Goal: Task Accomplishment & Management: Manage account settings

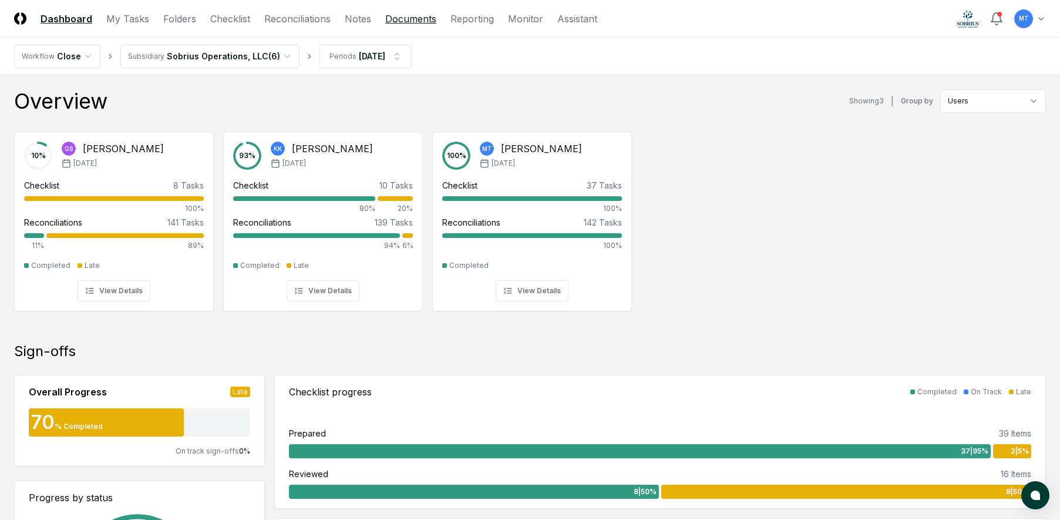
click at [415, 15] on link "Documents" at bounding box center [410, 19] width 51 height 14
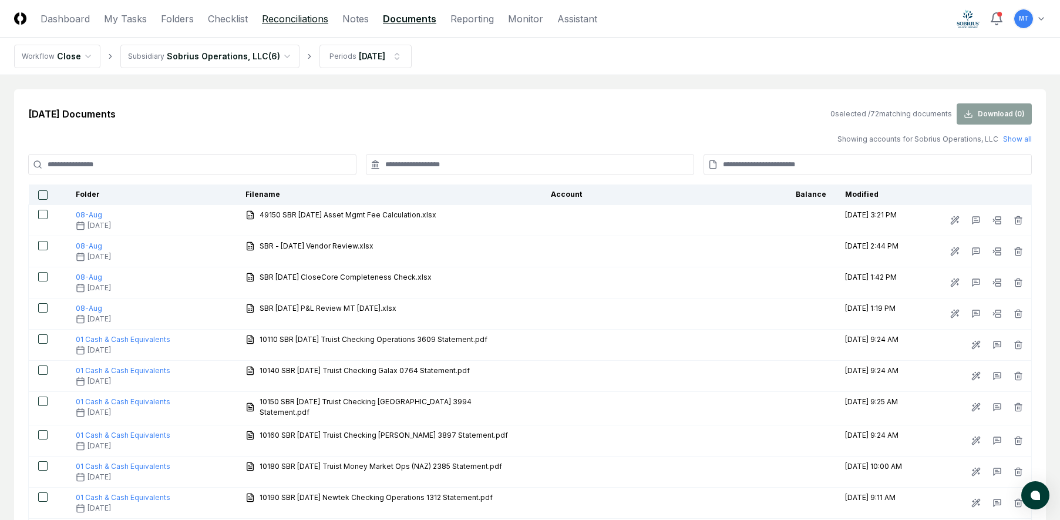
click at [289, 19] on link "Reconciliations" at bounding box center [295, 19] width 66 height 14
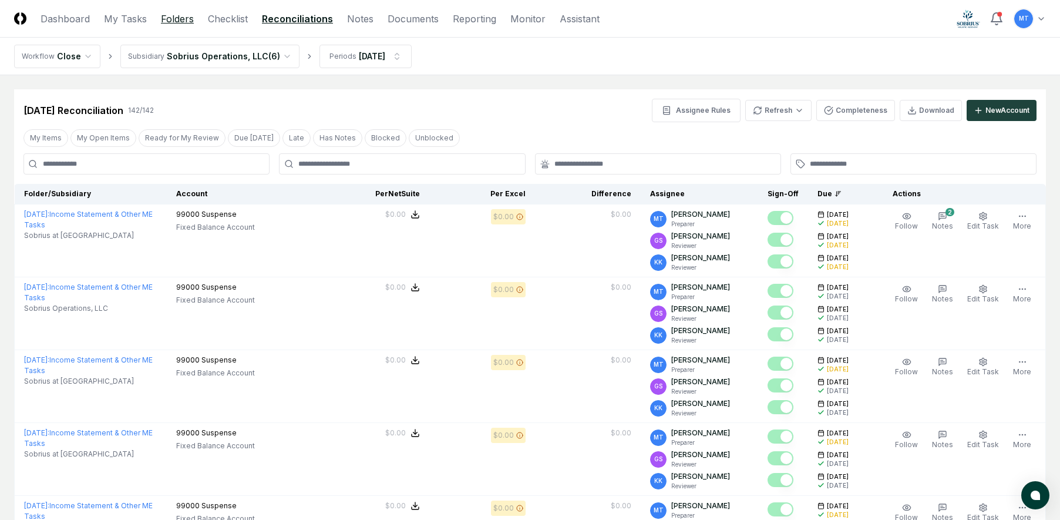
click at [187, 16] on link "Folders" at bounding box center [177, 19] width 33 height 14
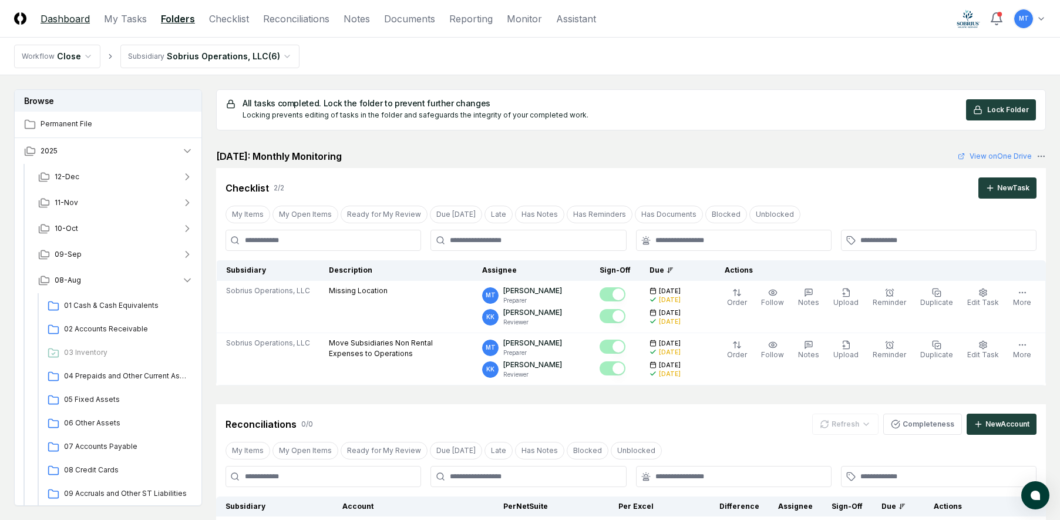
click at [52, 21] on link "Dashboard" at bounding box center [65, 19] width 49 height 14
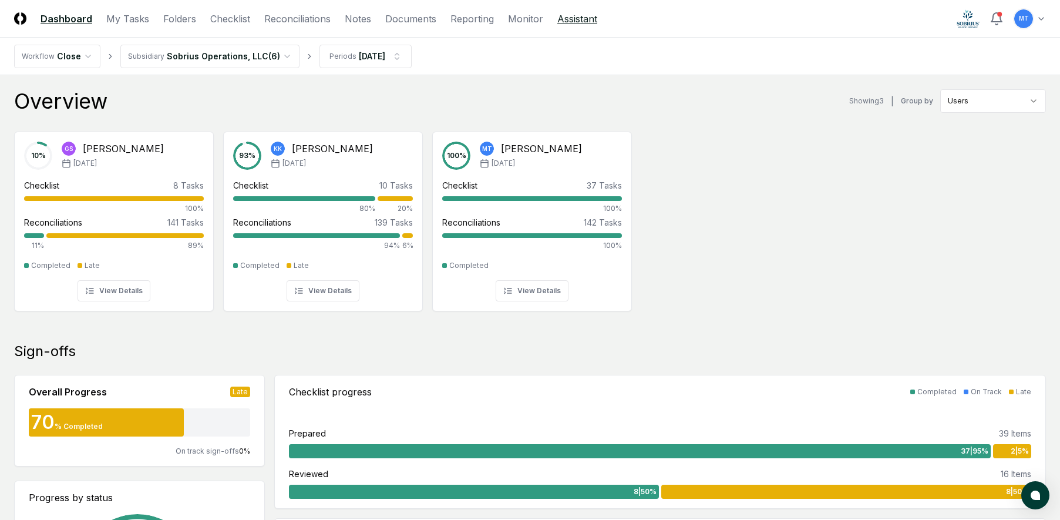
click at [578, 19] on link "Assistant" at bounding box center [577, 19] width 40 height 14
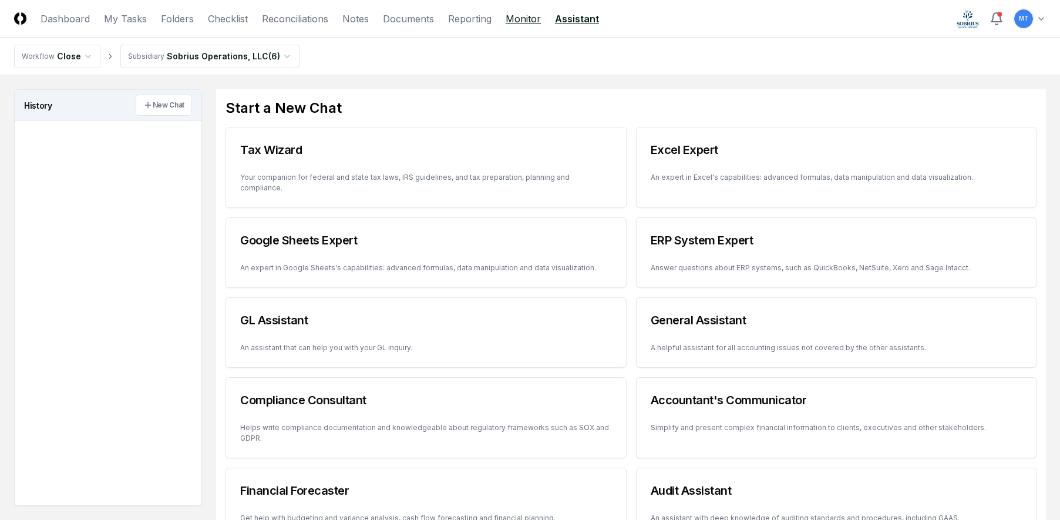
click at [518, 19] on link "Monitor" at bounding box center [522, 19] width 35 height 14
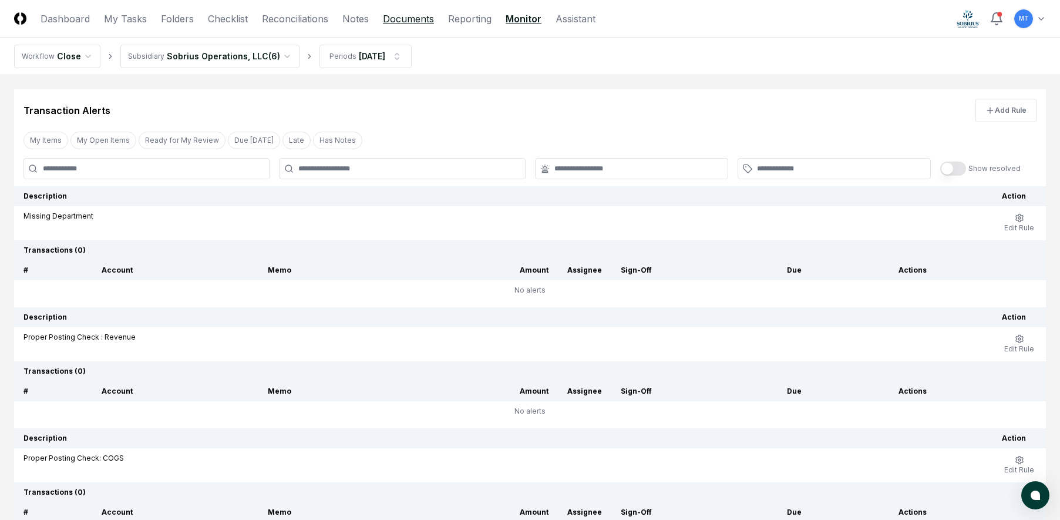
click at [419, 18] on link "Documents" at bounding box center [408, 19] width 51 height 14
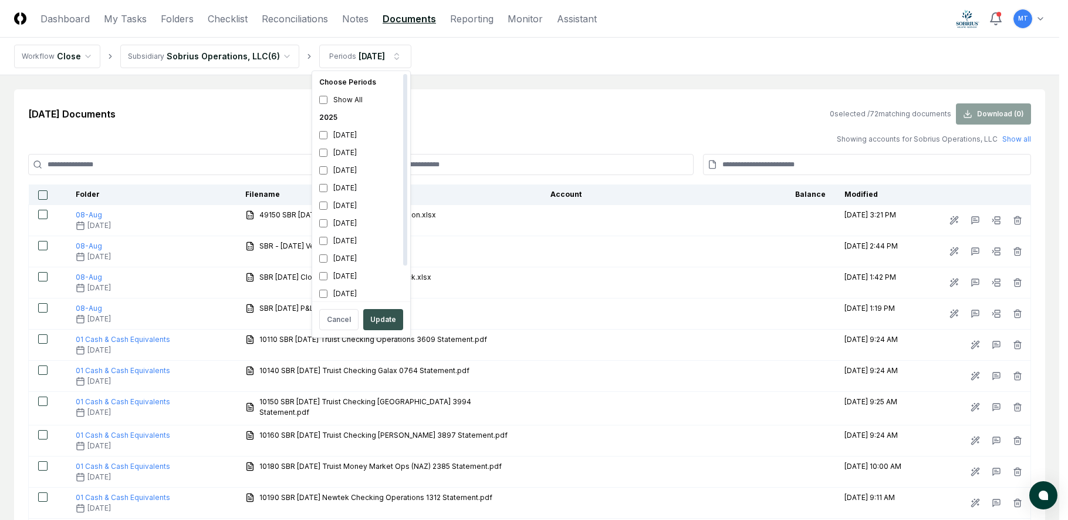
click at [382, 321] on button "Update" at bounding box center [383, 319] width 40 height 21
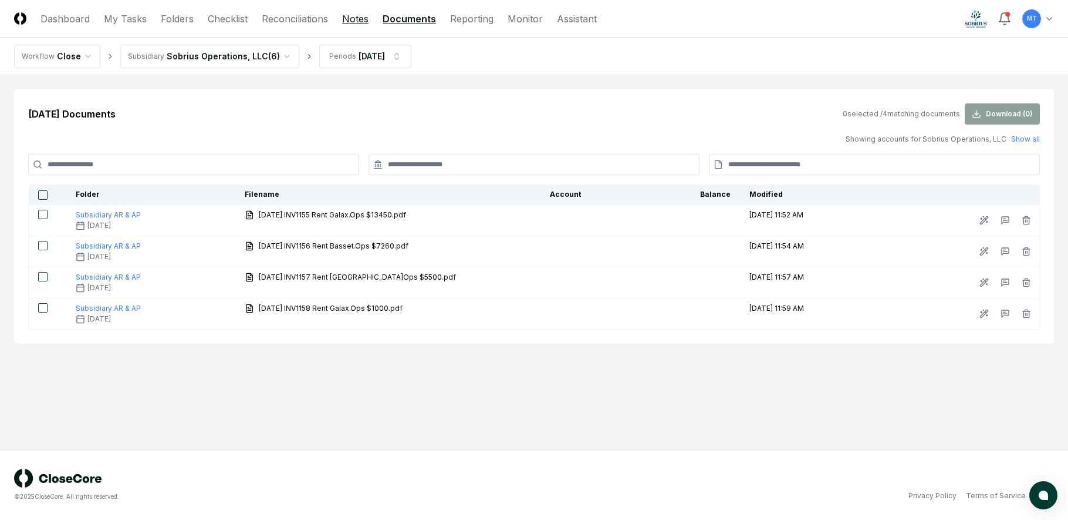
click at [362, 20] on link "Notes" at bounding box center [355, 19] width 26 height 14
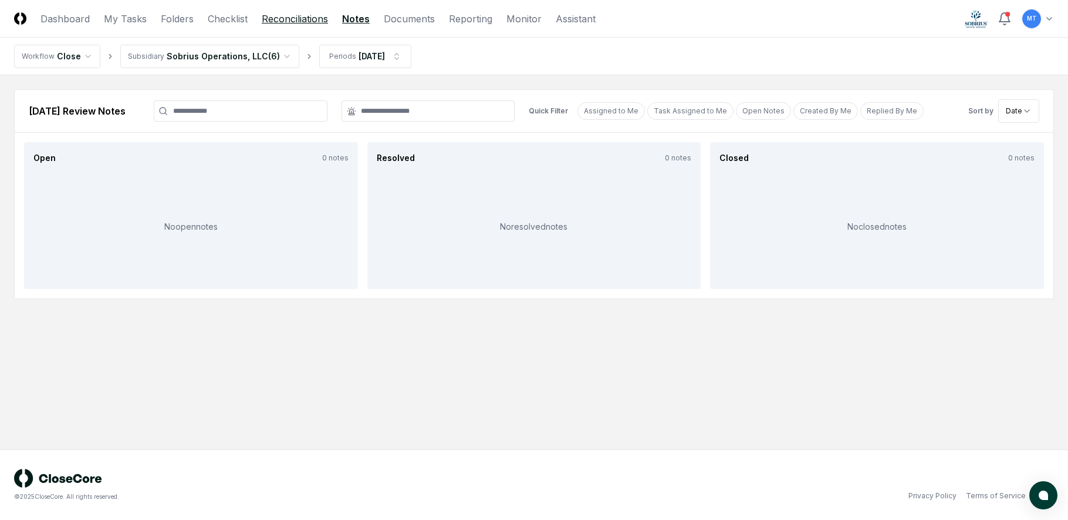
click at [311, 18] on link "Reconciliations" at bounding box center [295, 19] width 66 height 14
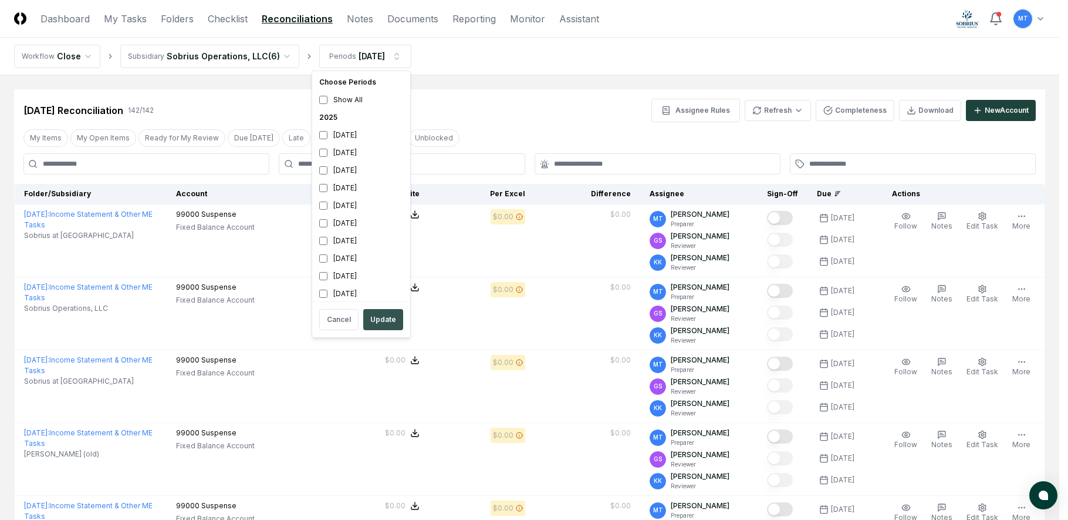
click at [398, 321] on button "Update" at bounding box center [383, 319] width 40 height 21
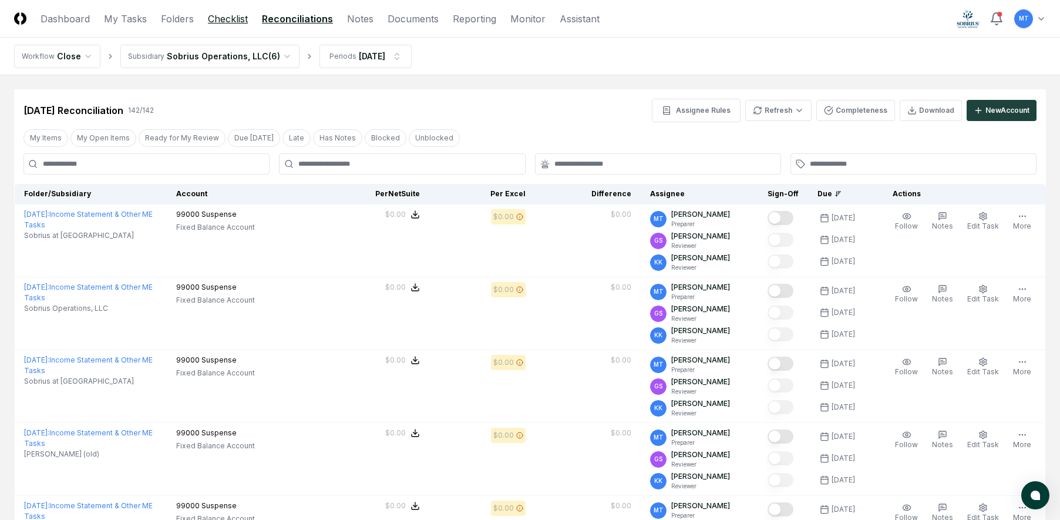
click at [225, 19] on link "Checklist" at bounding box center [228, 19] width 40 height 14
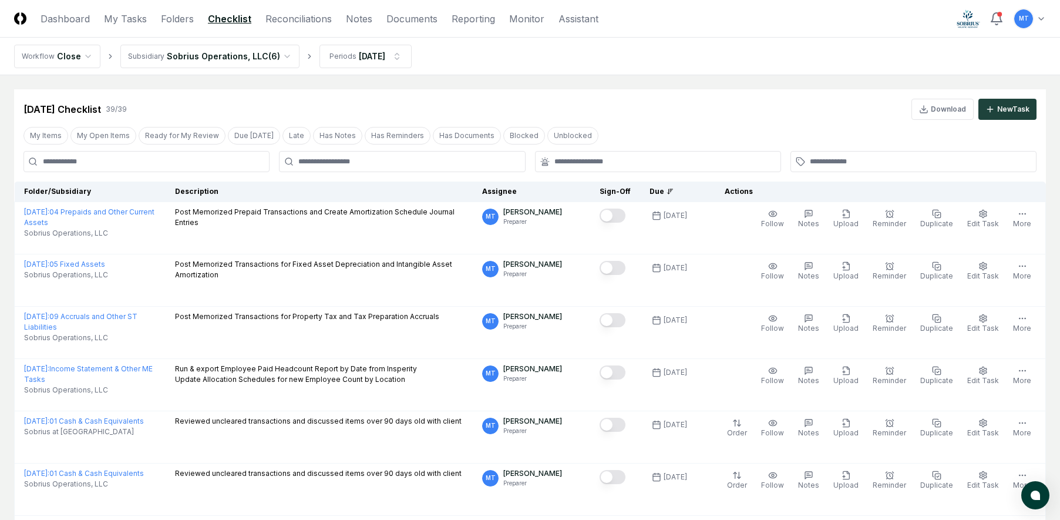
click at [224, 20] on link "Checklist" at bounding box center [229, 19] width 43 height 14
click at [941, 113] on button "Download" at bounding box center [942, 109] width 62 height 21
click at [177, 19] on link "Folders" at bounding box center [177, 19] width 33 height 14
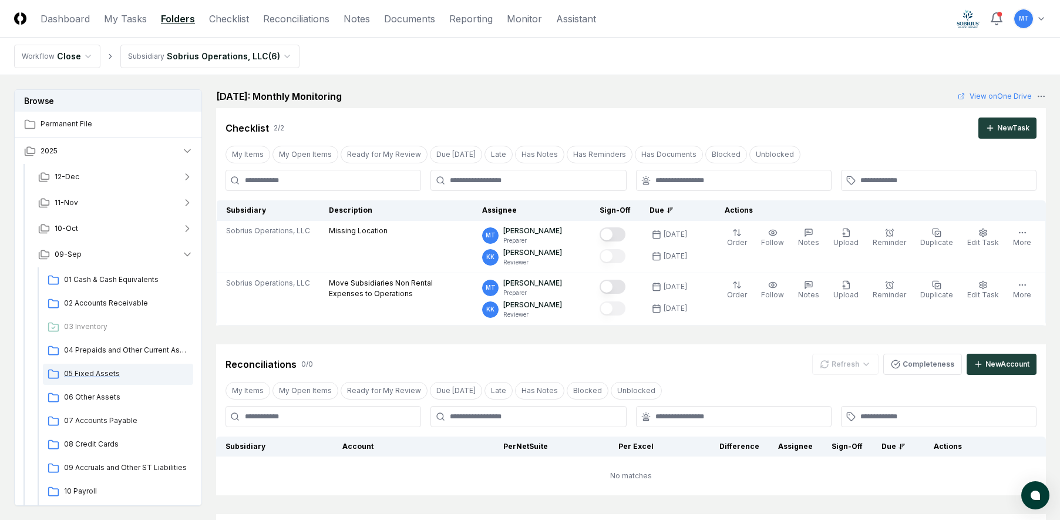
click at [117, 374] on span "05 Fixed Assets" at bounding box center [126, 373] width 124 height 11
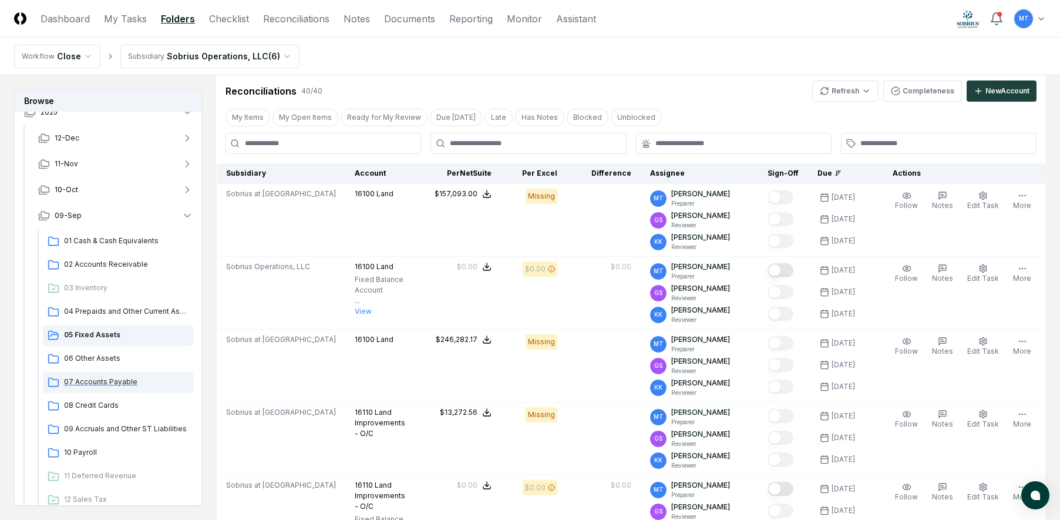
scroll to position [117, 0]
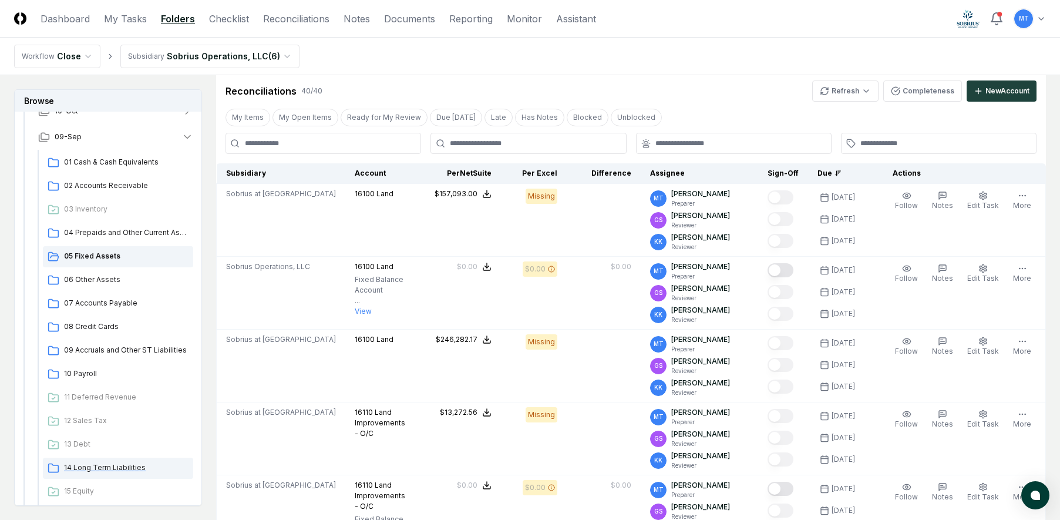
click at [97, 466] on span "14 Long Term Liabilities" at bounding box center [126, 467] width 124 height 11
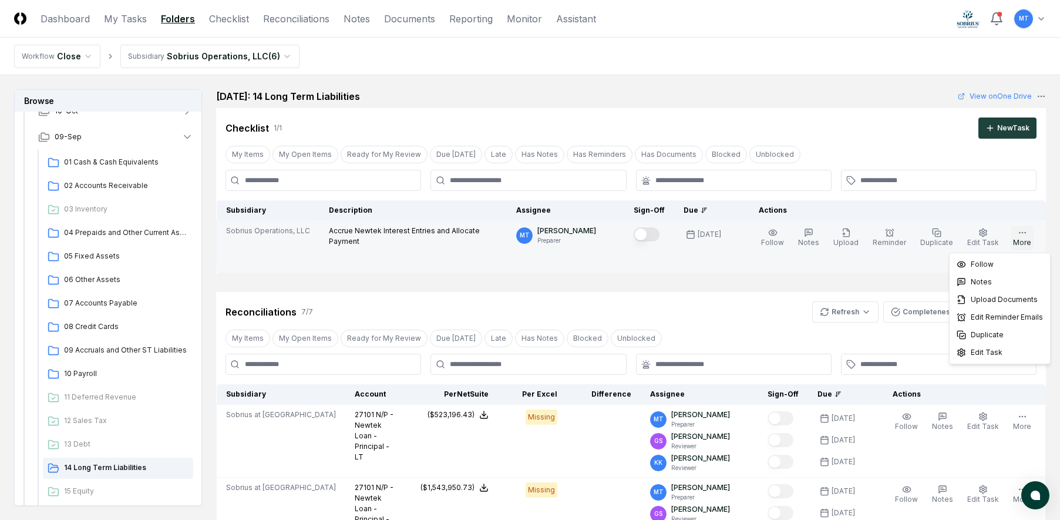
click at [1024, 238] on button "More" at bounding box center [1021, 237] width 23 height 25
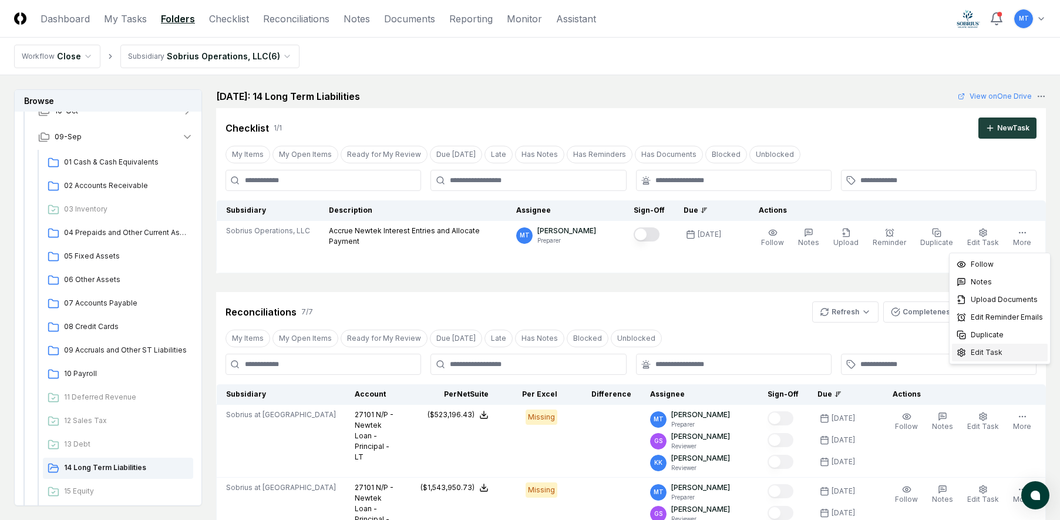
click at [993, 360] on div "Edit Task" at bounding box center [1000, 352] width 96 height 18
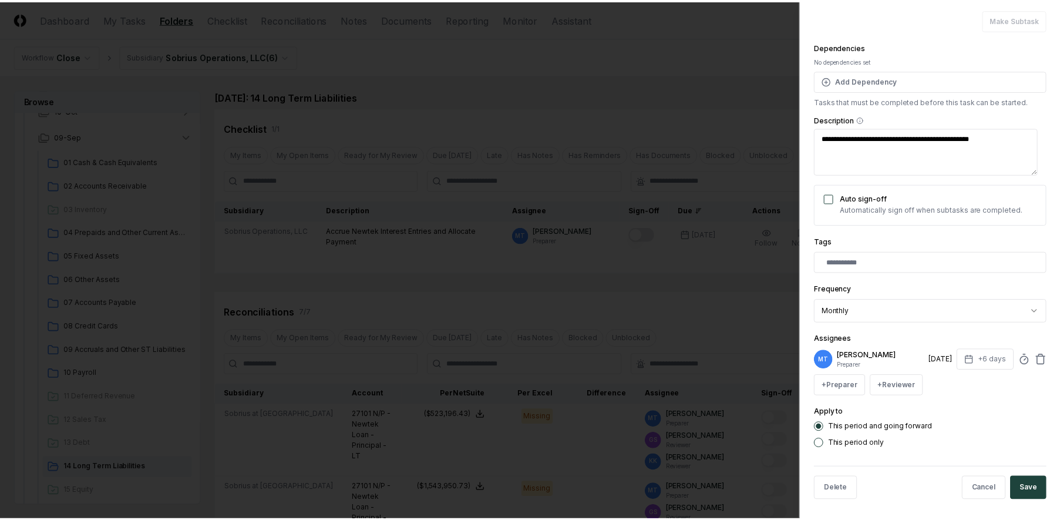
scroll to position [130, 0]
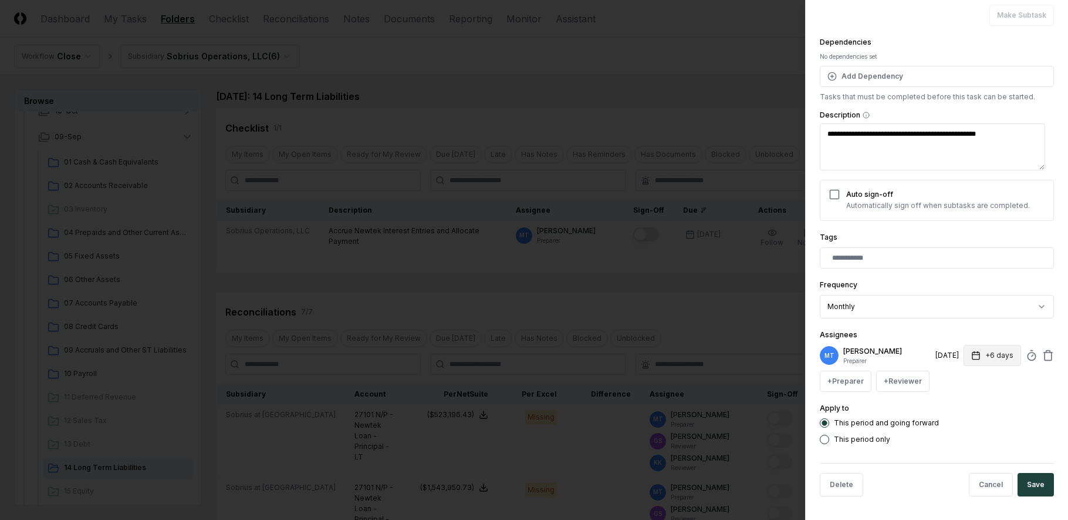
click at [977, 356] on button "+6 days" at bounding box center [993, 355] width 58 height 21
click at [957, 403] on input "*" at bounding box center [948, 401] width 41 height 21
type input "*"
click at [957, 403] on input "*" at bounding box center [948, 401] width 41 height 21
click at [1032, 486] on button "Save" at bounding box center [1036, 484] width 36 height 23
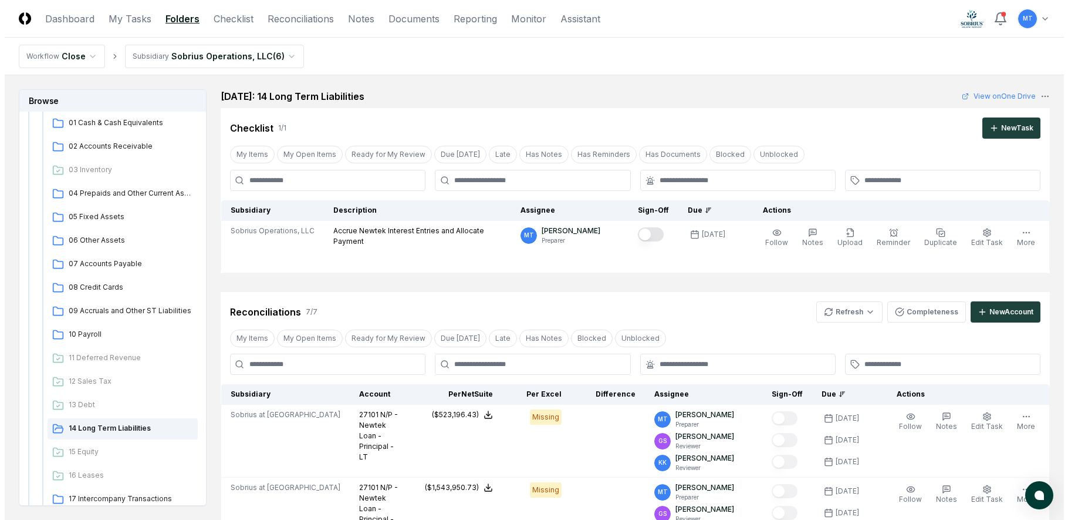
scroll to position [294, 0]
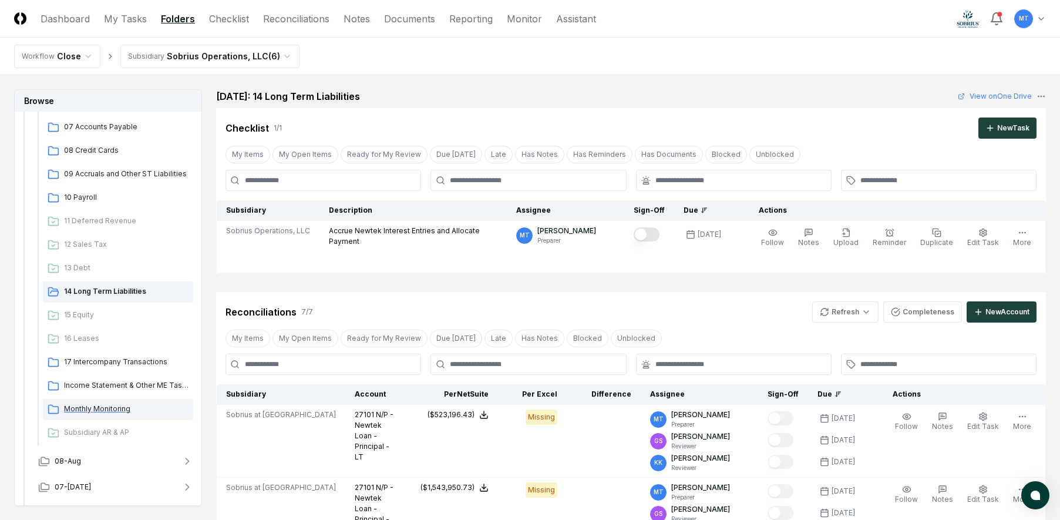
click at [107, 408] on span "Monthly Monitoring" at bounding box center [126, 408] width 124 height 11
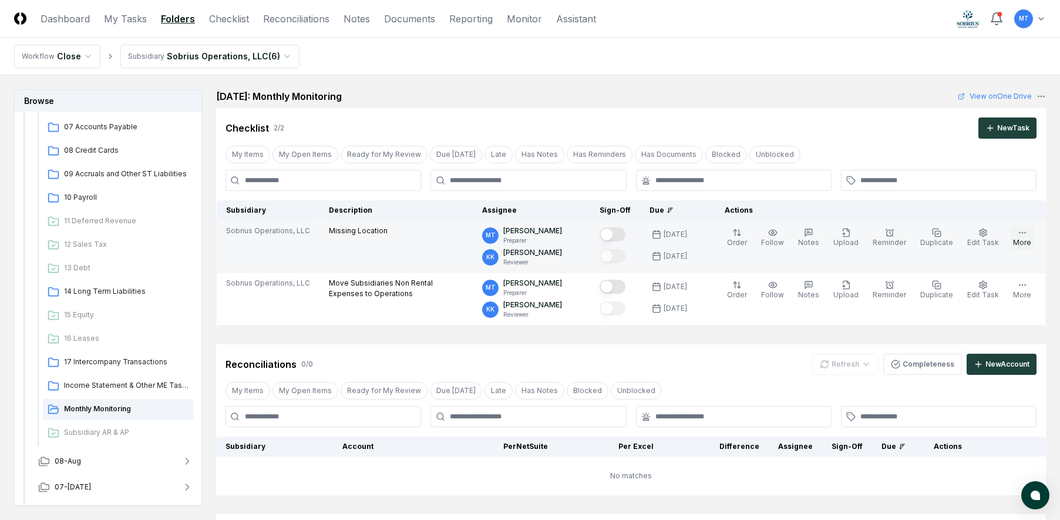
click at [1020, 240] on button "More" at bounding box center [1021, 237] width 23 height 25
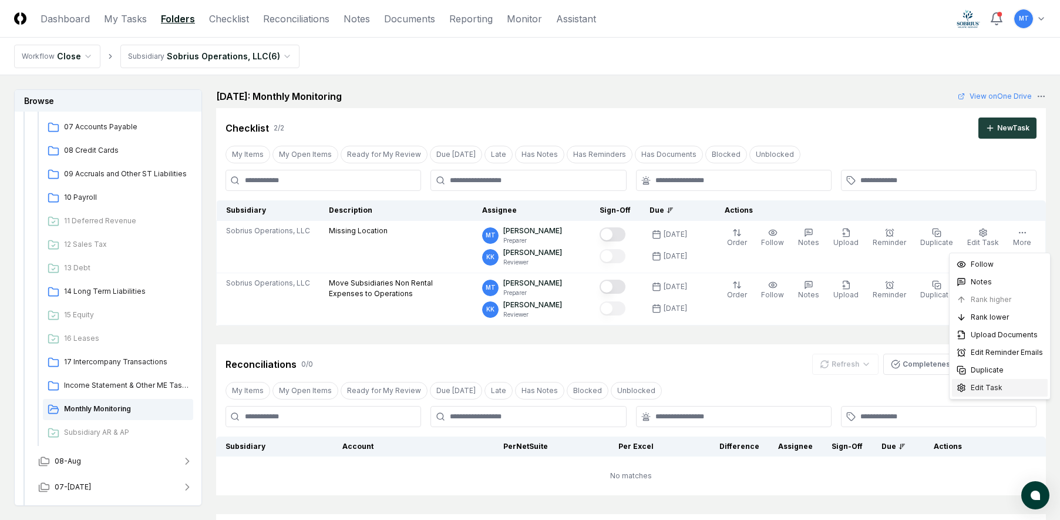
click at [986, 386] on span "Edit Task" at bounding box center [986, 387] width 32 height 11
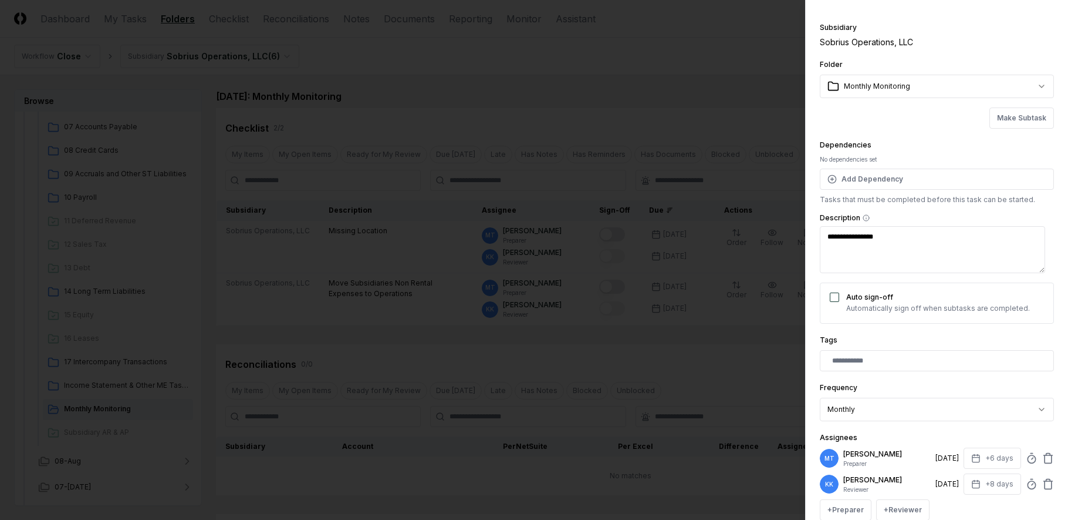
scroll to position [59, 0]
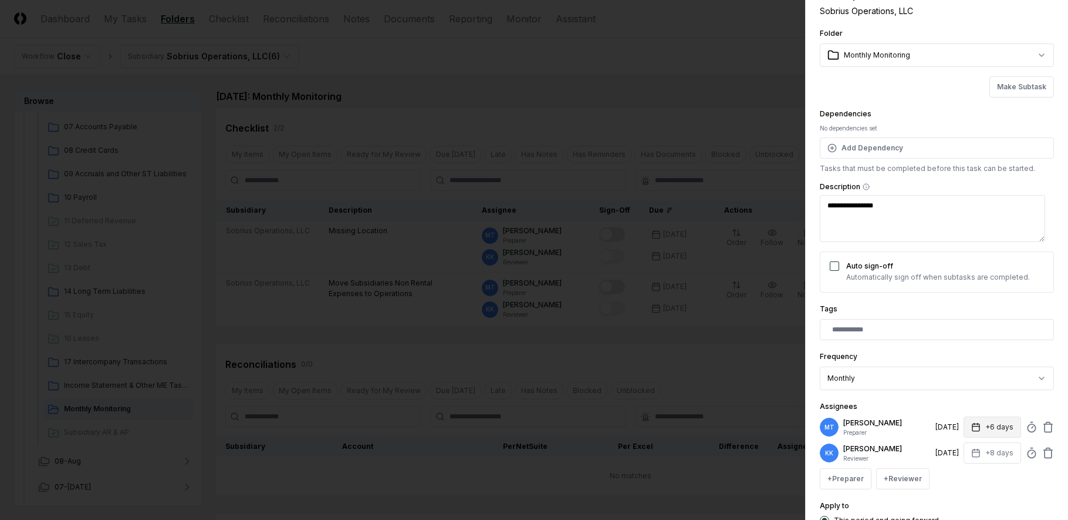
click at [972, 427] on icon "button" at bounding box center [976, 426] width 9 height 9
click at [958, 471] on input "*" at bounding box center [948, 473] width 41 height 21
type input "*"
click at [958, 471] on input "*" at bounding box center [948, 473] width 41 height 21
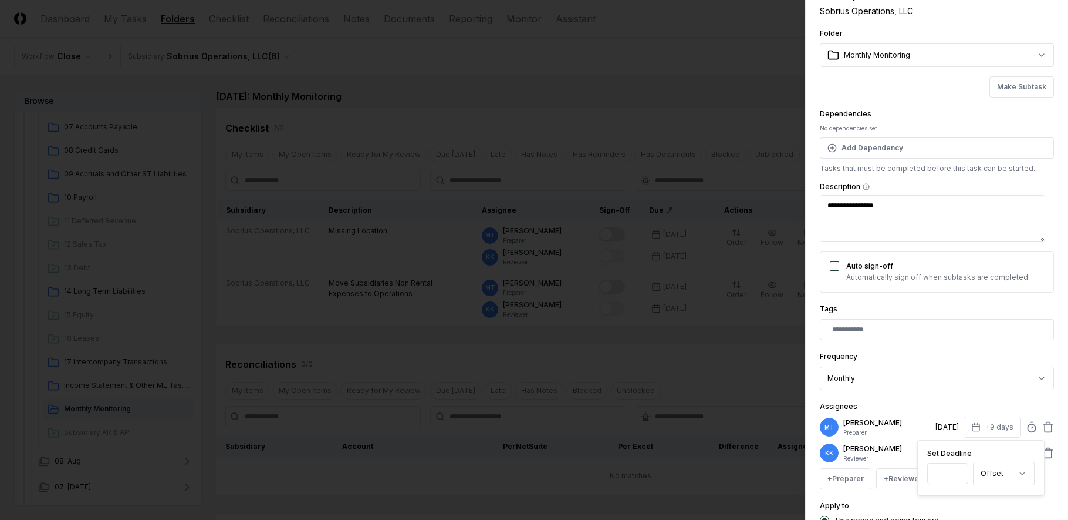
click at [956, 504] on div "Apply to This period and going forward This period only" at bounding box center [937, 519] width 234 height 43
click at [977, 453] on button "+8 days" at bounding box center [993, 452] width 58 height 21
click at [956, 416] on input "*" at bounding box center [948, 417] width 41 height 21
click at [956, 416] on input "**" at bounding box center [948, 417] width 41 height 21
click at [956, 416] on input "**" at bounding box center [947, 417] width 41 height 21
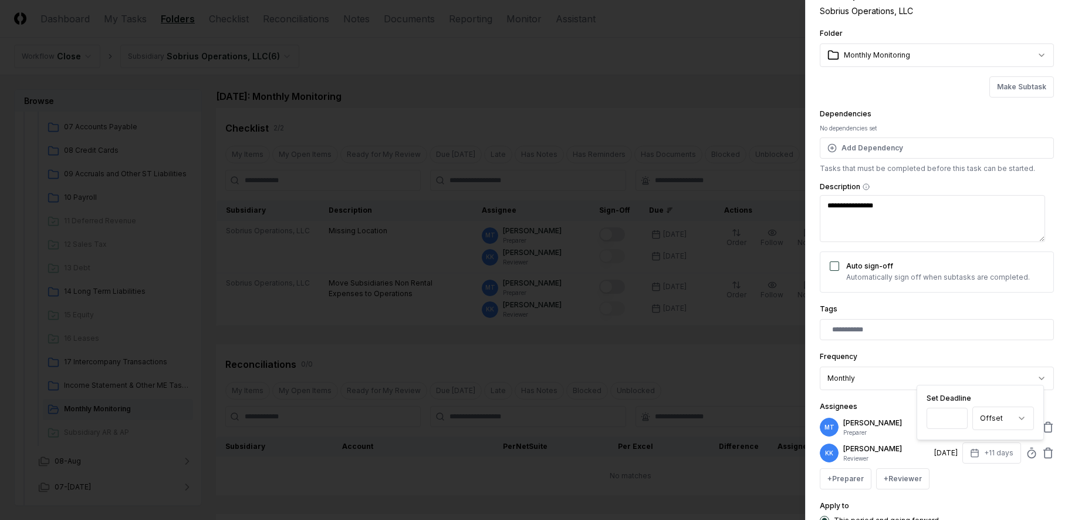
click at [956, 421] on input "**" at bounding box center [947, 417] width 41 height 21
type input "*"
click at [955, 421] on input "*" at bounding box center [948, 417] width 41 height 21
click at [960, 495] on div "**********" at bounding box center [937, 264] width 234 height 553
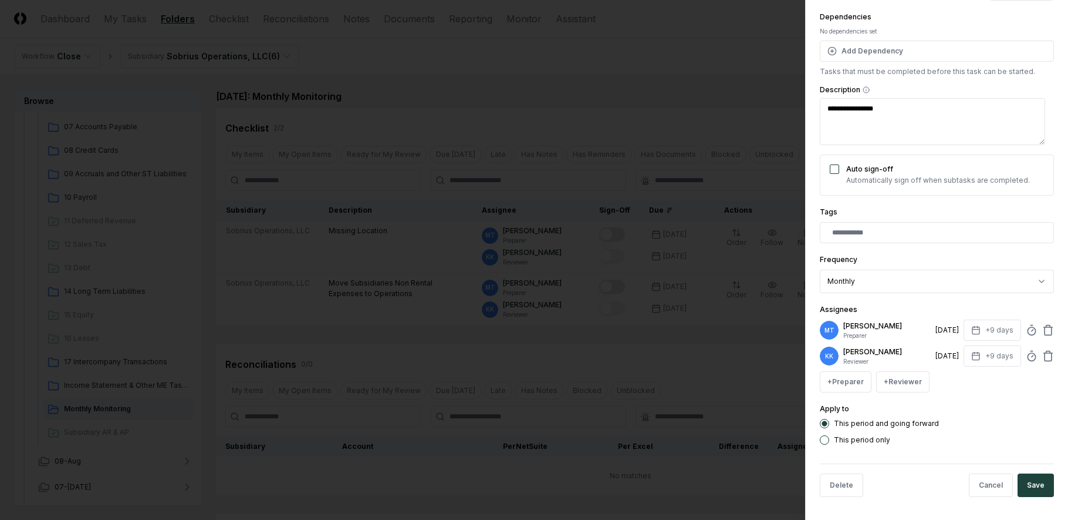
scroll to position [156, 0]
click at [1034, 488] on button "Save" at bounding box center [1036, 484] width 36 height 23
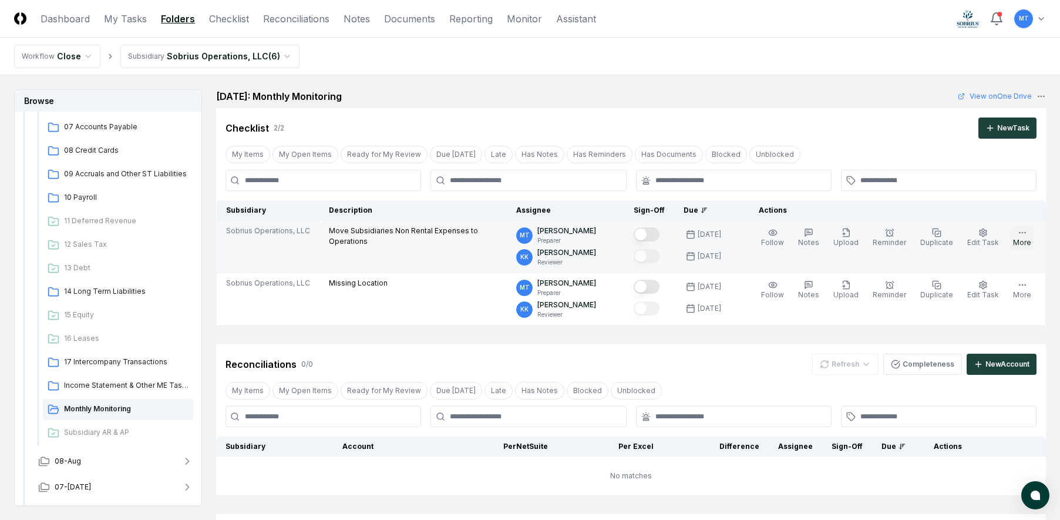
click at [1024, 237] on button "More" at bounding box center [1021, 237] width 23 height 25
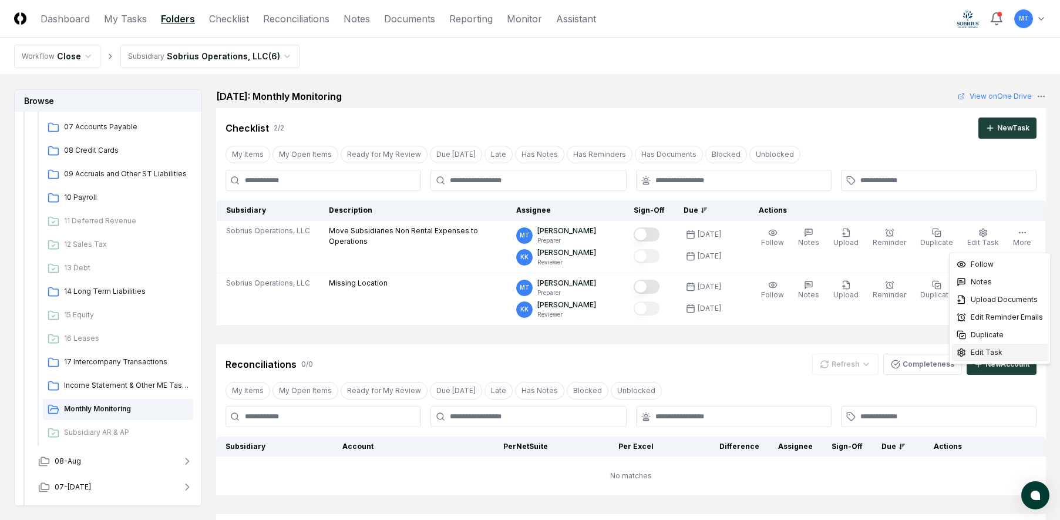
click at [993, 355] on span "Edit Task" at bounding box center [986, 352] width 32 height 11
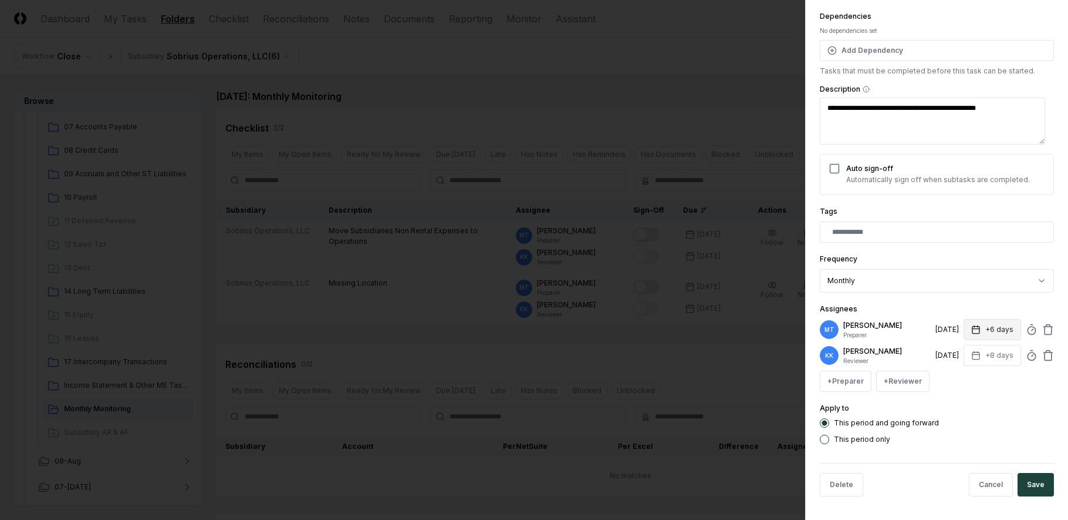
click at [980, 328] on button "+6 days" at bounding box center [993, 329] width 58 height 21
click at [957, 376] on input "*" at bounding box center [948, 375] width 41 height 21
click at [955, 377] on input "*" at bounding box center [948, 375] width 41 height 21
click at [957, 377] on input "*" at bounding box center [948, 375] width 41 height 21
click at [956, 373] on input "*" at bounding box center [948, 375] width 41 height 21
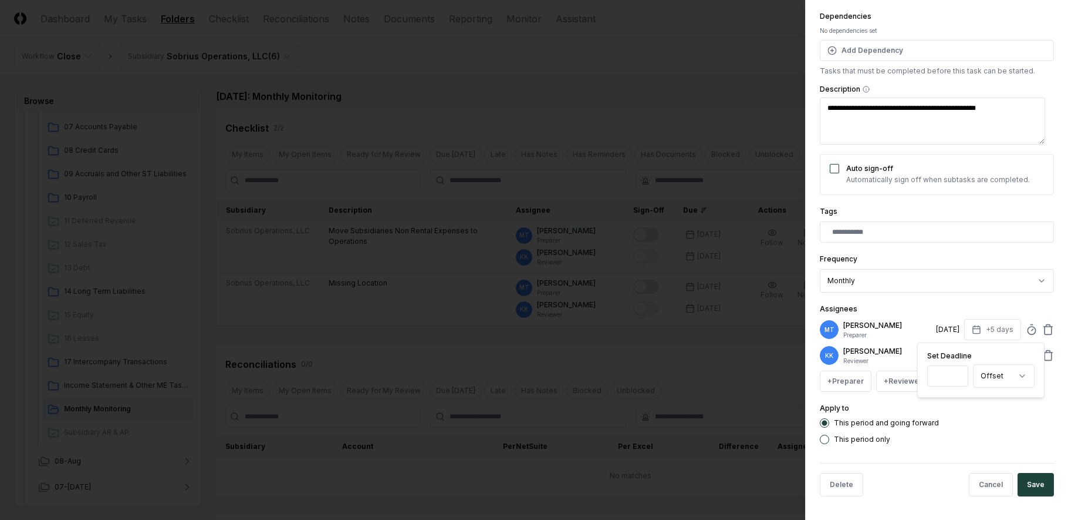
click at [956, 373] on input "*" at bounding box center [948, 375] width 41 height 21
type input "*"
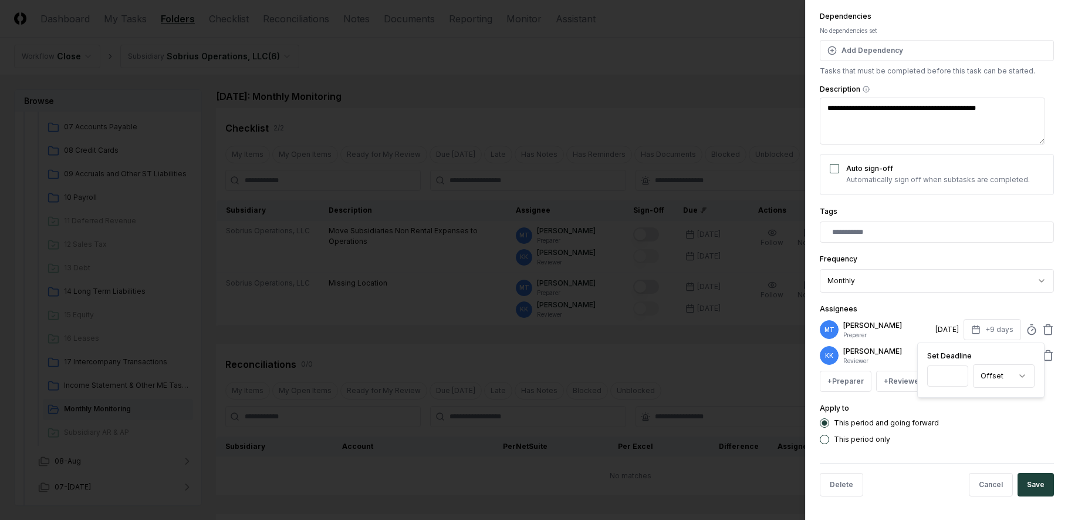
click at [956, 373] on input "*" at bounding box center [948, 375] width 41 height 21
click at [964, 433] on div "This period and going forward This period only" at bounding box center [937, 431] width 234 height 26
click at [972, 358] on icon "button" at bounding box center [976, 354] width 9 height 9
click at [956, 400] on input "*" at bounding box center [948, 401] width 41 height 21
click at [956, 400] on input "**" at bounding box center [946, 401] width 41 height 21
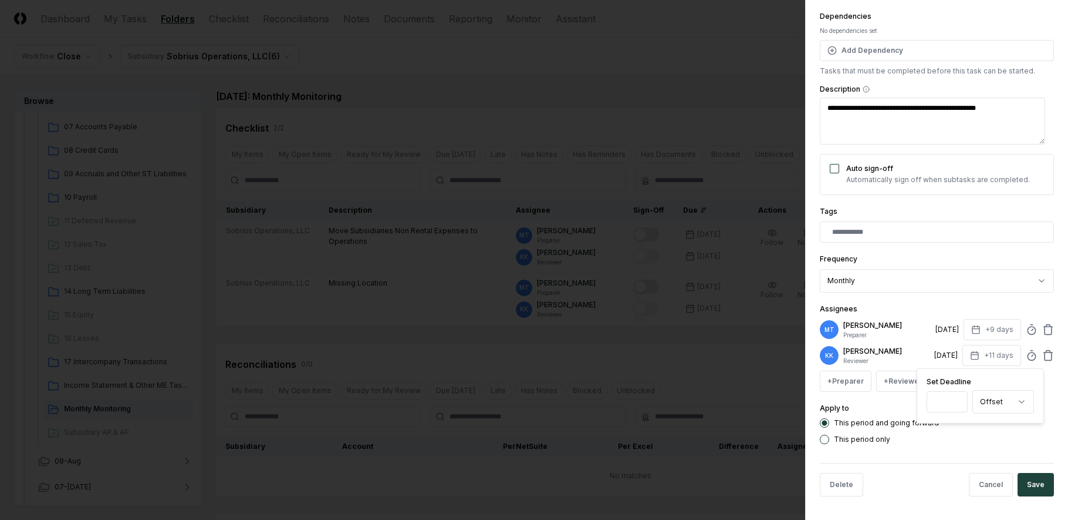
click at [956, 400] on input "**" at bounding box center [947, 401] width 41 height 21
click at [956, 404] on input "**" at bounding box center [946, 401] width 41 height 21
type input "*"
click at [956, 404] on input "*" at bounding box center [946, 401] width 41 height 21
click at [961, 436] on div "This period only" at bounding box center [937, 438] width 234 height 9
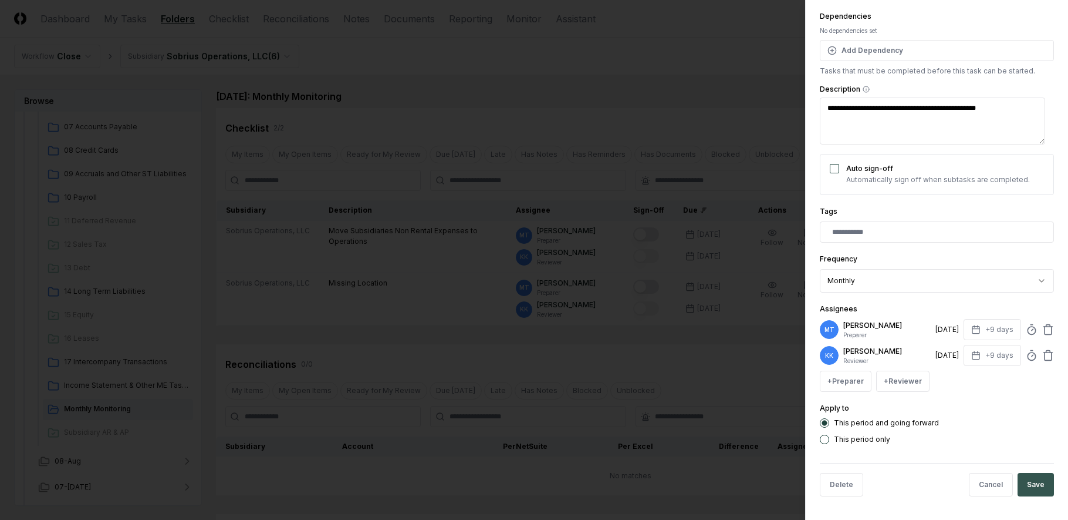
click at [1024, 485] on button "Save" at bounding box center [1036, 484] width 36 height 23
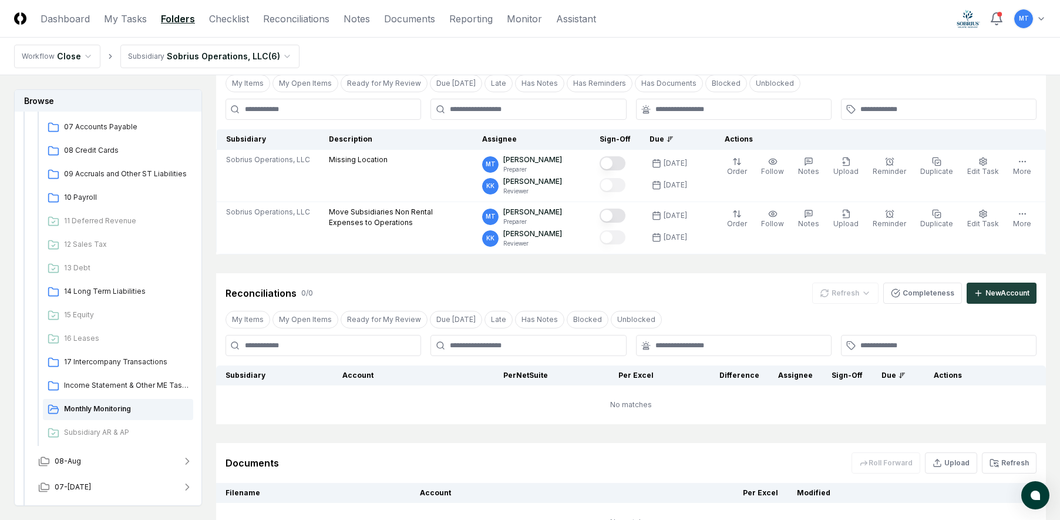
scroll to position [0, 0]
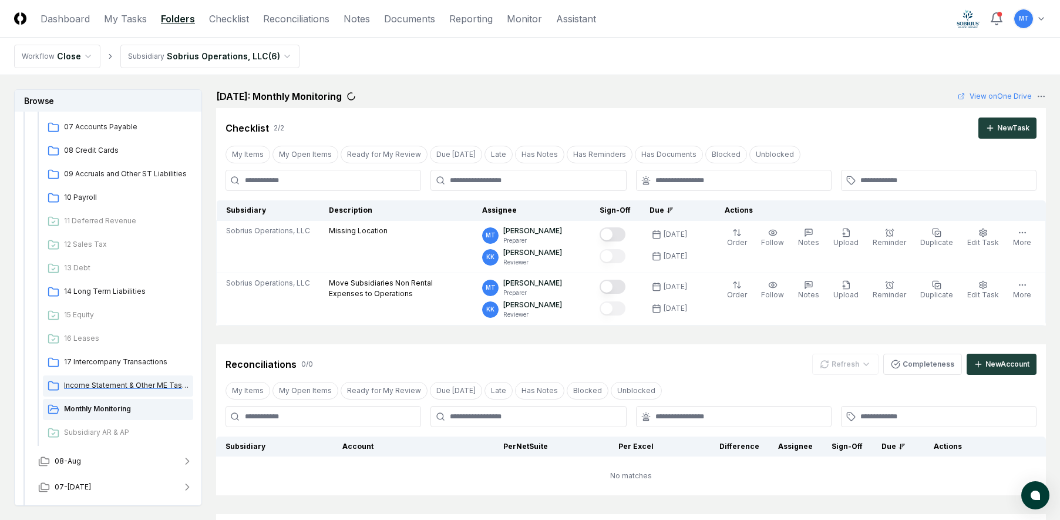
click at [126, 382] on span "Income Statement & Other ME Tasks" at bounding box center [126, 385] width 124 height 11
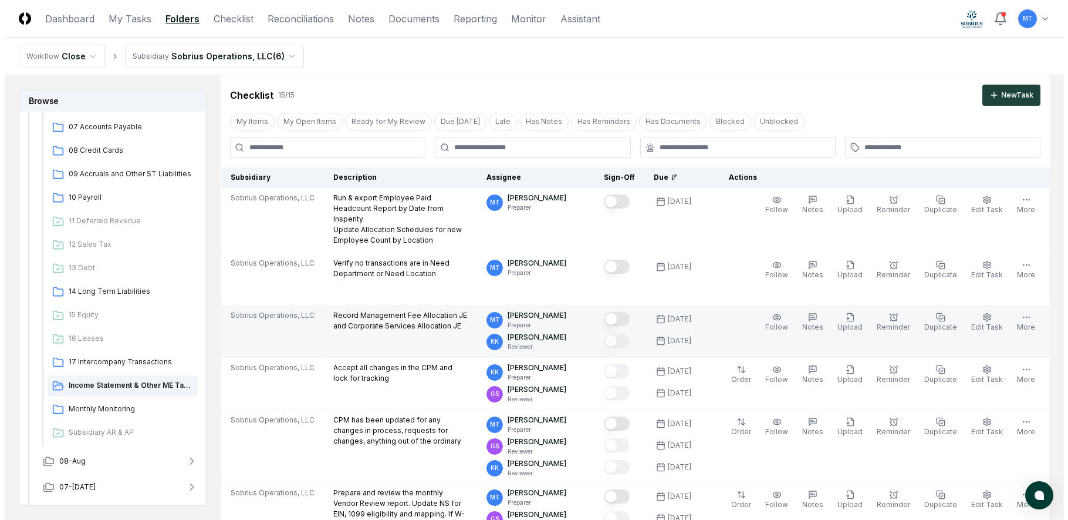
scroll to position [59, 0]
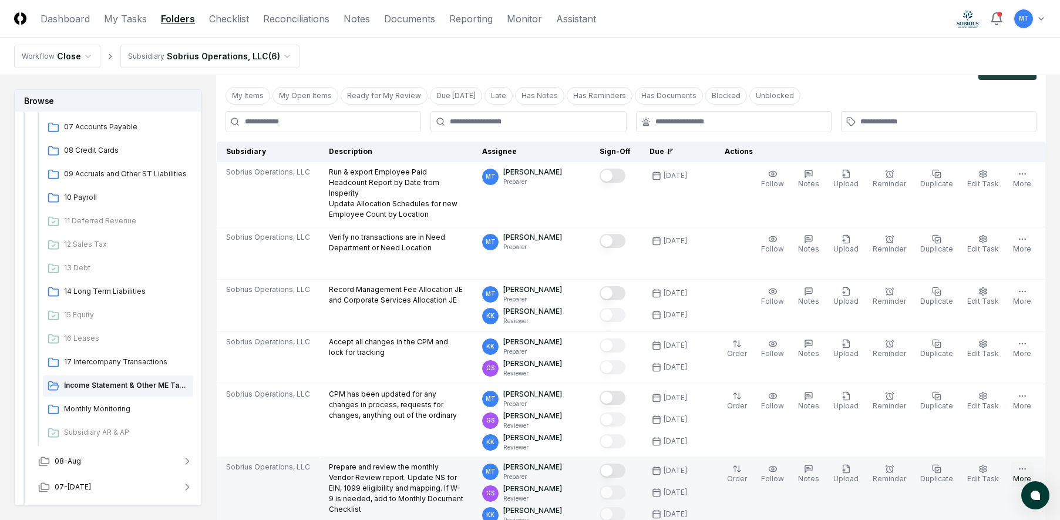
click at [1022, 465] on button "More" at bounding box center [1021, 473] width 23 height 25
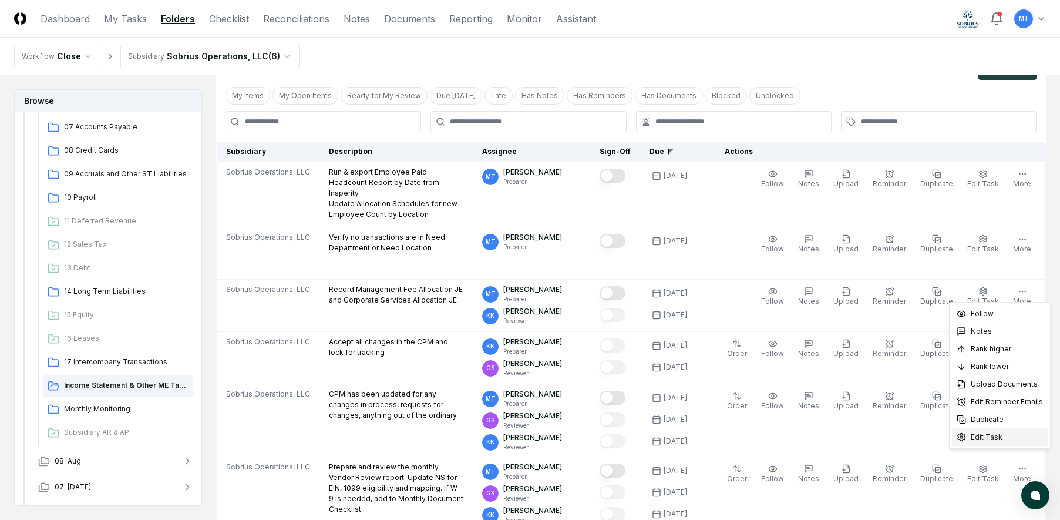
click at [990, 434] on span "Edit Task" at bounding box center [986, 436] width 32 height 11
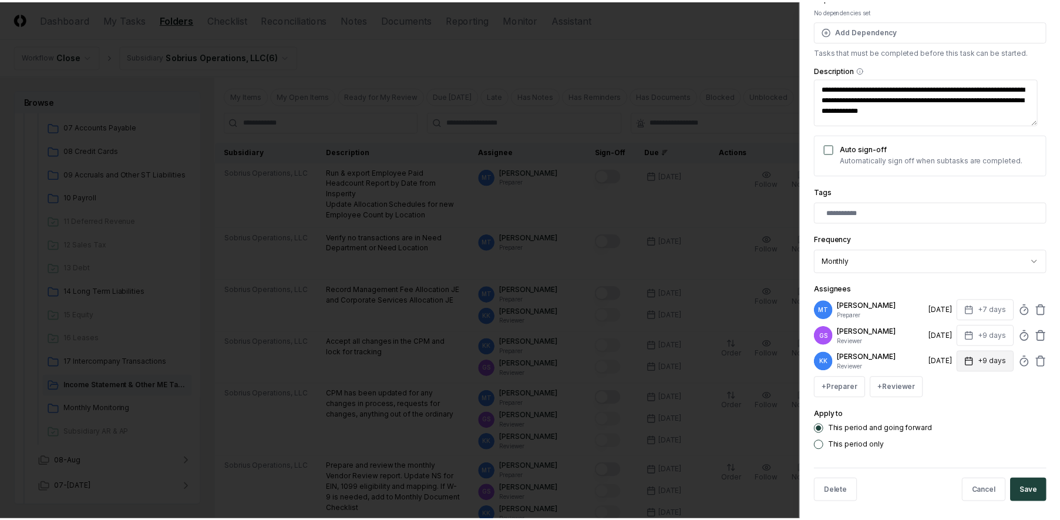
scroll to position [176, 0]
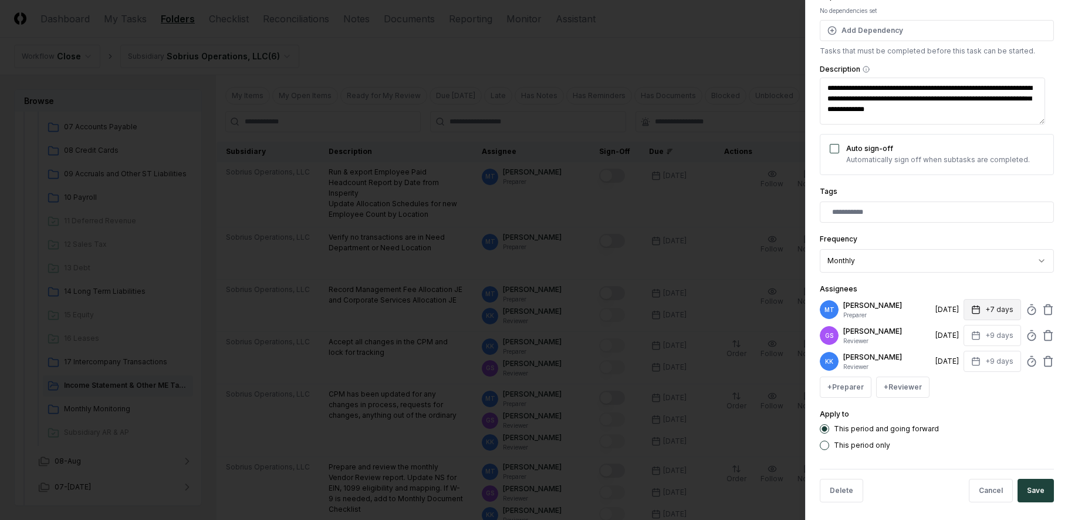
click at [972, 310] on icon "button" at bounding box center [976, 309] width 9 height 9
click at [957, 358] on input "*" at bounding box center [948, 355] width 41 height 21
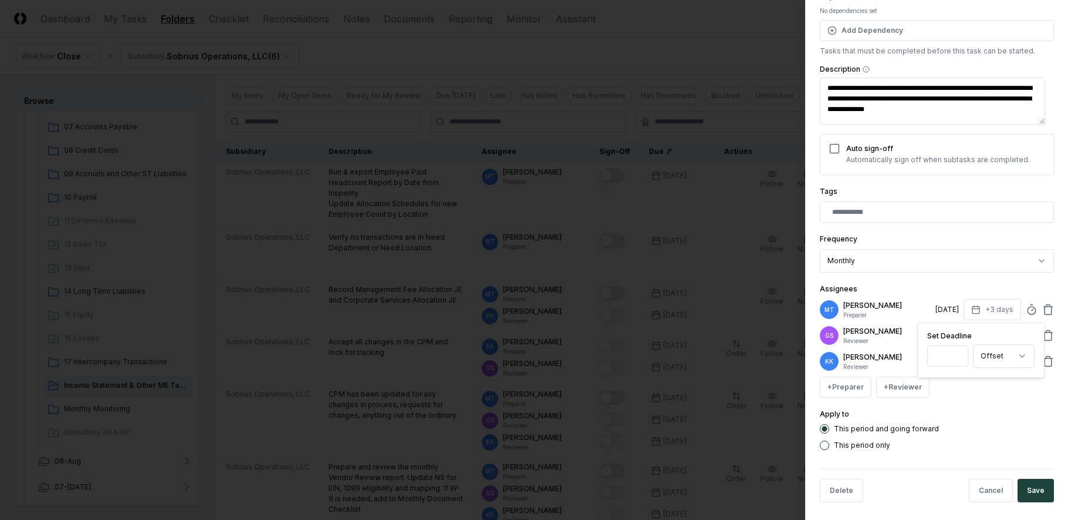
click at [957, 358] on input "*" at bounding box center [948, 355] width 41 height 21
type input "*"
click at [957, 358] on input "*" at bounding box center [948, 355] width 41 height 21
click at [1026, 491] on button "Save" at bounding box center [1036, 489] width 36 height 23
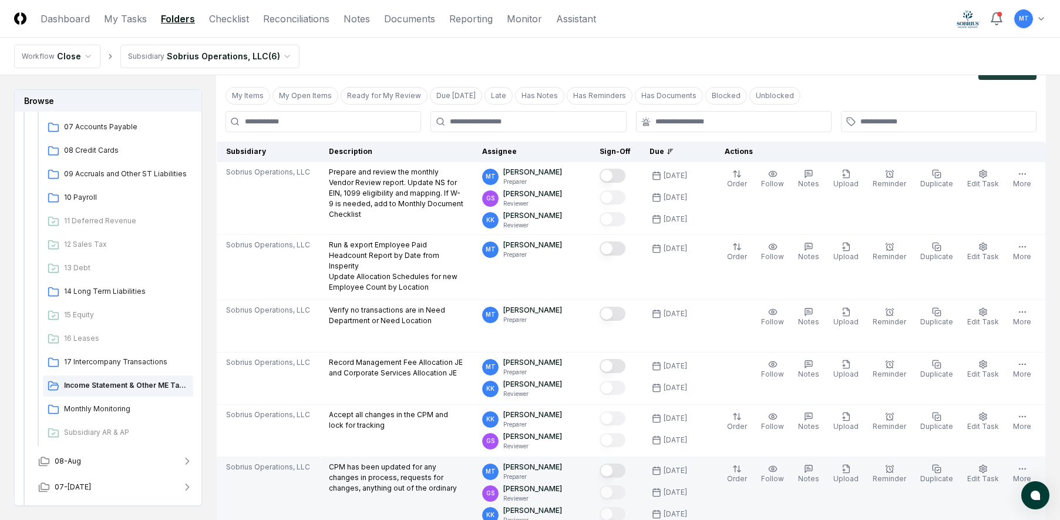
click at [819, 497] on td "Order Follow Notes Upload Reminder Duplicate Edit Task More" at bounding box center [876, 493] width 340 height 73
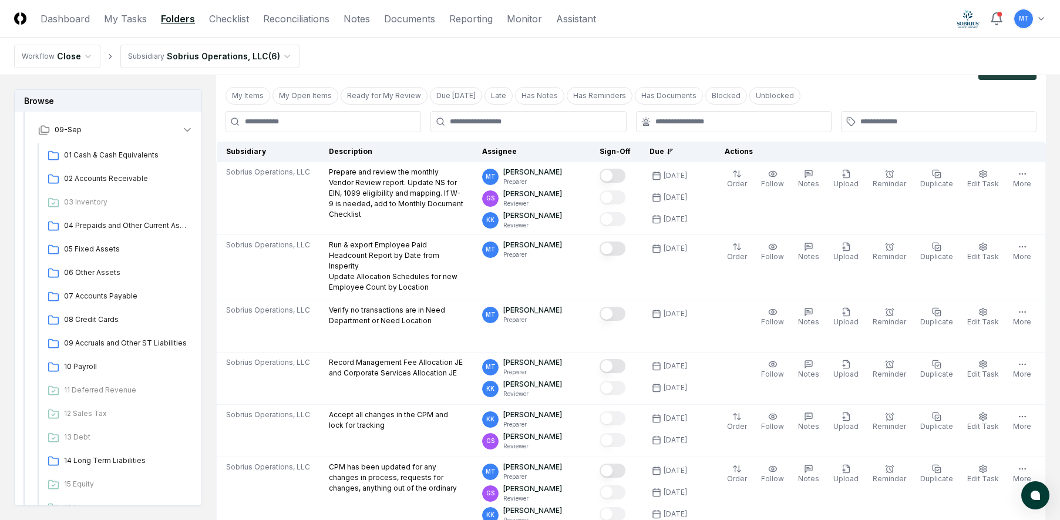
scroll to position [59, 0]
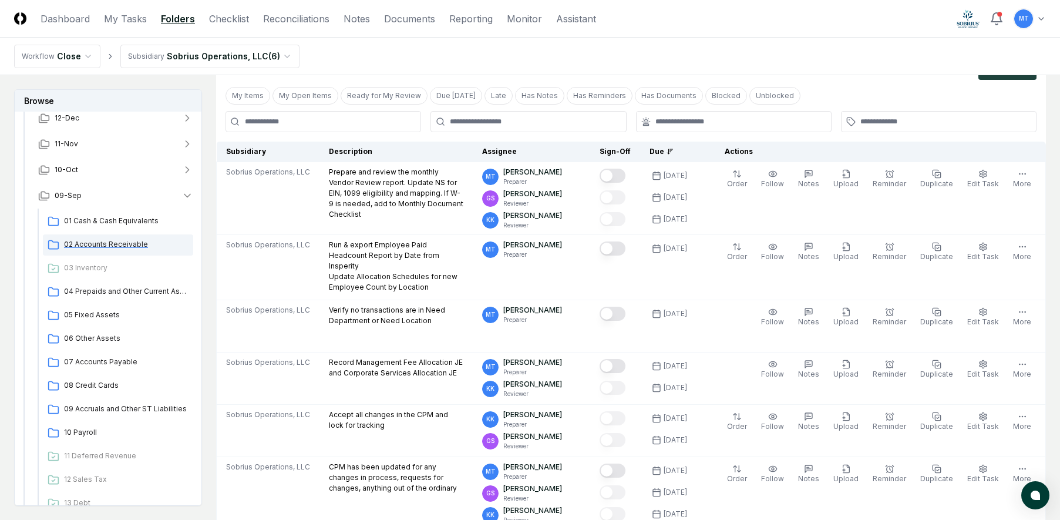
click at [110, 240] on span "02 Accounts Receivable" at bounding box center [126, 244] width 124 height 11
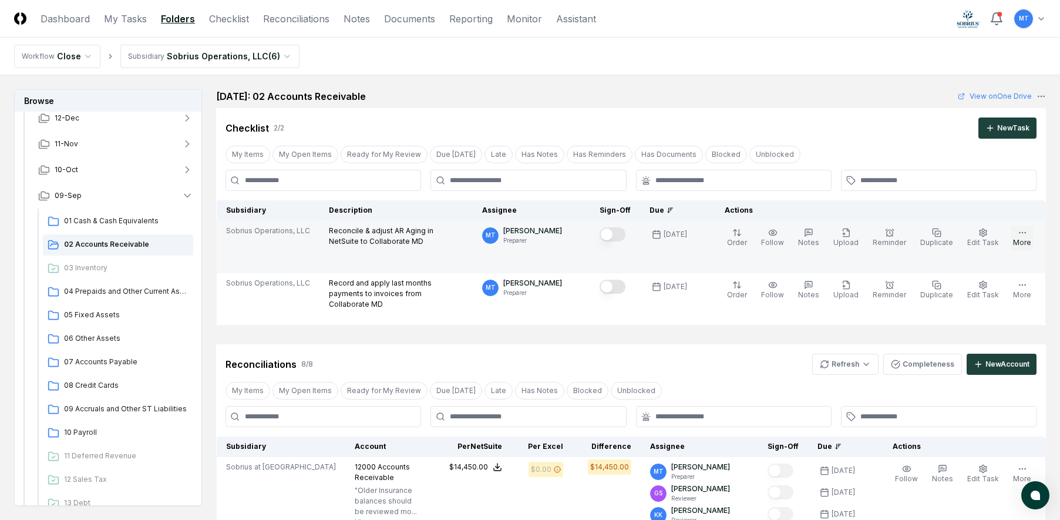
click at [1030, 235] on button "More" at bounding box center [1021, 237] width 23 height 25
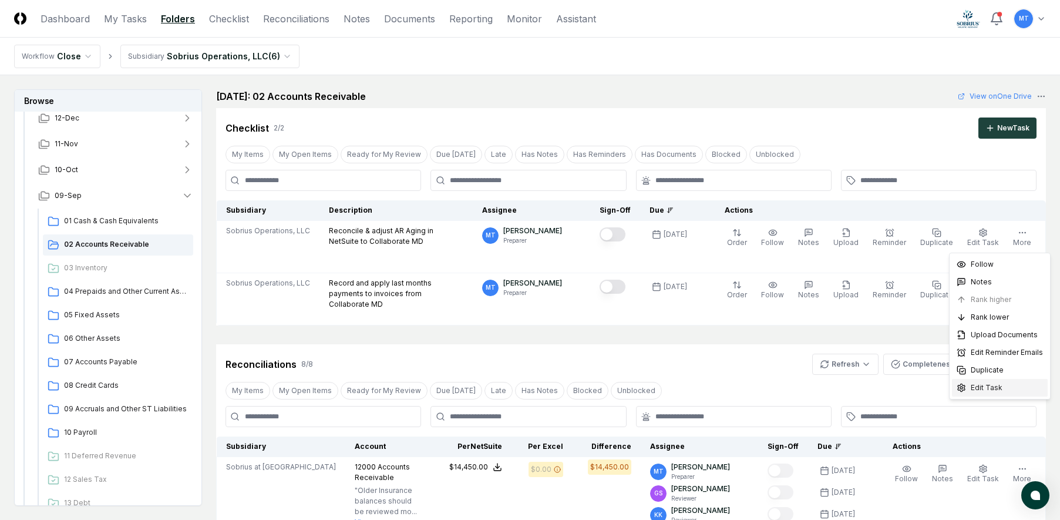
click at [994, 387] on span "Edit Task" at bounding box center [986, 387] width 32 height 11
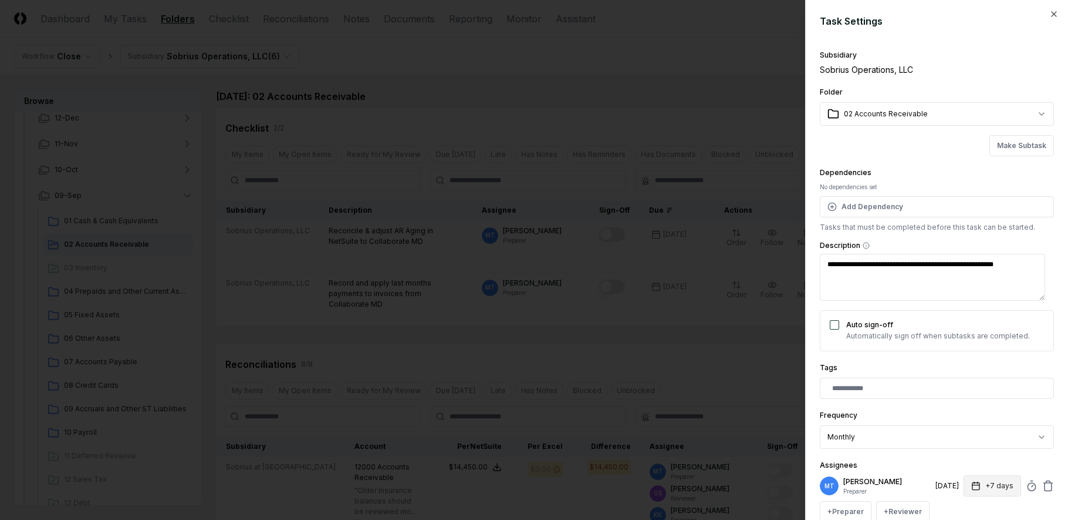
click at [972, 487] on icon "button" at bounding box center [976, 485] width 9 height 9
type input "*"
click at [958, 450] on input "*" at bounding box center [948, 450] width 41 height 21
click at [1020, 38] on form "**********" at bounding box center [937, 325] width 234 height 622
click at [1050, 14] on icon "button" at bounding box center [1054, 13] width 9 height 9
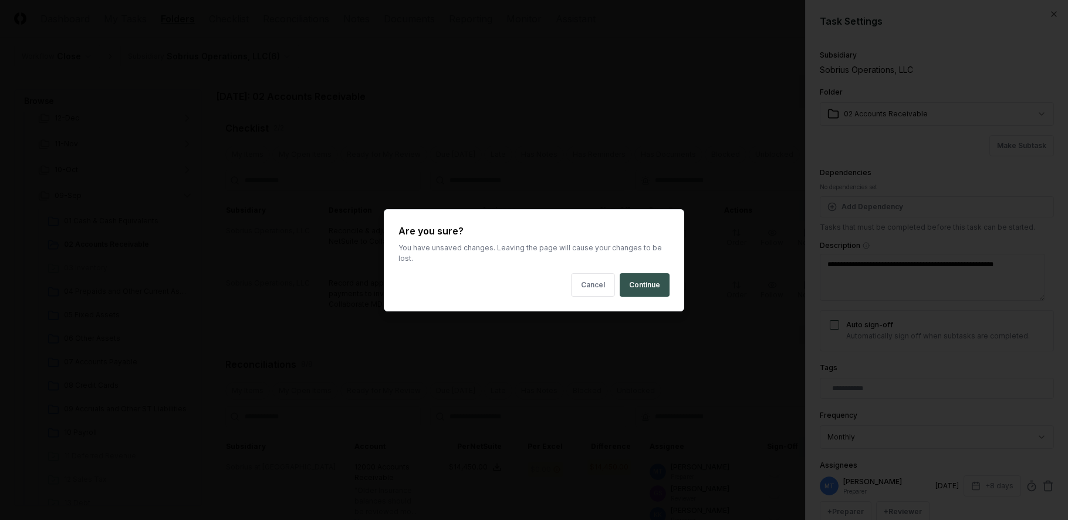
click at [646, 278] on button "Continue" at bounding box center [645, 284] width 50 height 23
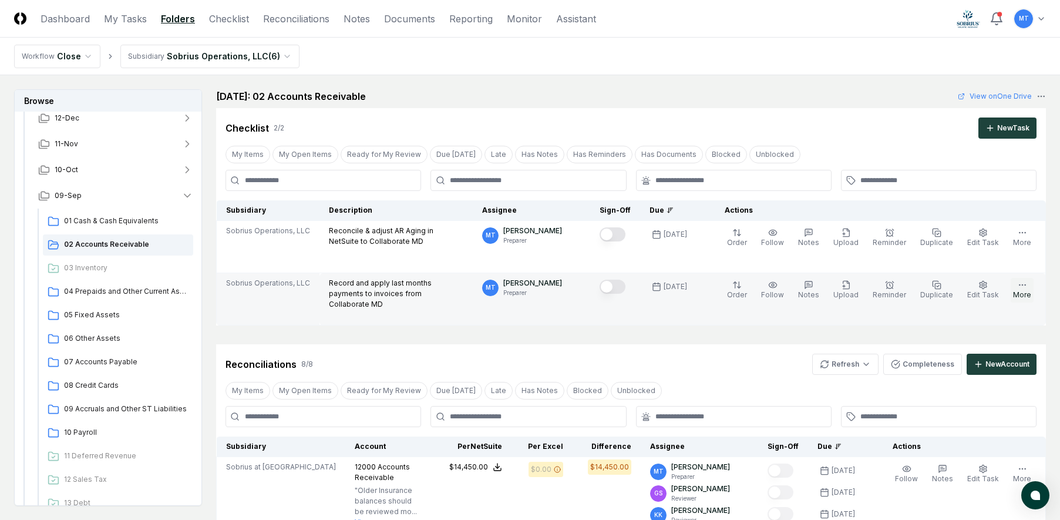
click at [1023, 293] on button "More" at bounding box center [1021, 290] width 23 height 25
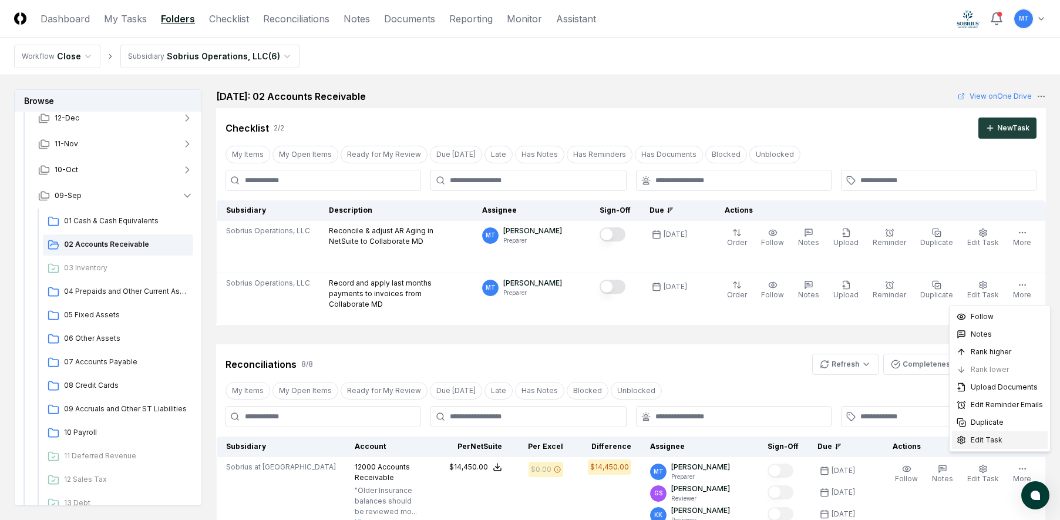
click at [1007, 440] on div "Edit Task" at bounding box center [1000, 440] width 96 height 18
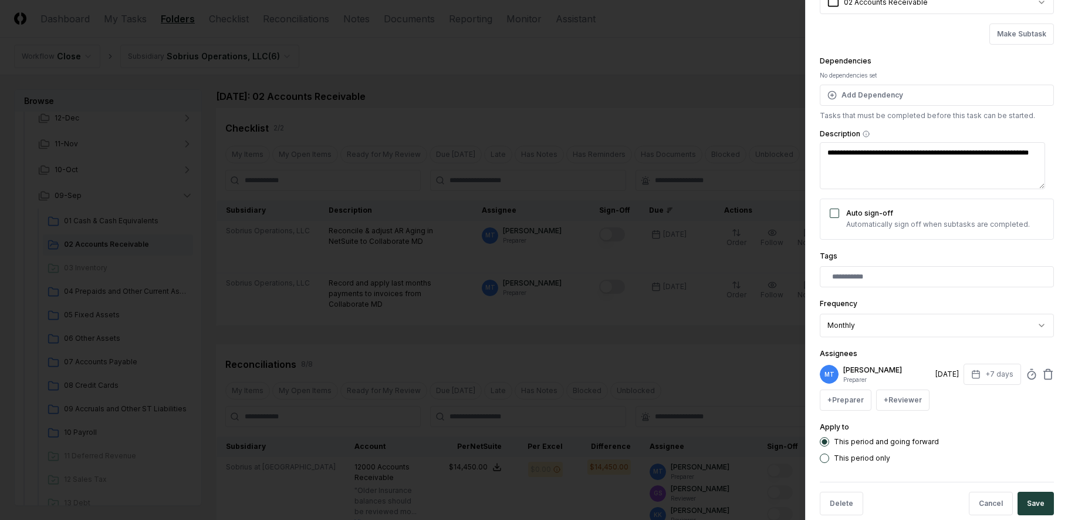
scroll to position [130, 0]
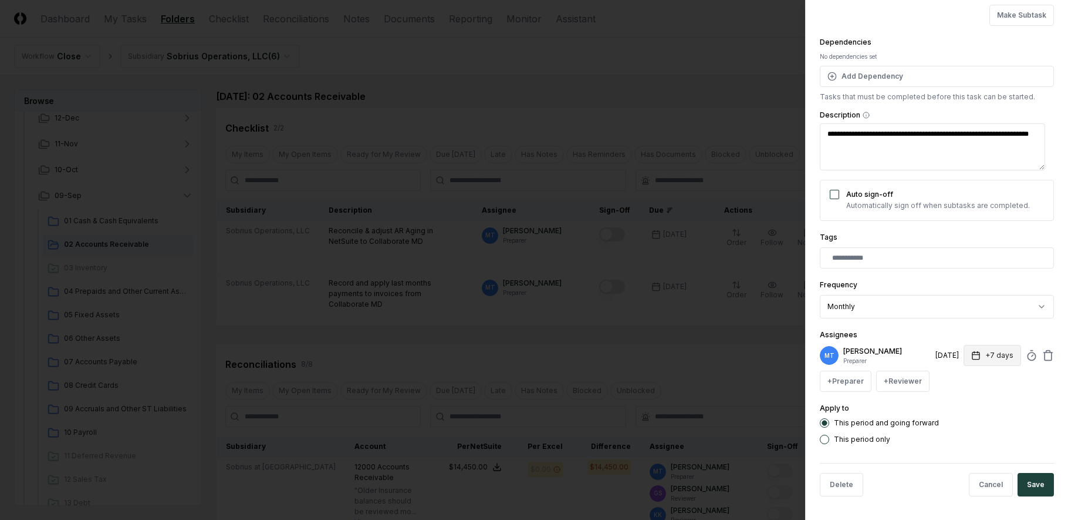
click at [977, 359] on button "+7 days" at bounding box center [993, 355] width 58 height 21
type input "*"
click at [957, 399] on input "*" at bounding box center [948, 401] width 41 height 21
click at [970, 451] on form "**********" at bounding box center [937, 195] width 234 height 622
click at [1026, 485] on button "Save" at bounding box center [1036, 484] width 36 height 23
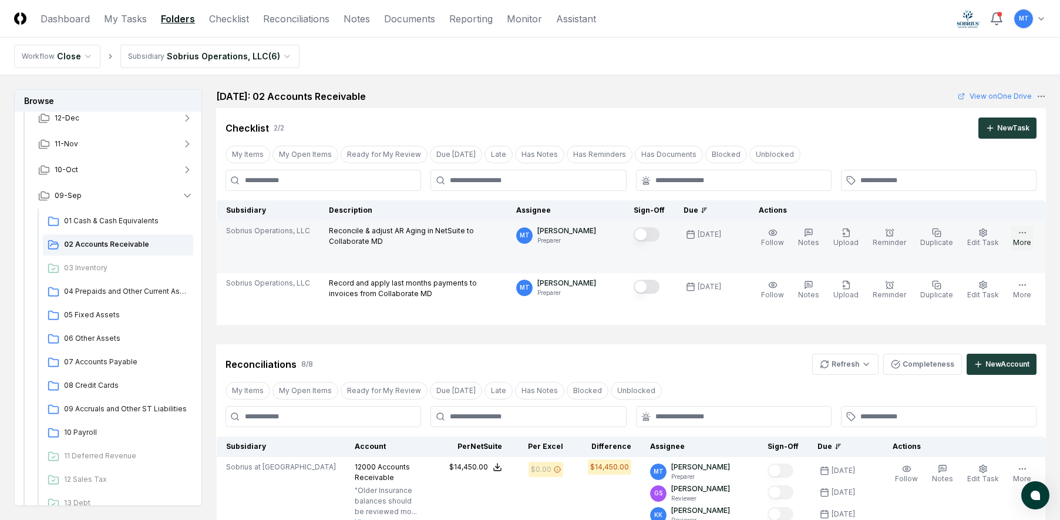
click at [1019, 235] on icon "button" at bounding box center [1021, 232] width 9 height 9
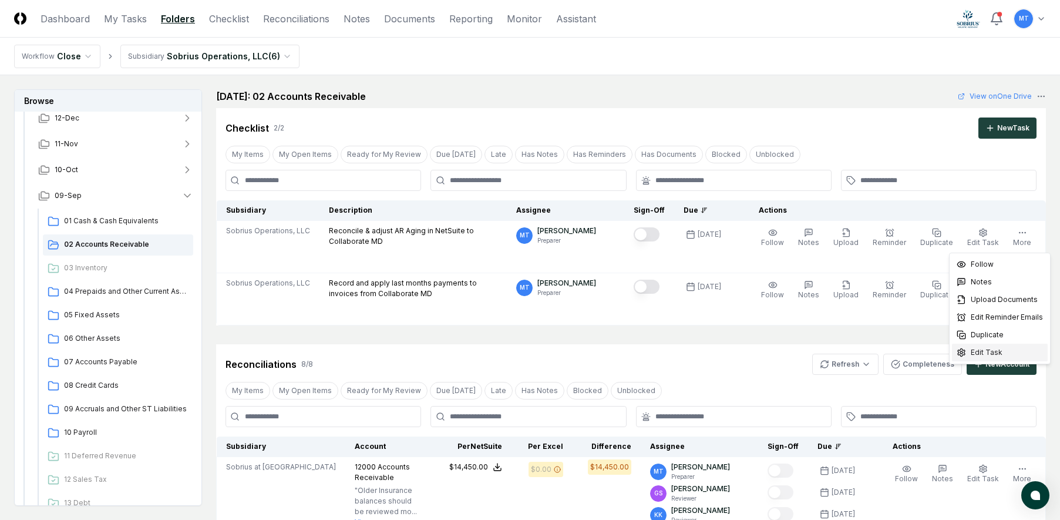
click at [997, 353] on span "Edit Task" at bounding box center [986, 352] width 32 height 11
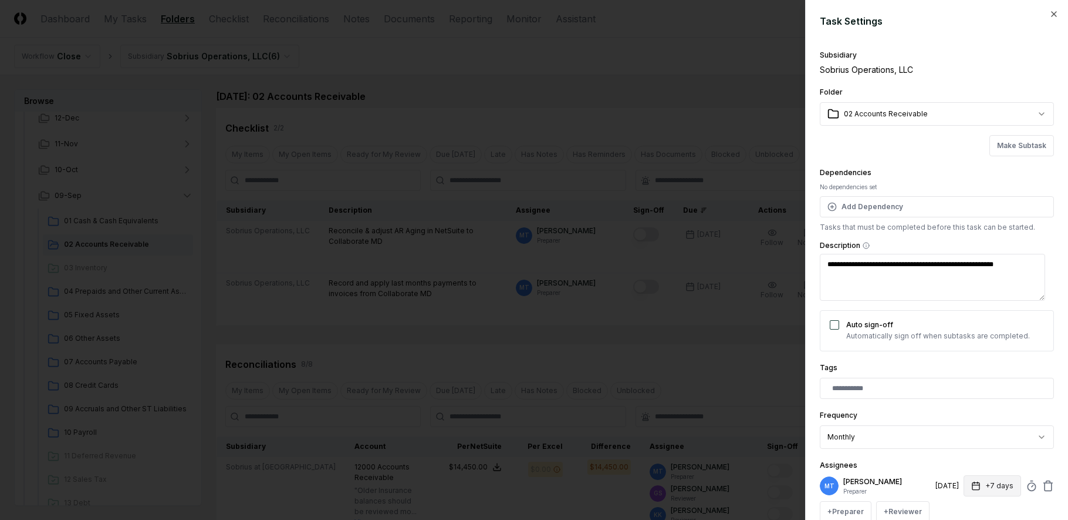
click at [994, 490] on button "+7 days" at bounding box center [993, 485] width 58 height 21
type input "*"
click at [959, 449] on input "*" at bounding box center [948, 450] width 41 height 21
click at [980, 506] on div "+ Preparer + Reviewer" at bounding box center [937, 511] width 234 height 21
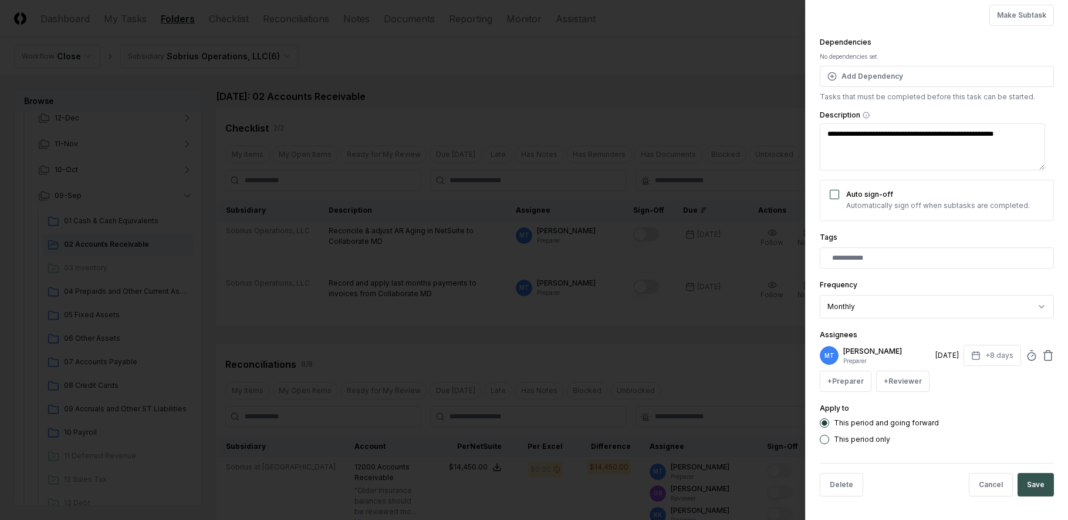
click at [1023, 483] on button "Save" at bounding box center [1036, 484] width 36 height 23
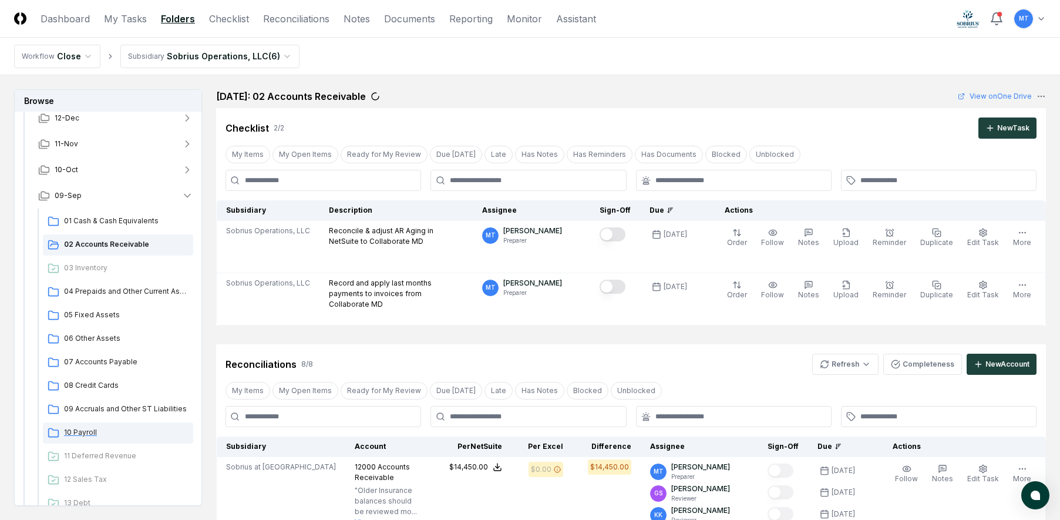
click at [85, 432] on span "10 Payroll" at bounding box center [126, 432] width 124 height 11
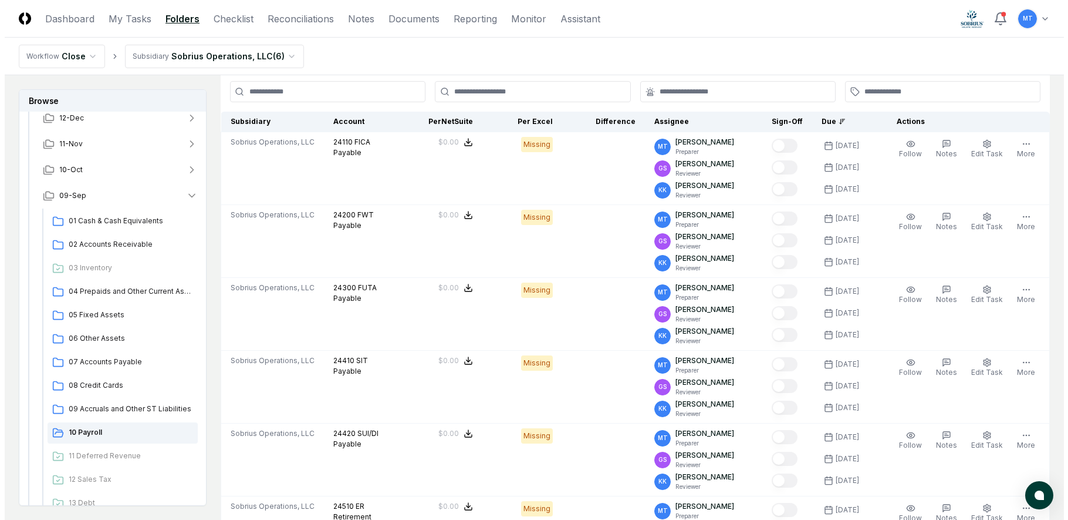
scroll to position [9, 0]
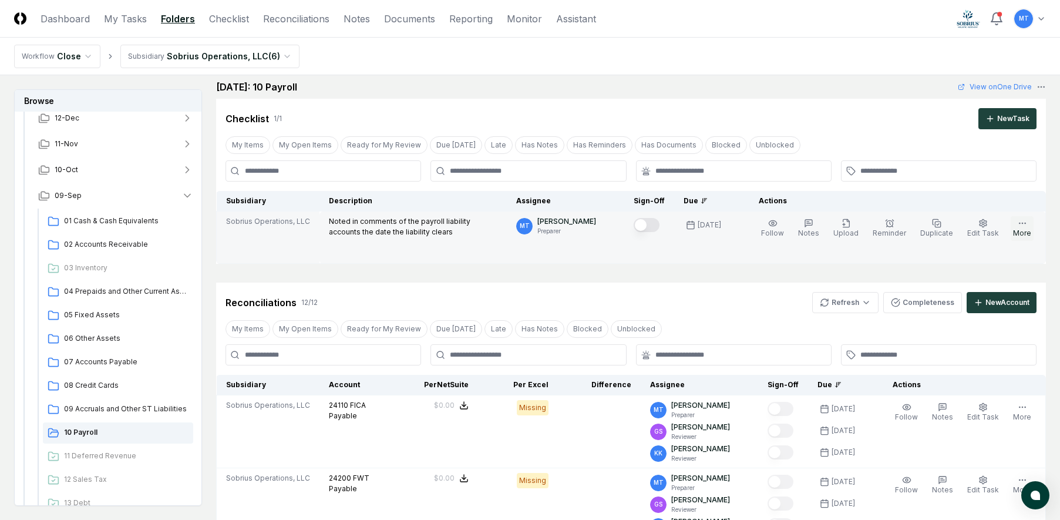
click at [1024, 222] on icon "button" at bounding box center [1021, 222] width 9 height 9
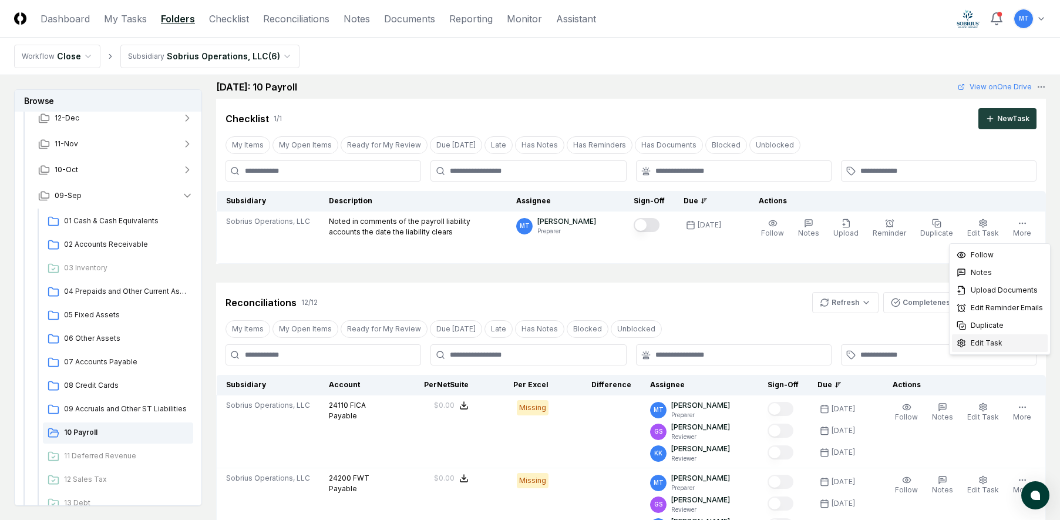
click at [1001, 343] on div "Edit Task" at bounding box center [1000, 343] width 96 height 18
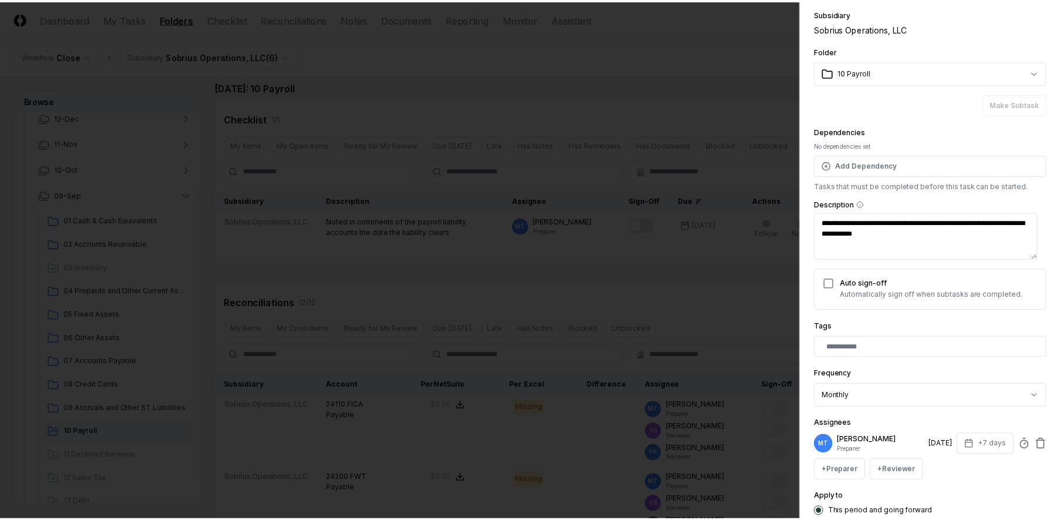
scroll to position [117, 0]
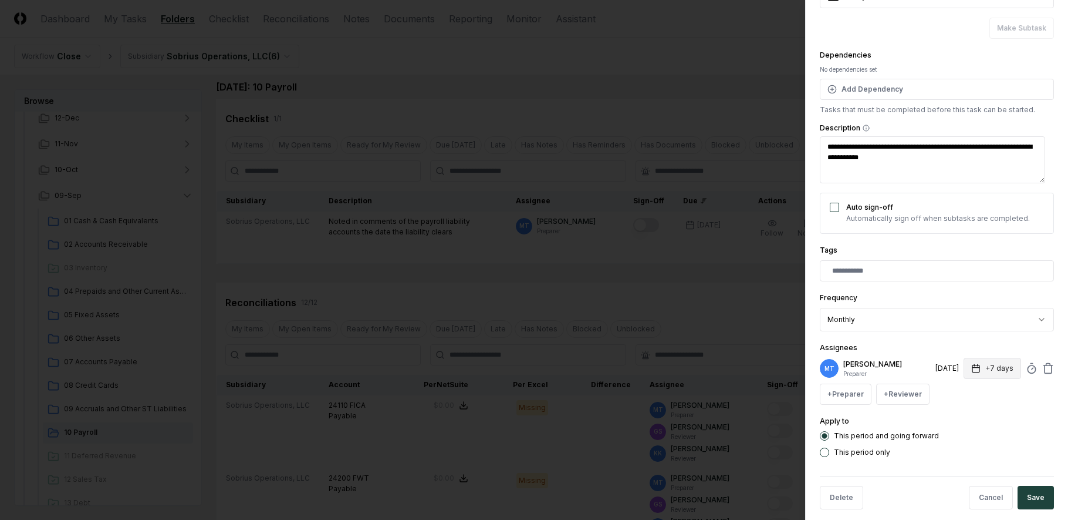
click at [972, 369] on icon "button" at bounding box center [976, 367] width 9 height 9
click at [959, 412] on input "*" at bounding box center [948, 414] width 41 height 21
type input "*"
click at [959, 412] on input "*" at bounding box center [948, 414] width 41 height 21
click at [1028, 498] on button "Save" at bounding box center [1036, 496] width 36 height 23
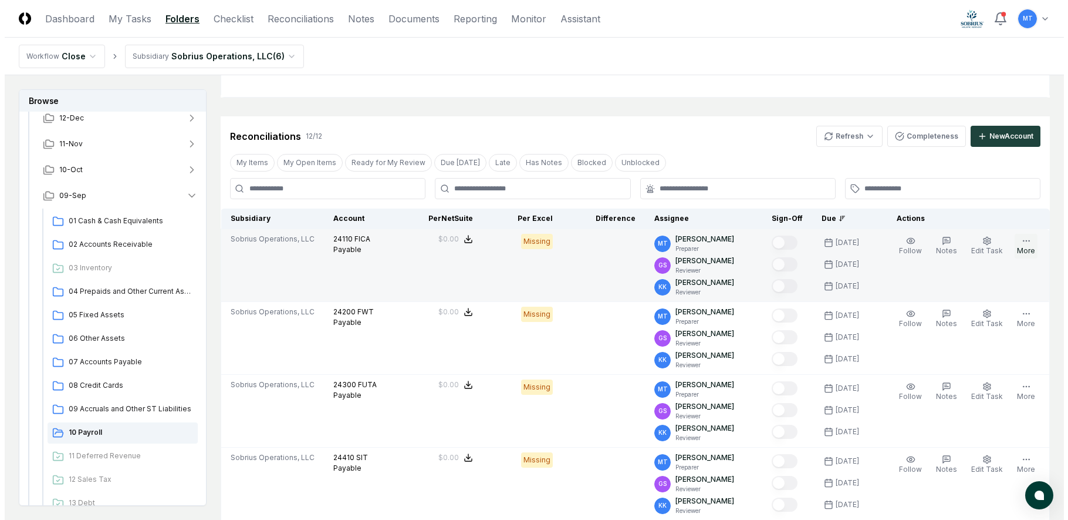
scroll to position [186, 0]
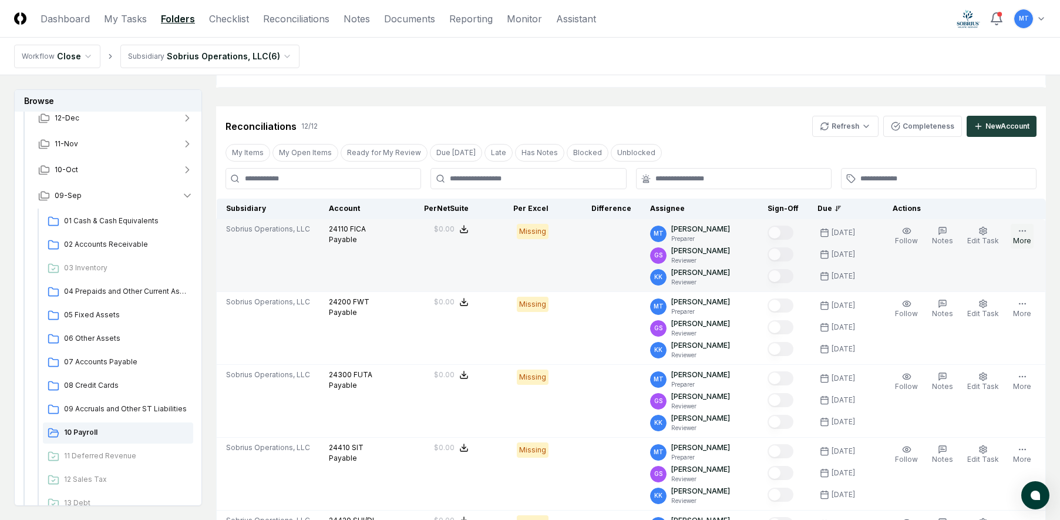
click at [1022, 230] on circle "button" at bounding box center [1021, 230] width 1 height 1
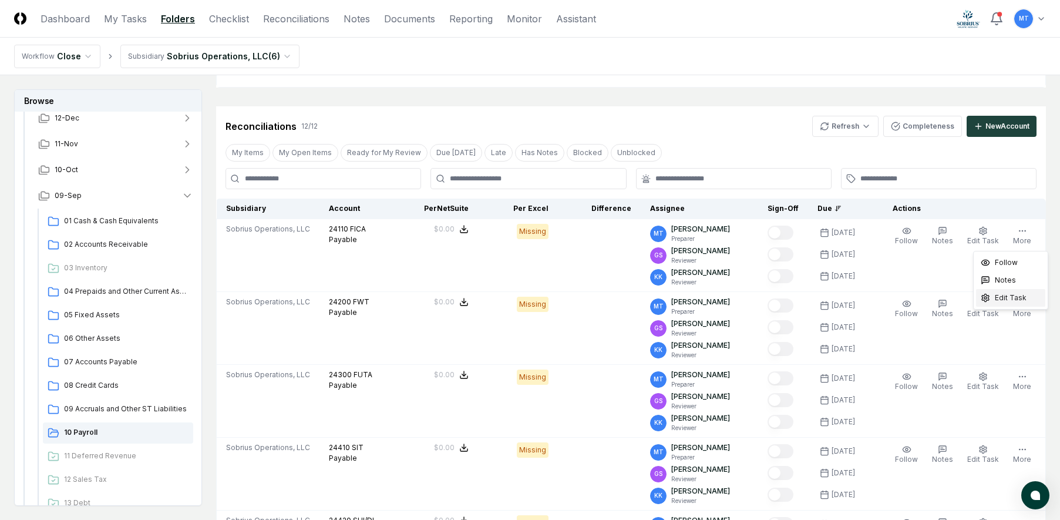
click at [1013, 300] on span "Edit Task" at bounding box center [1010, 297] width 32 height 11
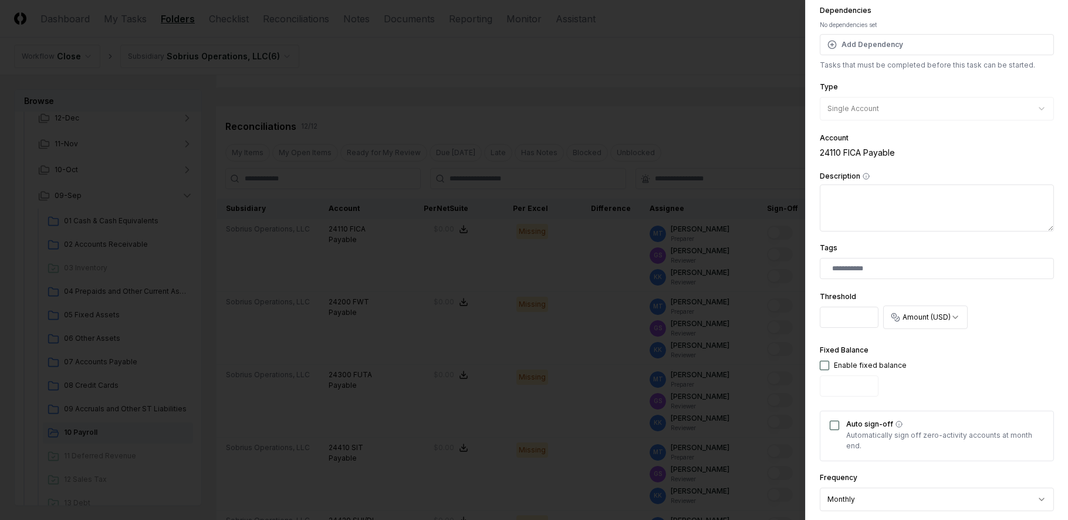
scroll to position [352, 0]
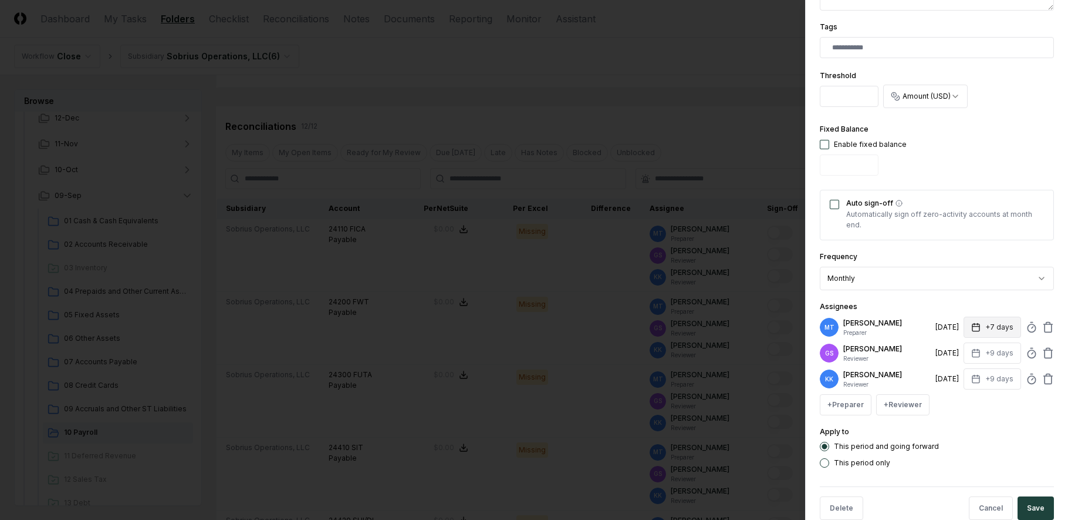
click at [973, 326] on icon "button" at bounding box center [976, 326] width 7 height 0
click at [958, 372] on input "*" at bounding box center [948, 373] width 41 height 21
type input "*"
click at [958, 372] on input "*" at bounding box center [948, 373] width 41 height 21
click at [1021, 510] on button "Save" at bounding box center [1036, 507] width 36 height 23
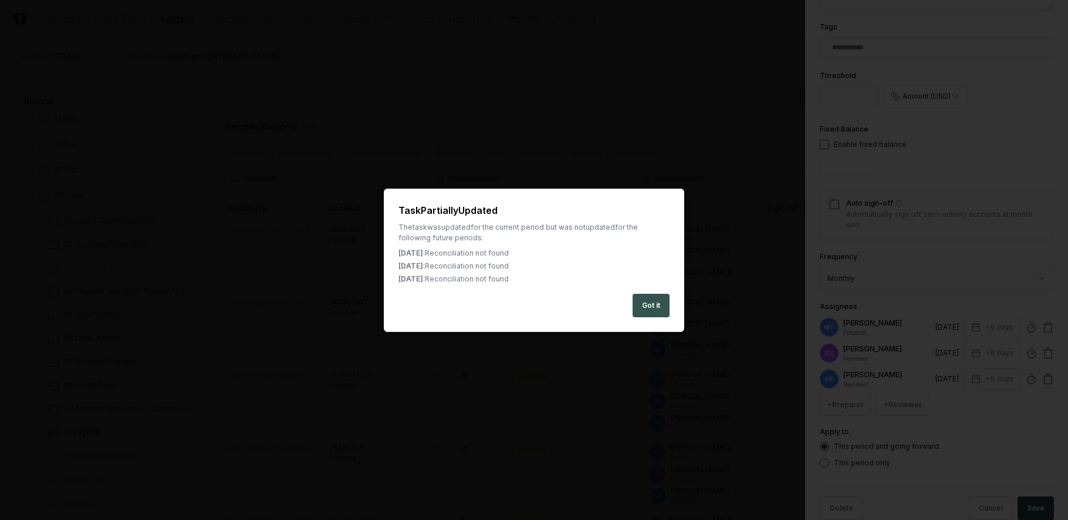
click at [654, 309] on button "Got it" at bounding box center [651, 305] width 37 height 23
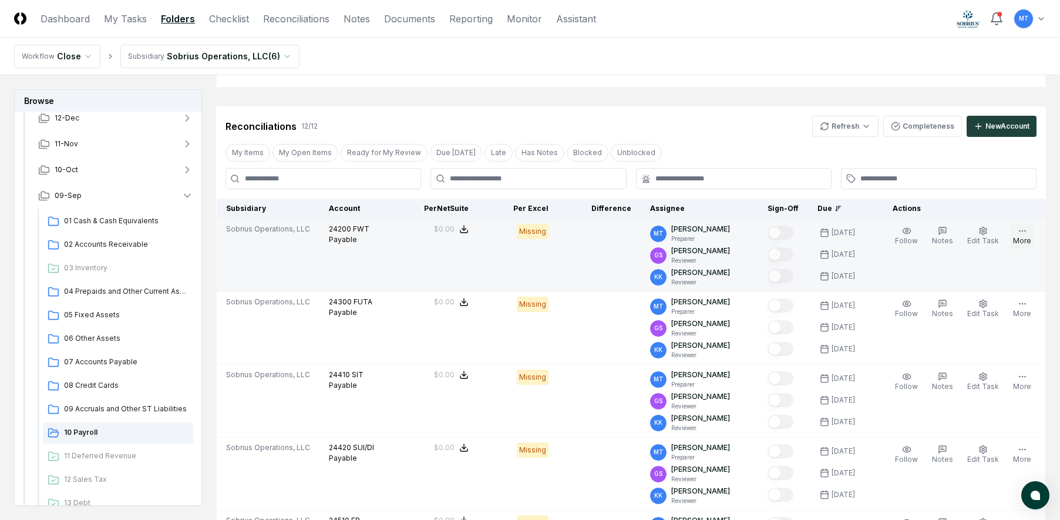
click at [1019, 233] on icon "button" at bounding box center [1021, 230] width 9 height 9
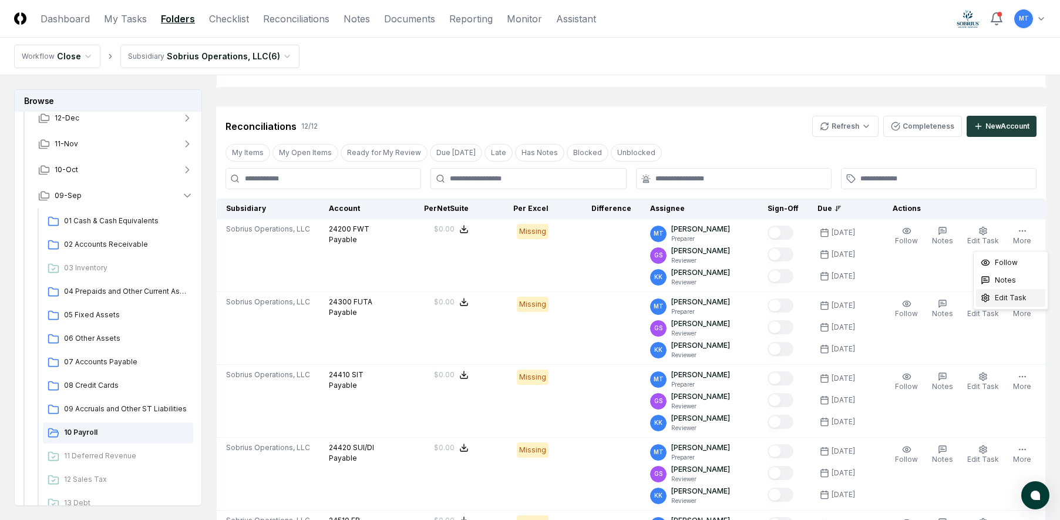
click at [1006, 297] on span "Edit Task" at bounding box center [1010, 297] width 32 height 11
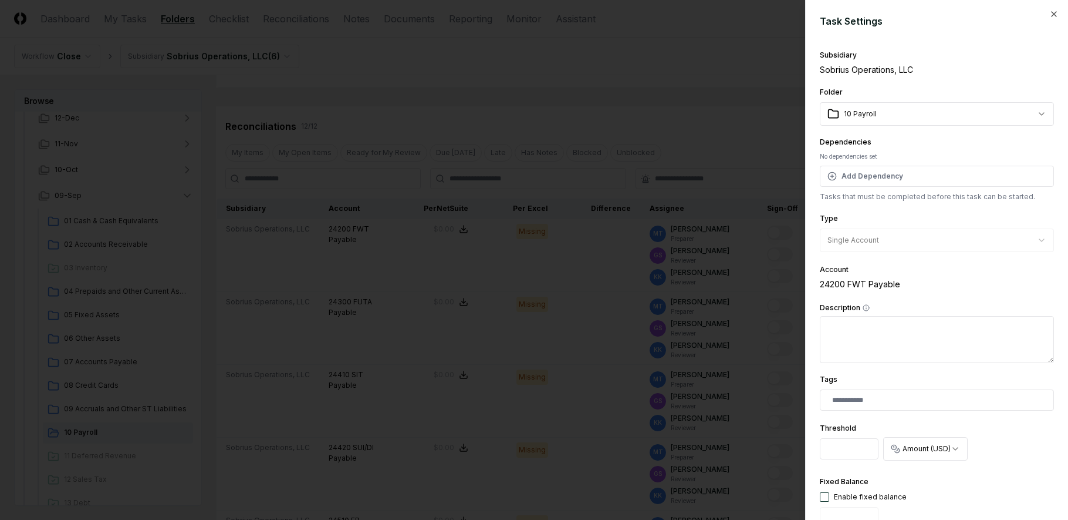
scroll to position [235, 0]
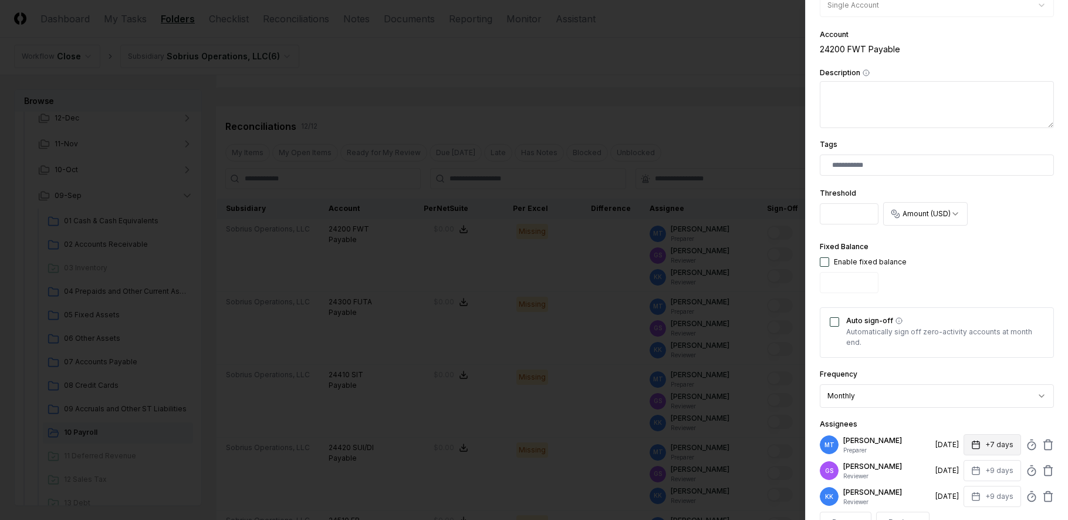
click at [972, 442] on icon "button" at bounding box center [976, 444] width 9 height 9
click at [957, 488] on input "*" at bounding box center [948, 490] width 41 height 21
type input "*"
click at [957, 488] on input "*" at bounding box center [948, 490] width 41 height 21
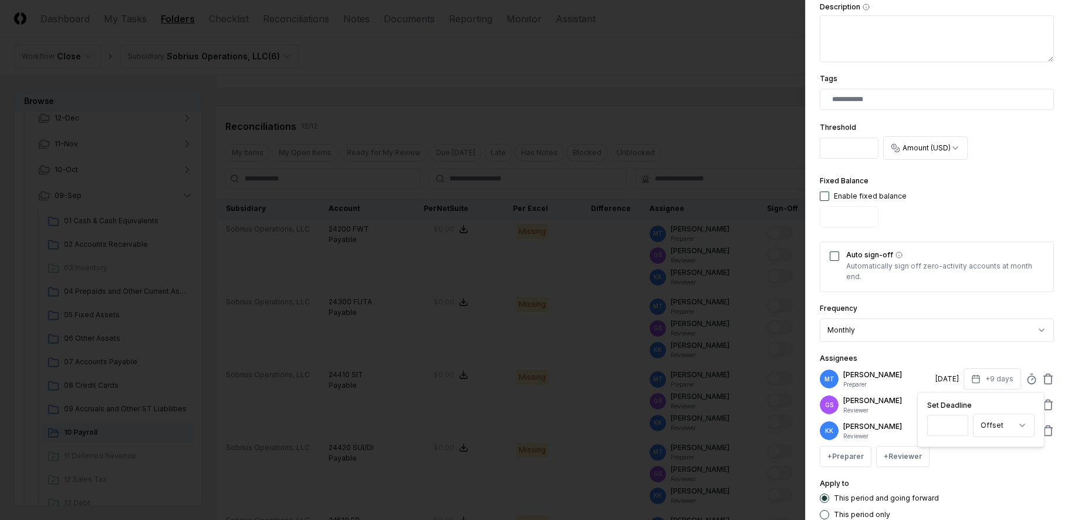
scroll to position [376, 0]
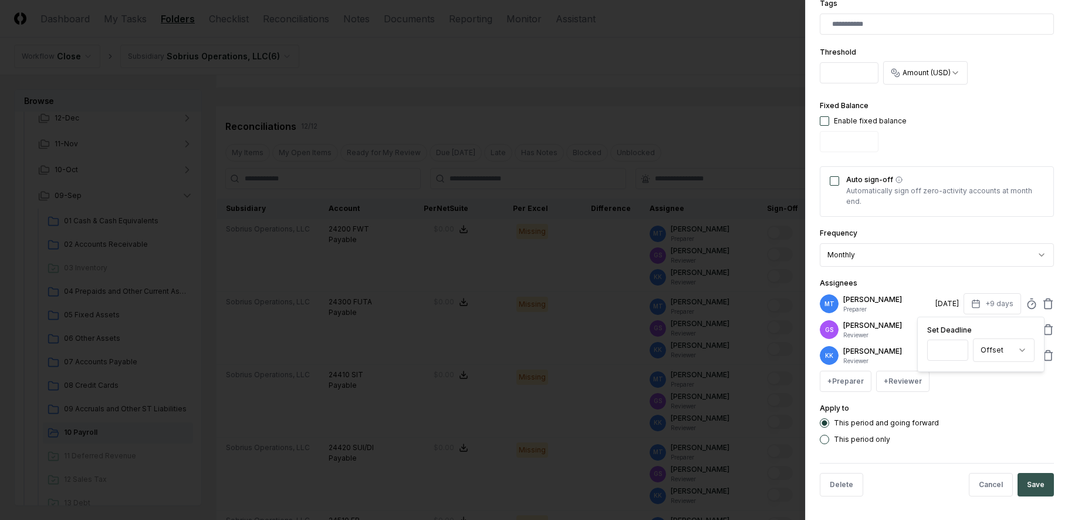
click at [1027, 484] on button "Save" at bounding box center [1036, 484] width 36 height 23
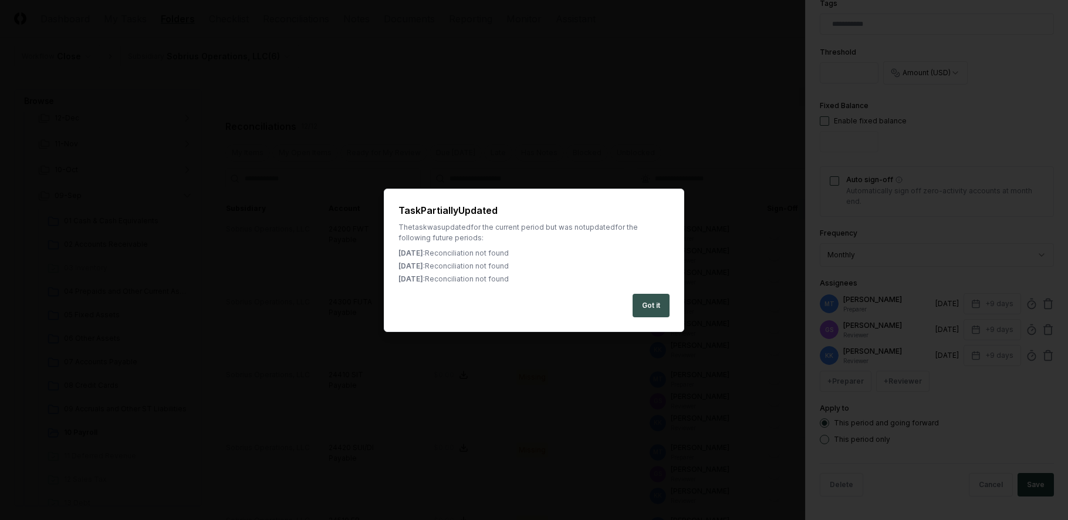
click at [653, 308] on button "Got it" at bounding box center [651, 305] width 37 height 23
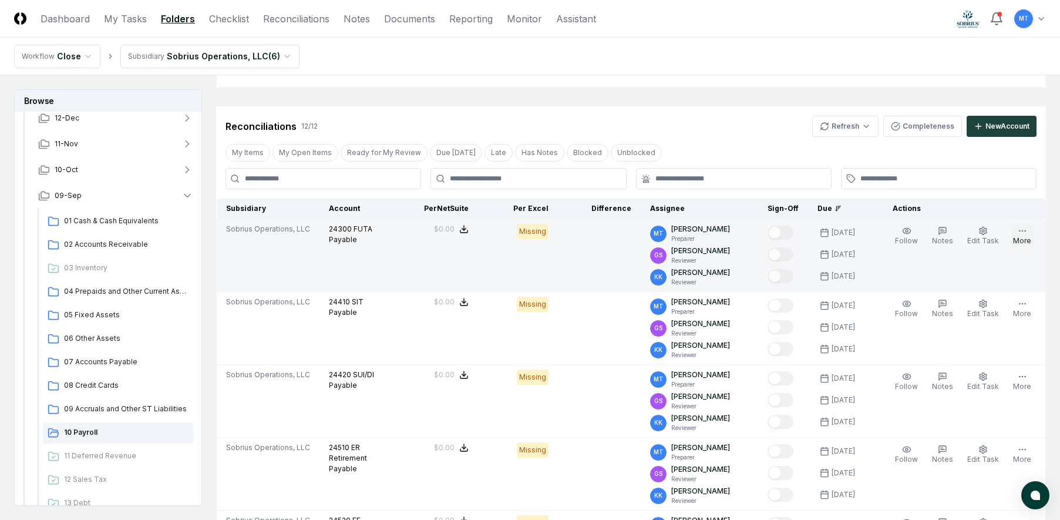
click at [1022, 241] on button "More" at bounding box center [1021, 236] width 23 height 25
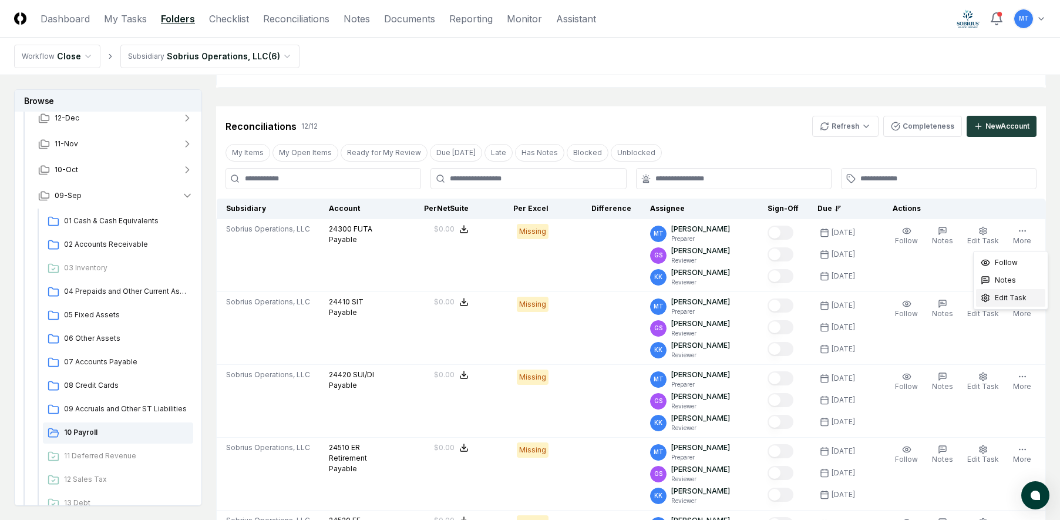
click at [1008, 299] on span "Edit Task" at bounding box center [1010, 297] width 32 height 11
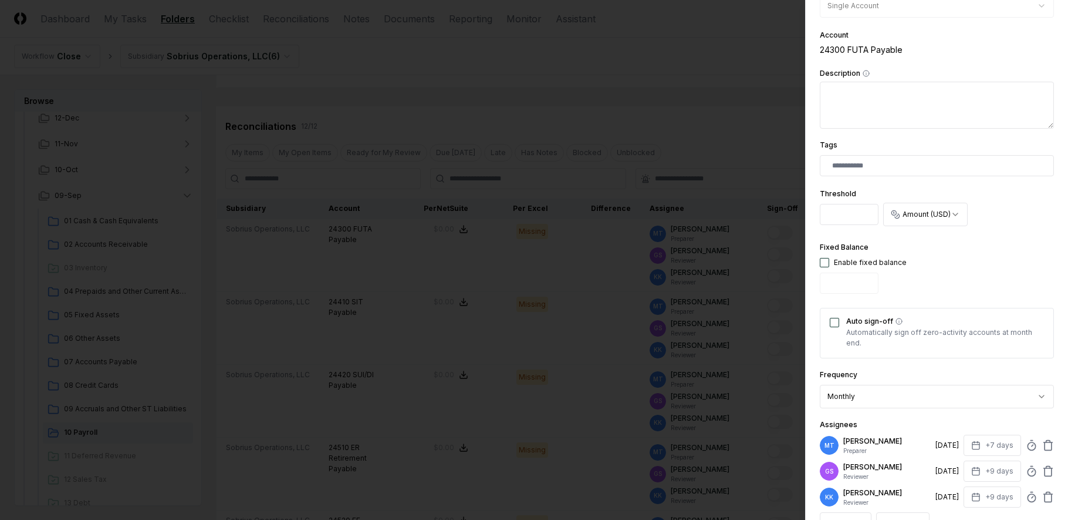
scroll to position [235, 0]
click at [972, 447] on icon "button" at bounding box center [976, 444] width 9 height 9
click at [956, 491] on input "*" at bounding box center [948, 490] width 41 height 21
click at [957, 490] on input "*" at bounding box center [948, 490] width 41 height 21
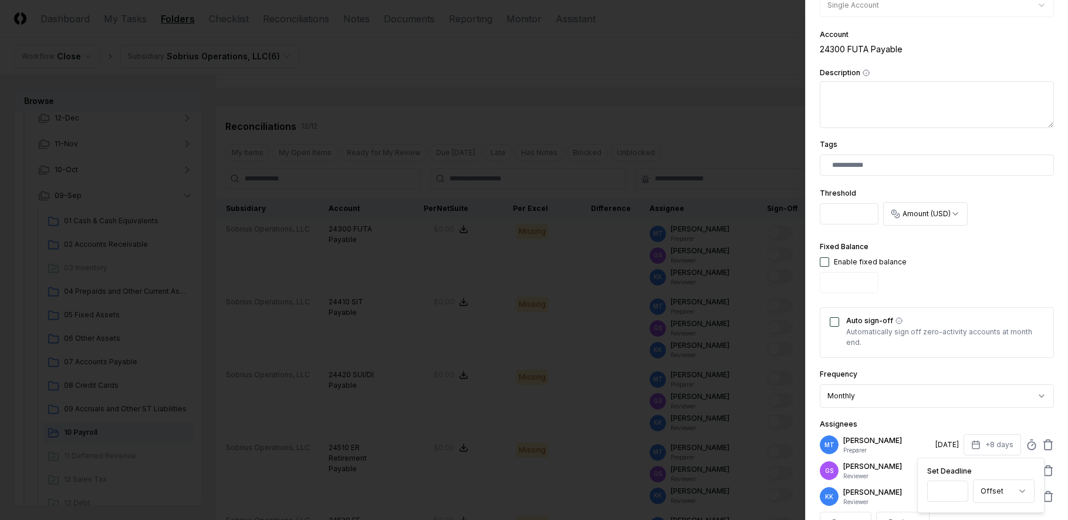
type input "*"
click at [957, 488] on input "*" at bounding box center [948, 490] width 41 height 21
click at [1017, 246] on div "Fixed Balance Enable fixed balance" at bounding box center [937, 269] width 234 height 58
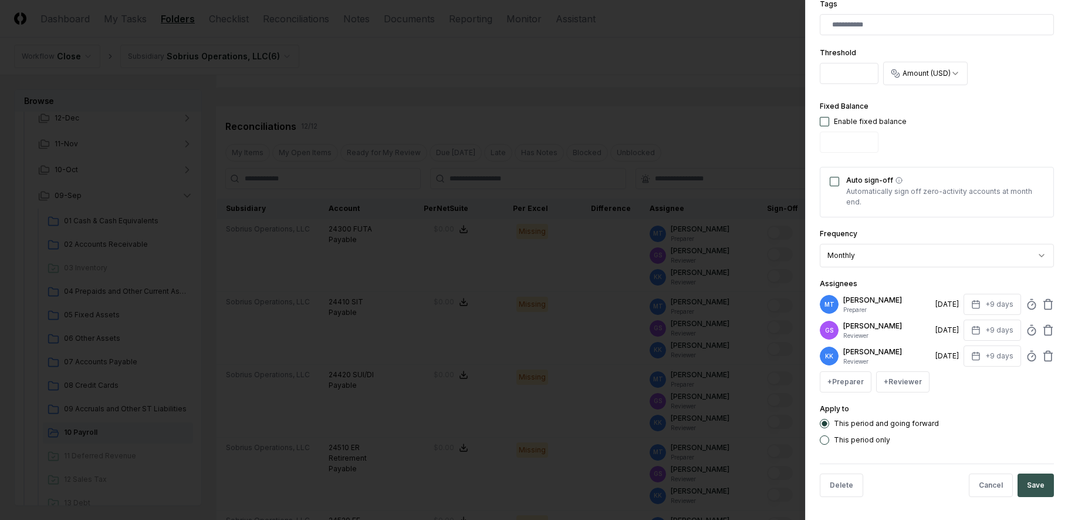
scroll to position [376, 0]
click at [1031, 488] on button "Save" at bounding box center [1036, 484] width 36 height 23
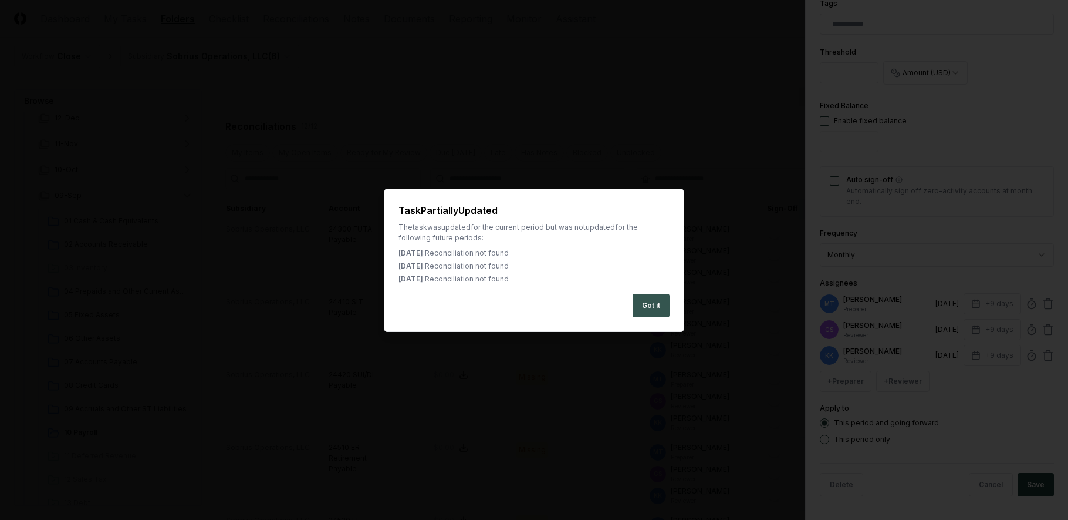
click at [651, 305] on button "Got it" at bounding box center [651, 305] width 37 height 23
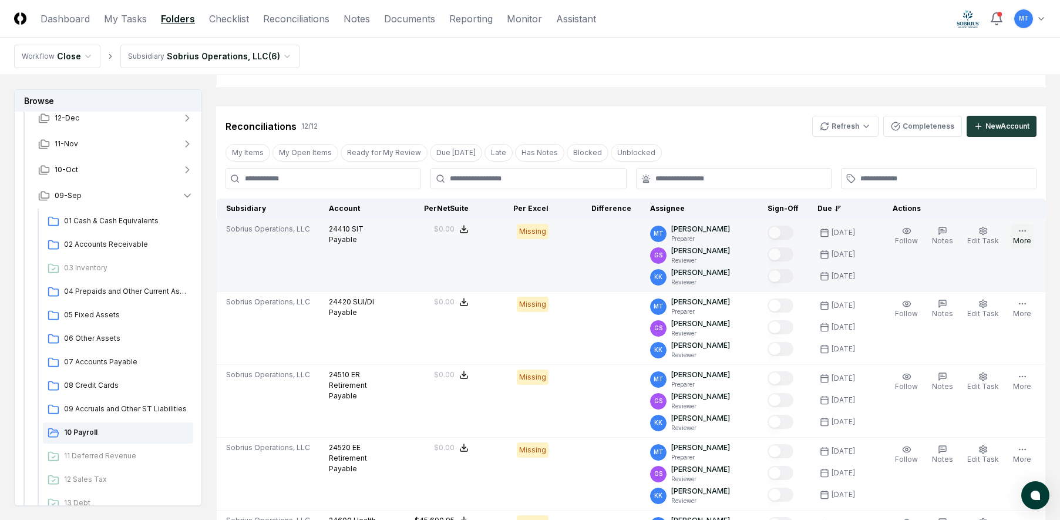
click at [1025, 231] on circle "button" at bounding box center [1024, 230] width 1 height 1
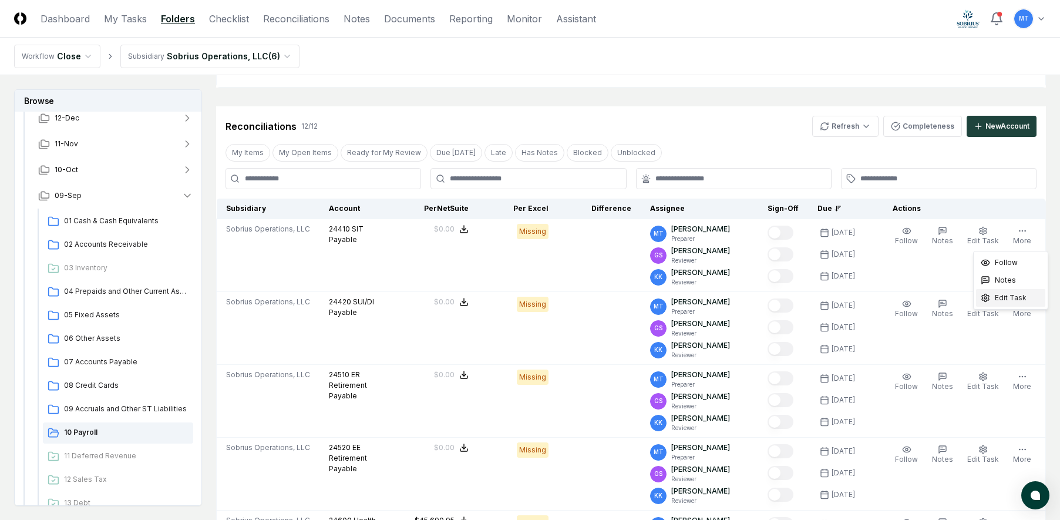
click at [1010, 298] on span "Edit Task" at bounding box center [1010, 297] width 32 height 11
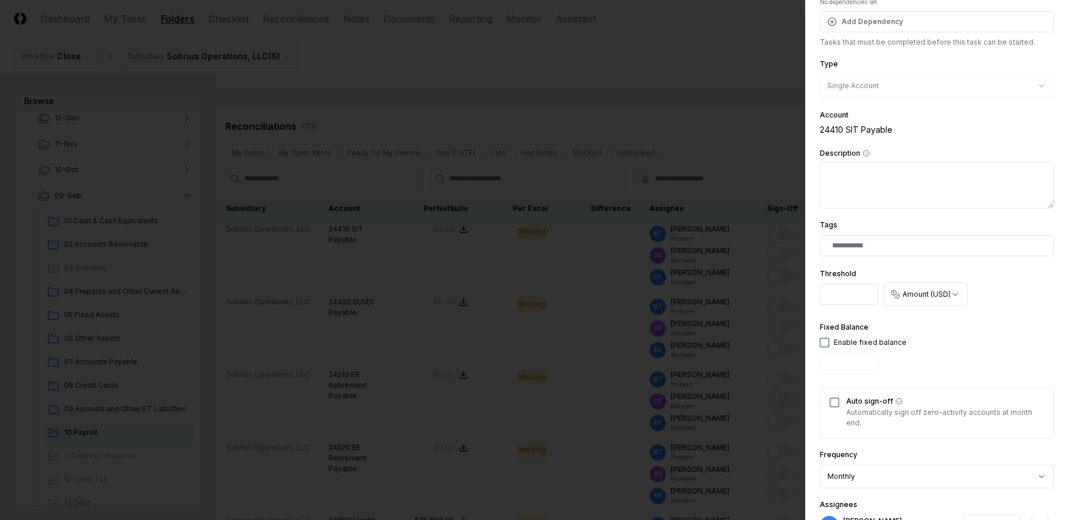
scroll to position [294, 0]
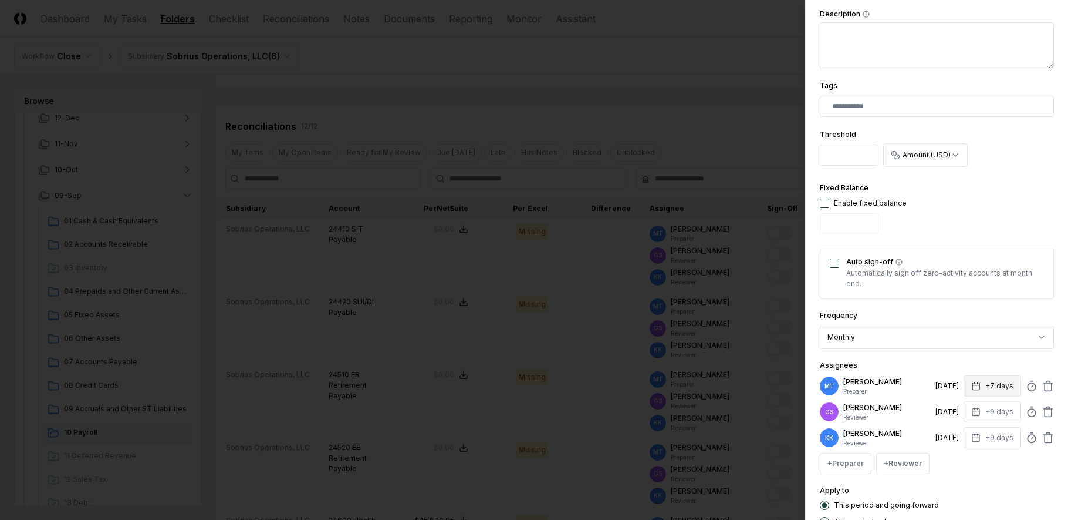
click at [972, 387] on icon "button" at bounding box center [976, 385] width 9 height 9
click at [957, 431] on input "*" at bounding box center [948, 431] width 41 height 21
type input "*"
click at [957, 431] on input "*" at bounding box center [948, 431] width 41 height 21
click at [976, 484] on div "Apply to This period and going forward This period only" at bounding box center [937, 504] width 234 height 43
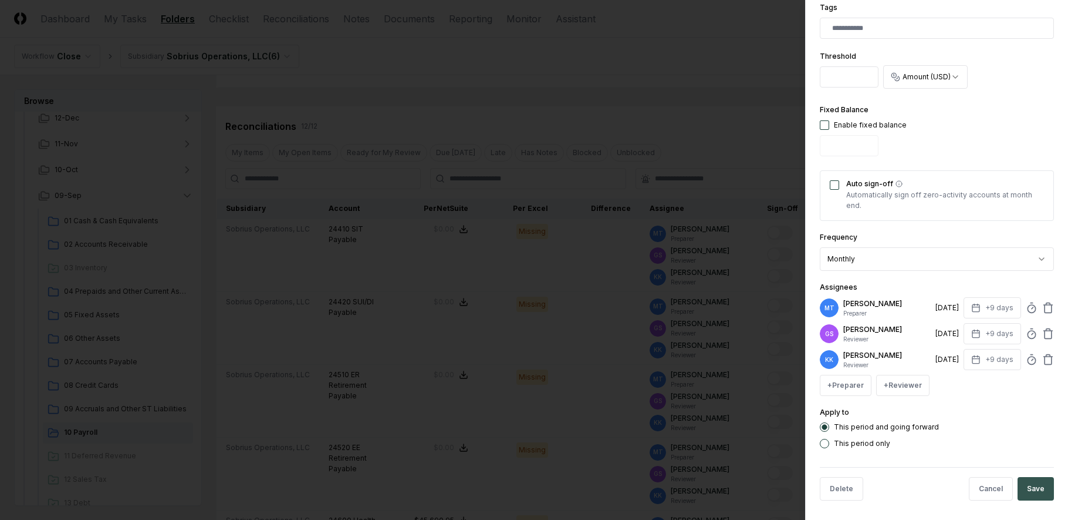
scroll to position [376, 0]
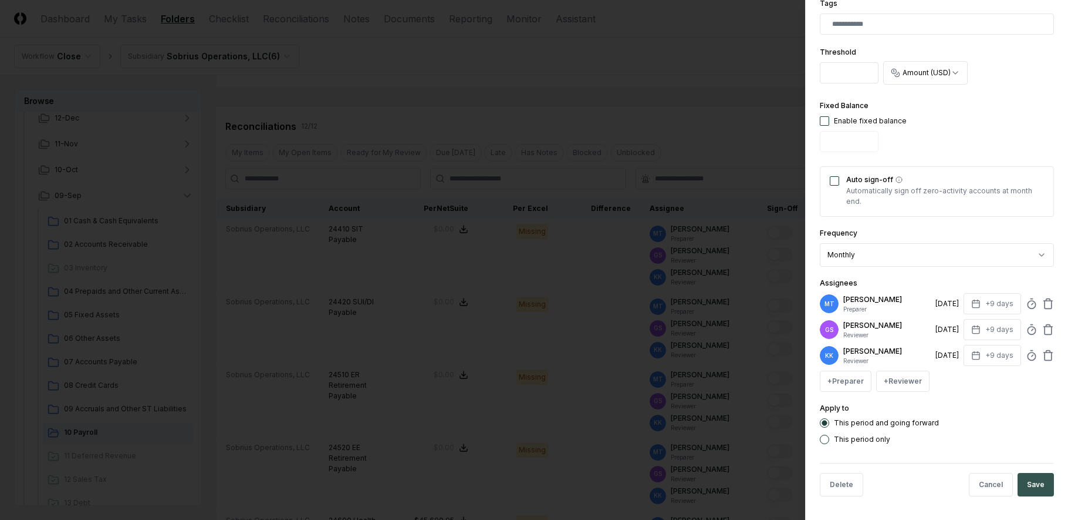
click at [1029, 486] on button "Save" at bounding box center [1036, 484] width 36 height 23
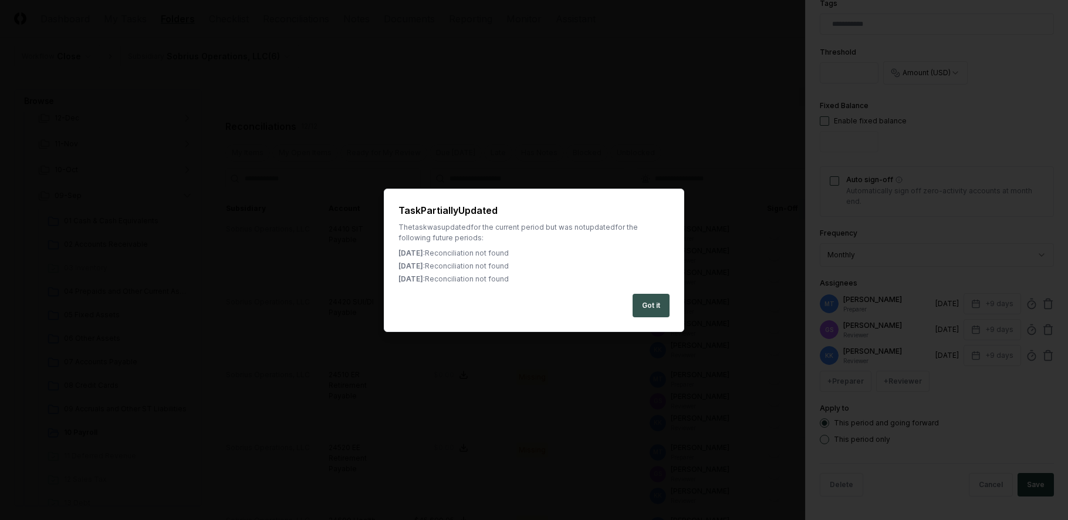
click at [645, 309] on button "Got it" at bounding box center [651, 305] width 37 height 23
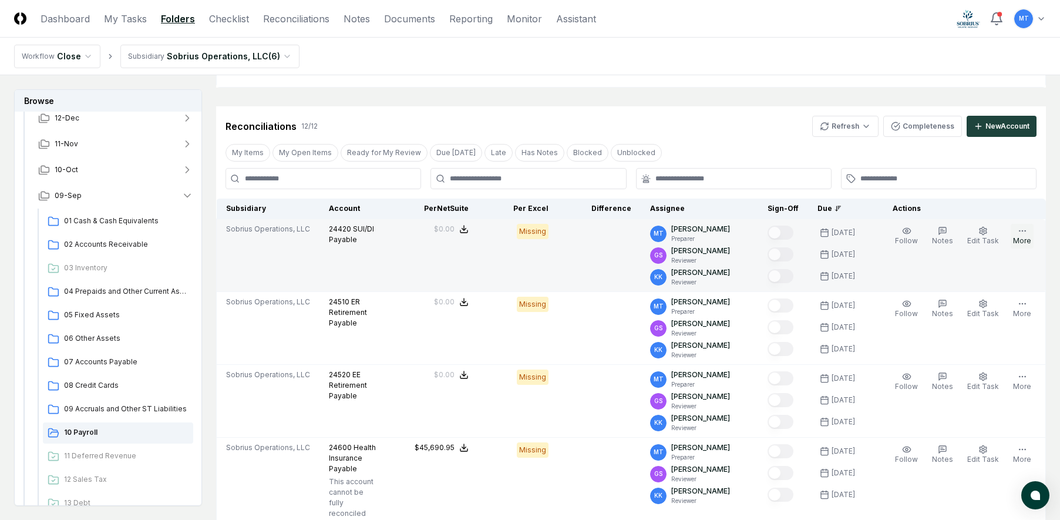
click at [1023, 236] on button "More" at bounding box center [1021, 236] width 23 height 25
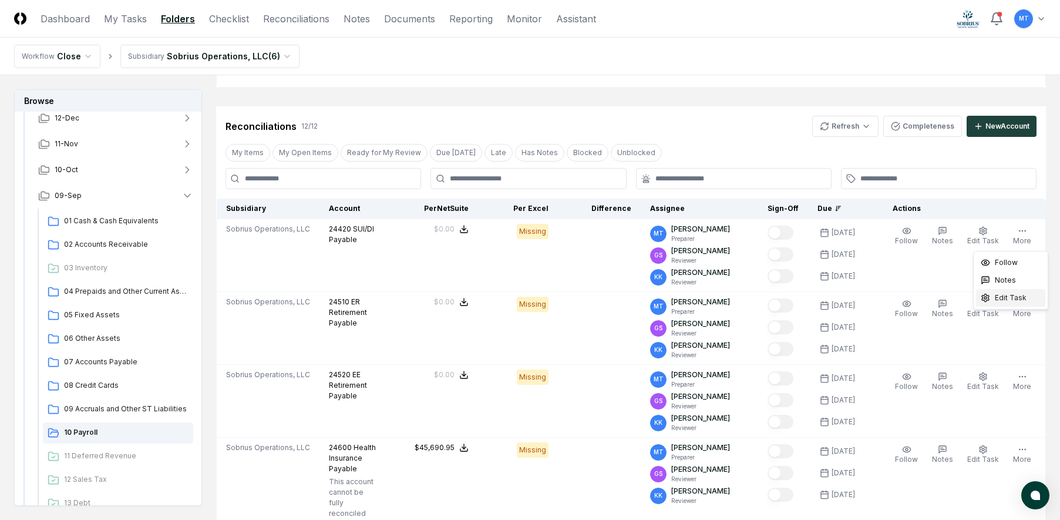
click at [1014, 299] on span "Edit Task" at bounding box center [1010, 297] width 32 height 11
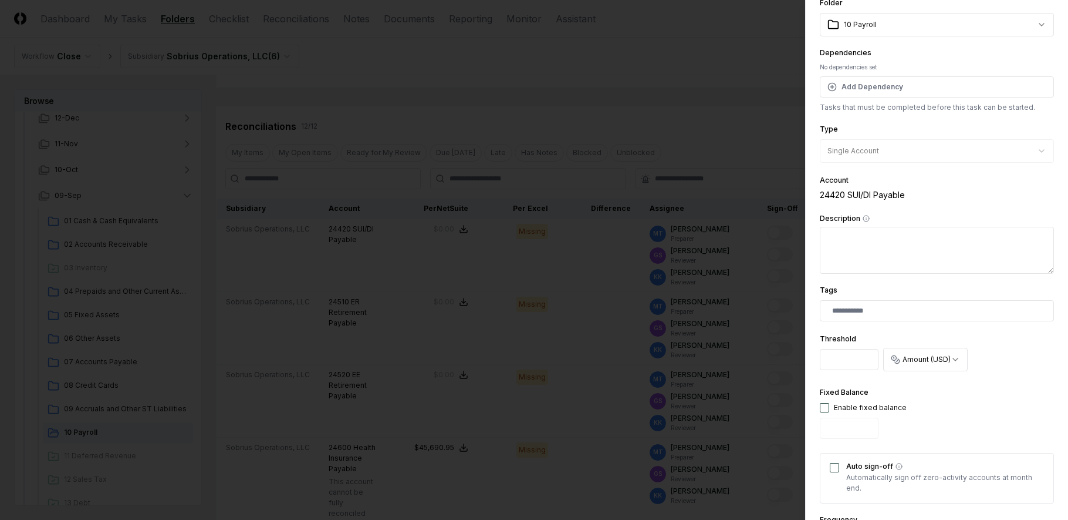
scroll to position [294, 0]
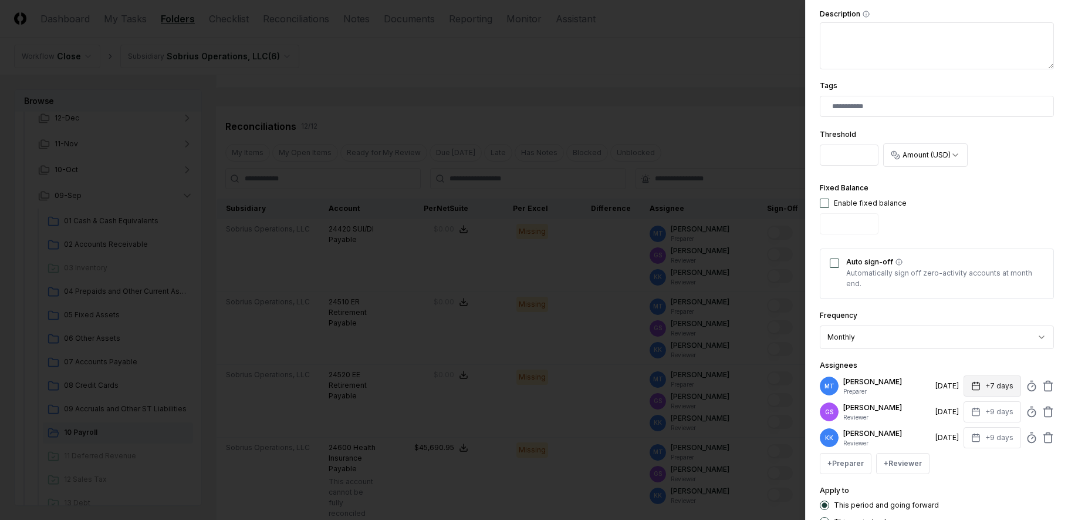
click at [972, 387] on icon "button" at bounding box center [976, 385] width 9 height 9
click at [956, 429] on input "*" at bounding box center [948, 431] width 41 height 21
type input "*"
click at [956, 429] on input "*" at bounding box center [948, 431] width 41 height 21
click at [959, 470] on div "+ Preparer + Reviewer" at bounding box center [937, 463] width 234 height 21
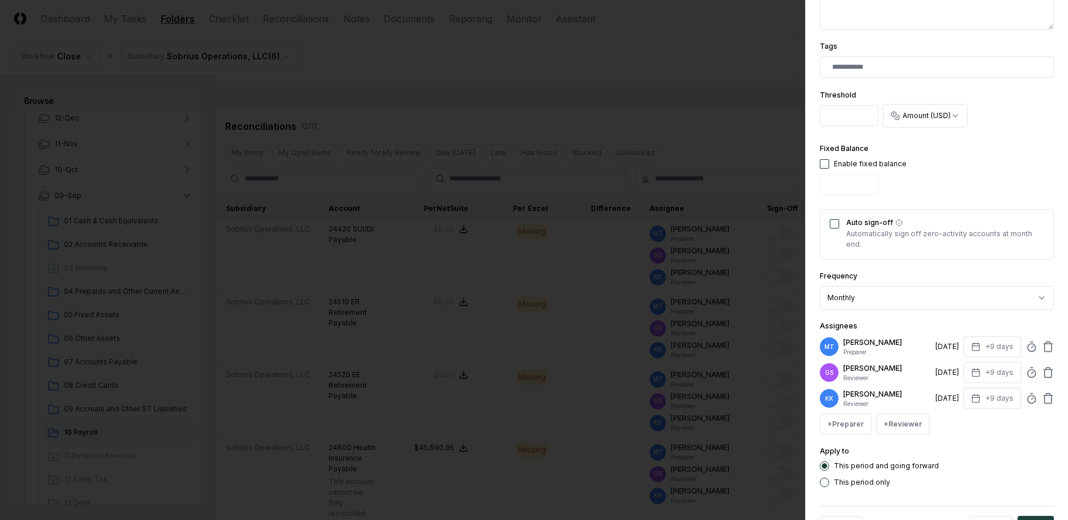
scroll to position [376, 0]
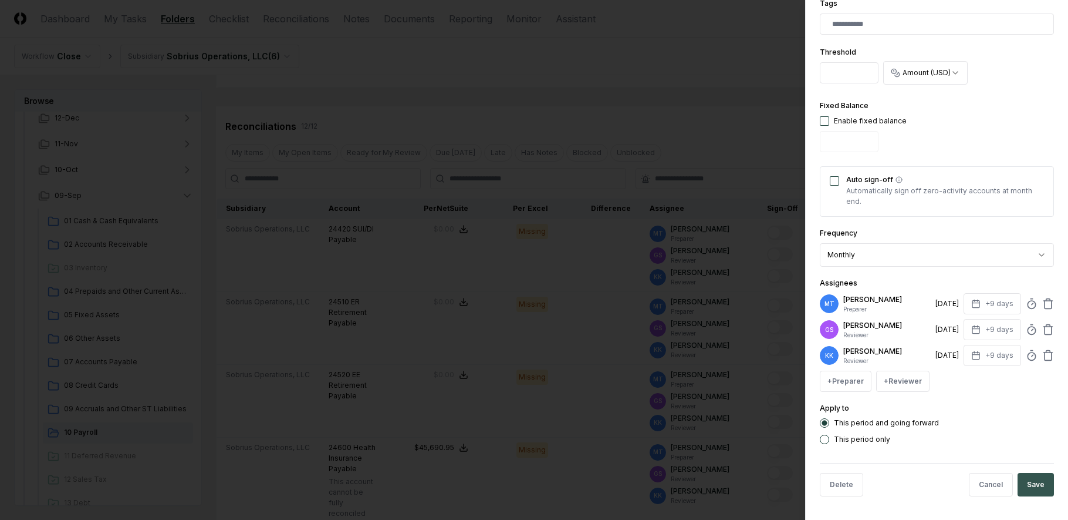
click at [1033, 485] on button "Save" at bounding box center [1036, 484] width 36 height 23
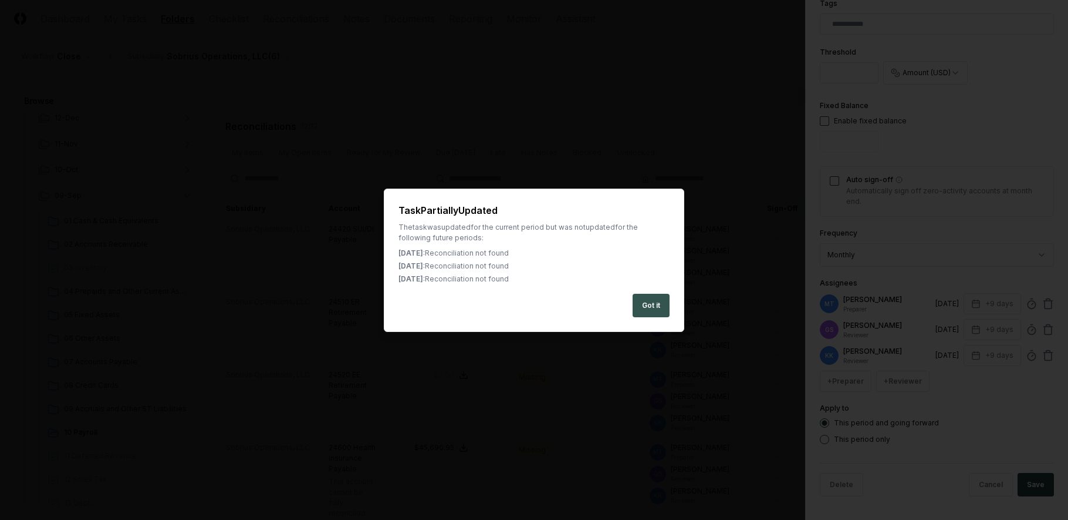
click at [668, 306] on button "Got it" at bounding box center [651, 305] width 37 height 23
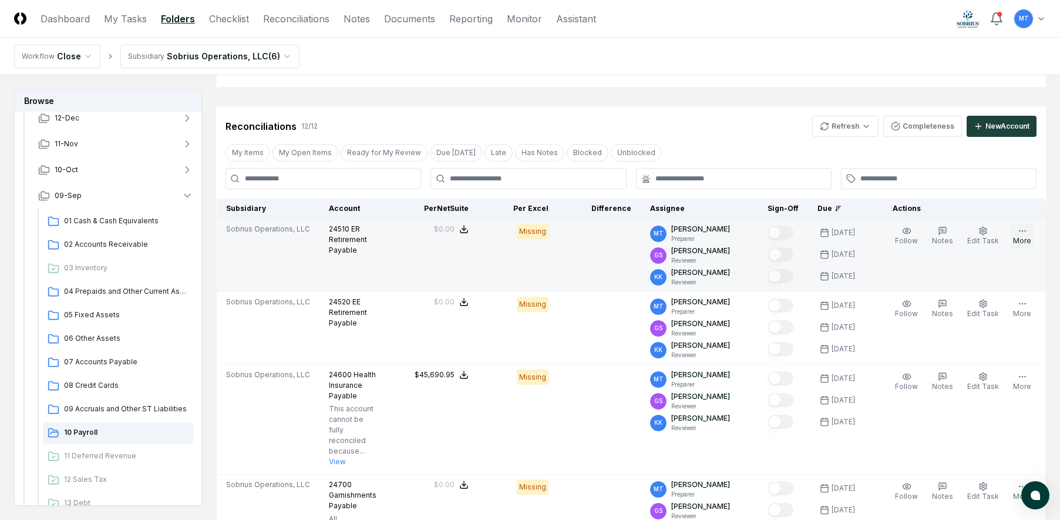
click at [1024, 238] on button "More" at bounding box center [1021, 236] width 23 height 25
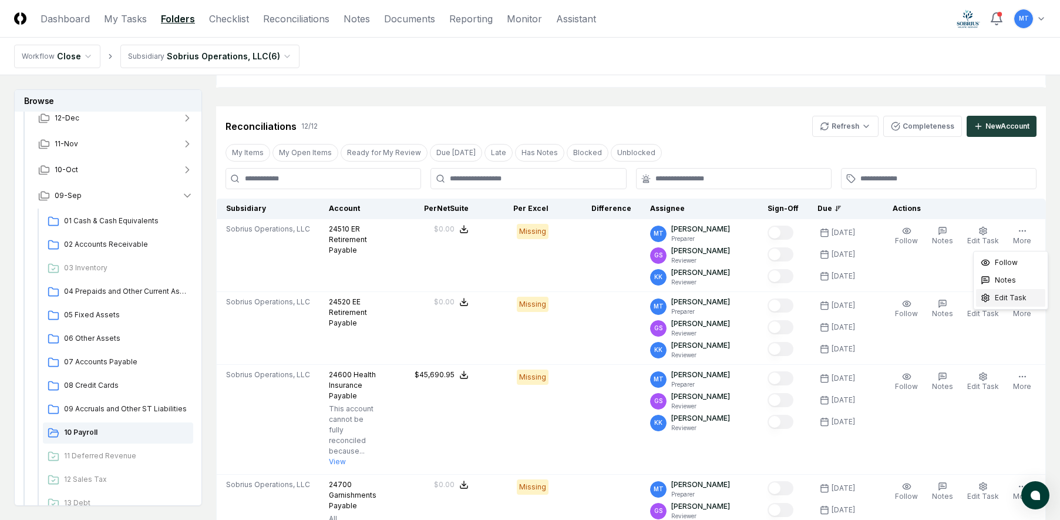
click at [1014, 302] on span "Edit Task" at bounding box center [1010, 297] width 32 height 11
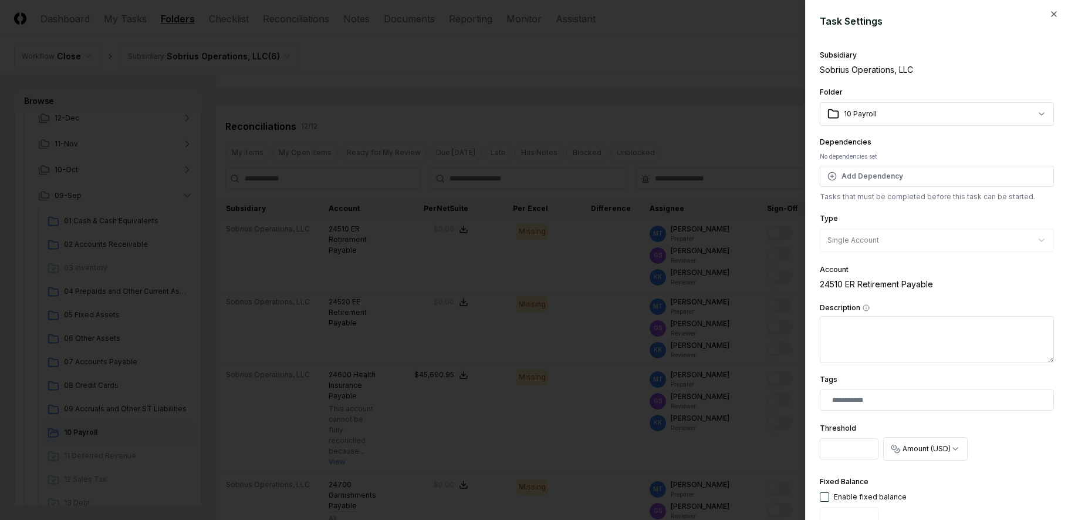
scroll to position [294, 0]
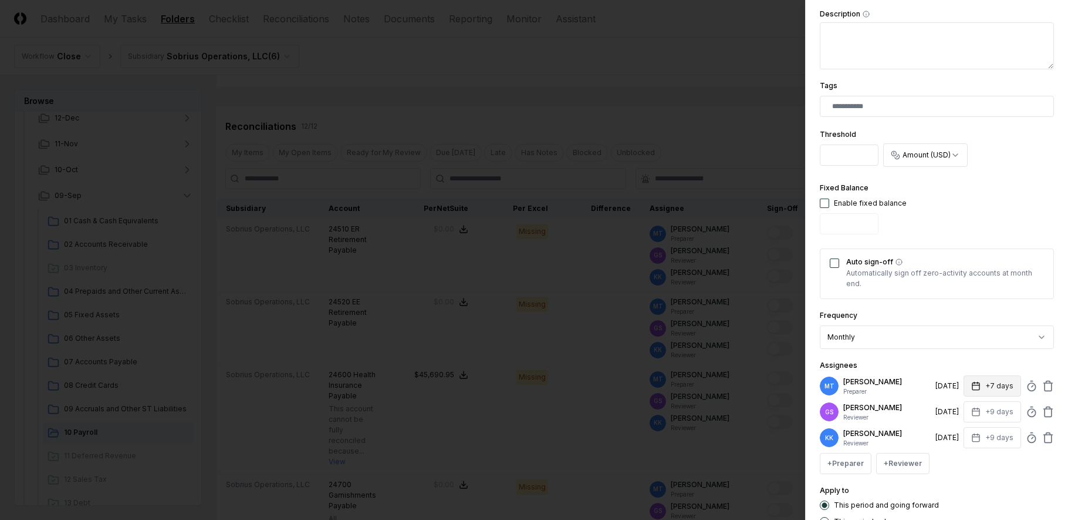
click at [973, 389] on rect "button" at bounding box center [976, 386] width 7 height 7
click at [957, 431] on input "*" at bounding box center [948, 431] width 41 height 21
type input "*"
click at [957, 431] on input "*" at bounding box center [948, 431] width 41 height 21
click at [976, 484] on div "Apply to This period and going forward This period only" at bounding box center [937, 504] width 234 height 43
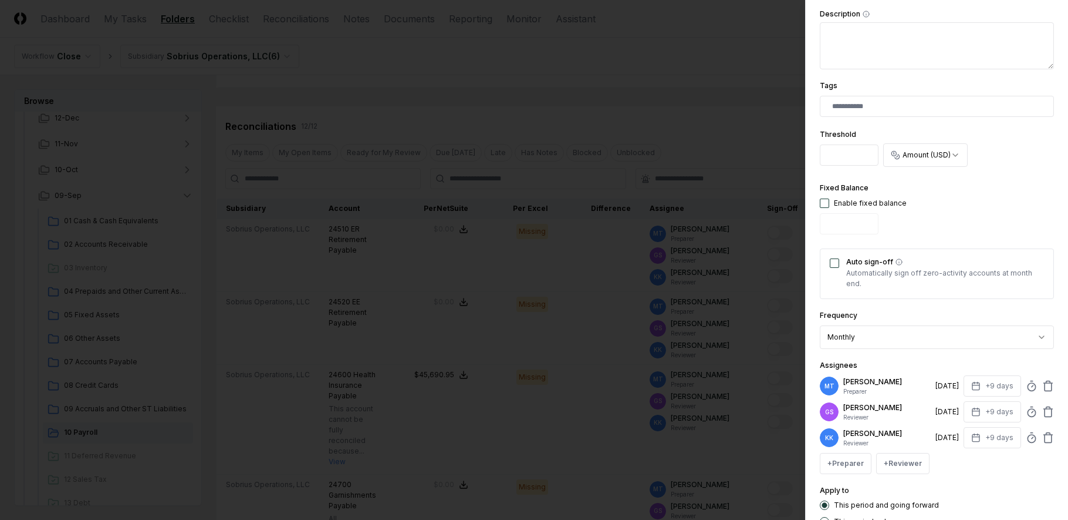
scroll to position [376, 0]
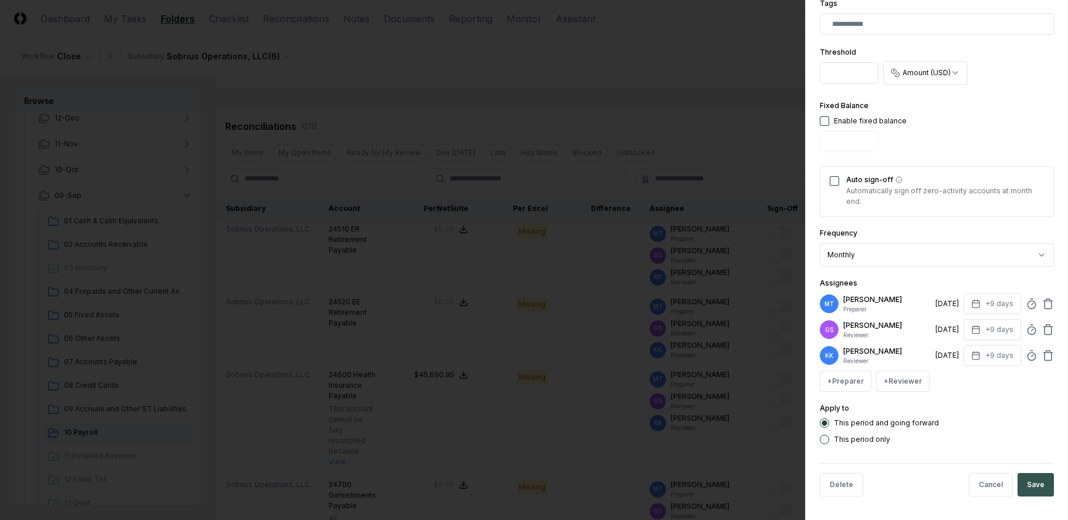
click at [1024, 481] on button "Save" at bounding box center [1036, 484] width 36 height 23
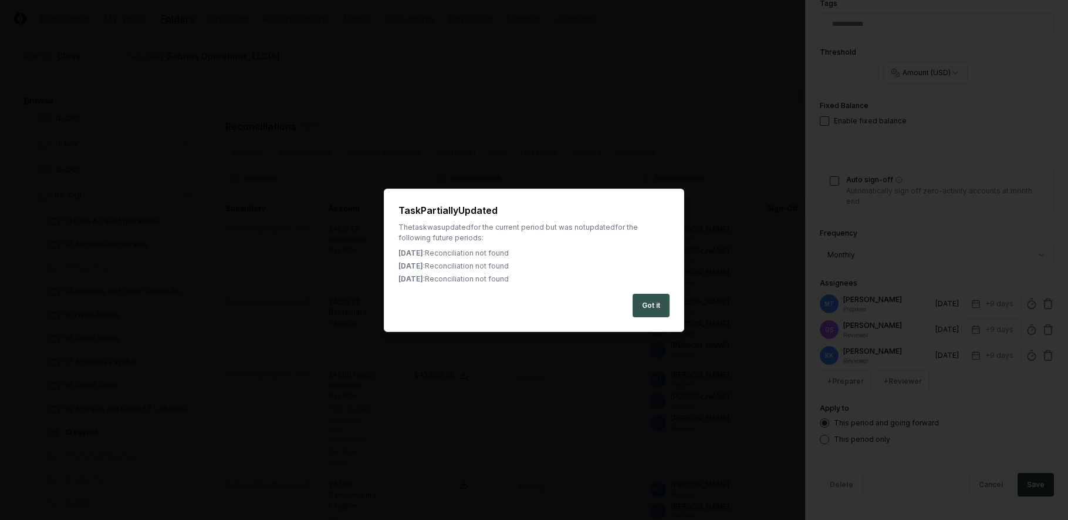
click at [651, 306] on button "Got it" at bounding box center [651, 305] width 37 height 23
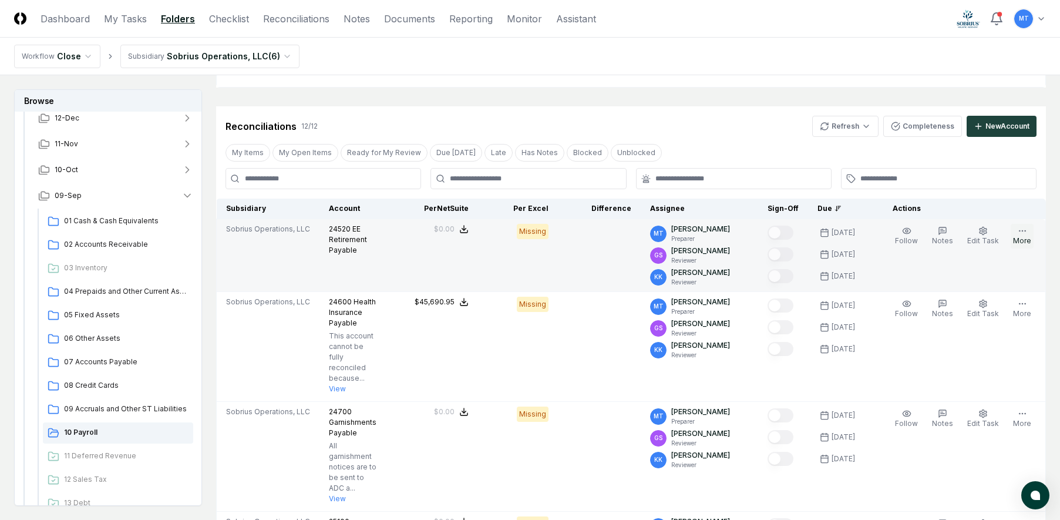
click at [1025, 237] on button "More" at bounding box center [1021, 236] width 23 height 25
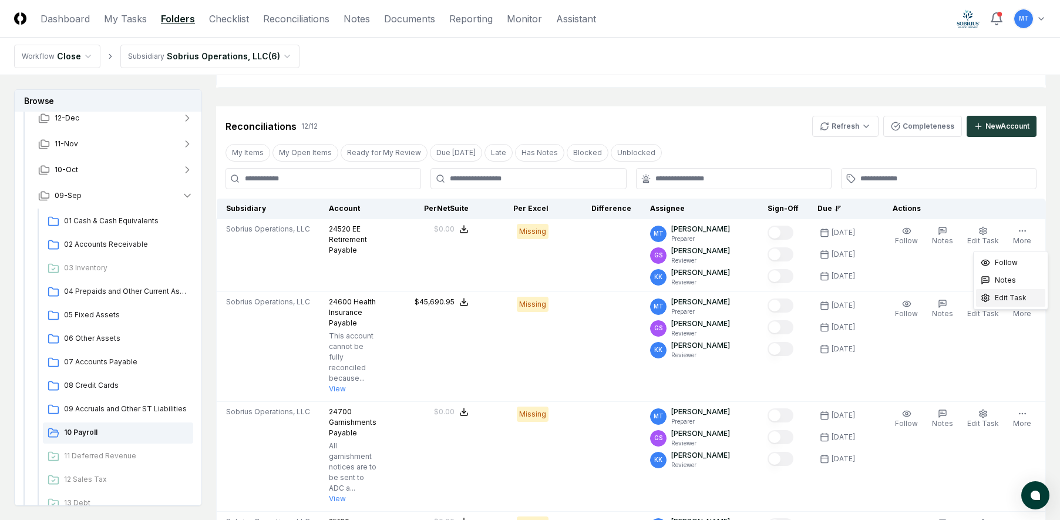
click at [1021, 298] on span "Edit Task" at bounding box center [1010, 297] width 32 height 11
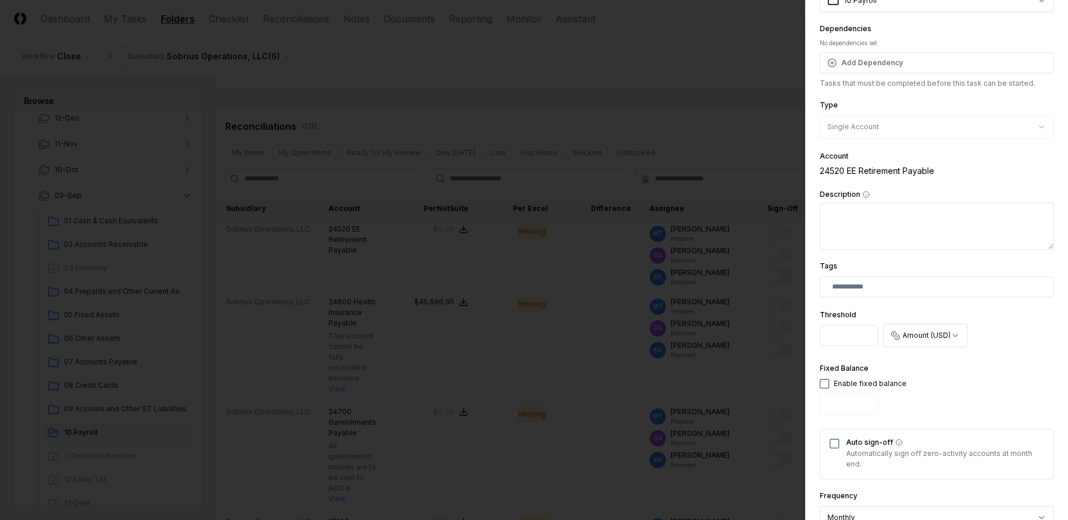
scroll to position [352, 0]
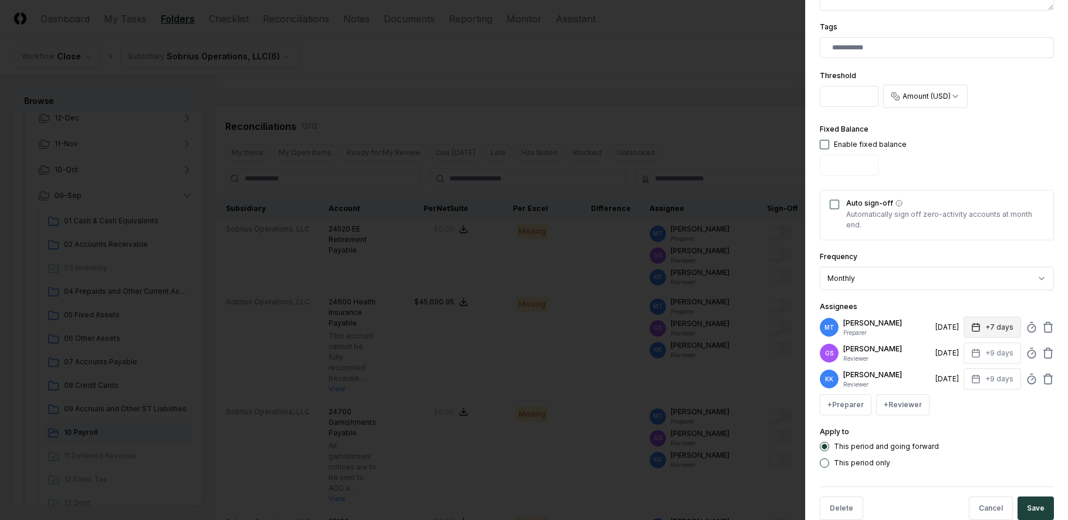
click at [973, 326] on icon "button" at bounding box center [976, 326] width 7 height 0
click at [957, 372] on input "*" at bounding box center [948, 373] width 41 height 21
type input "*"
click at [957, 372] on input "*" at bounding box center [948, 373] width 41 height 21
click at [978, 443] on div "This period and going forward" at bounding box center [937, 445] width 234 height 9
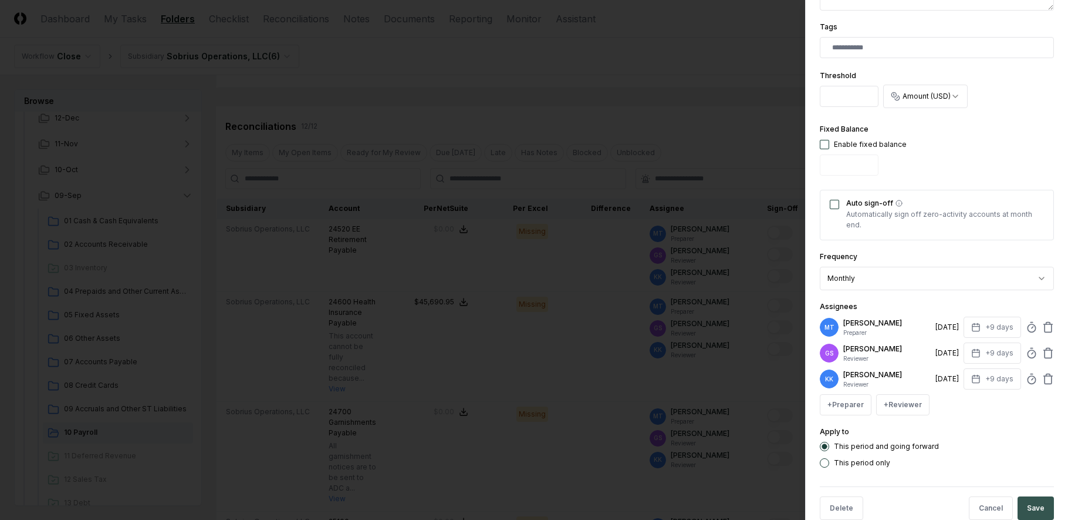
click at [1030, 506] on button "Save" at bounding box center [1036, 507] width 36 height 23
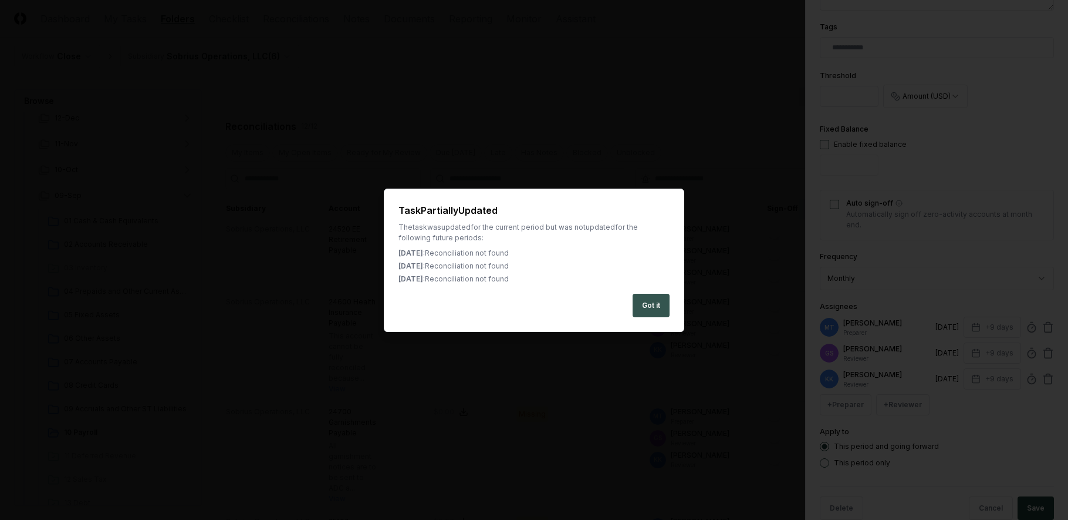
click at [647, 303] on button "Got it" at bounding box center [651, 305] width 37 height 23
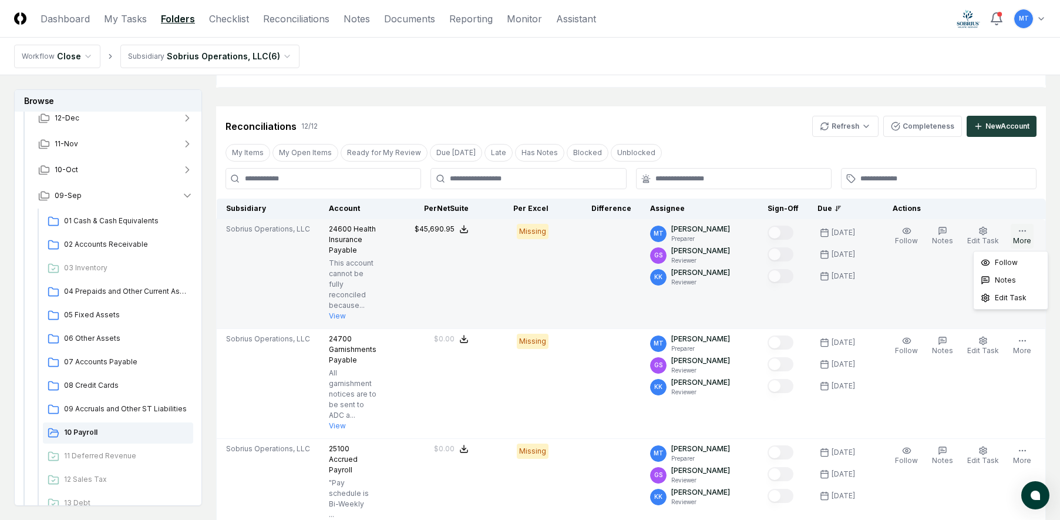
click at [1030, 234] on button "More" at bounding box center [1021, 236] width 23 height 25
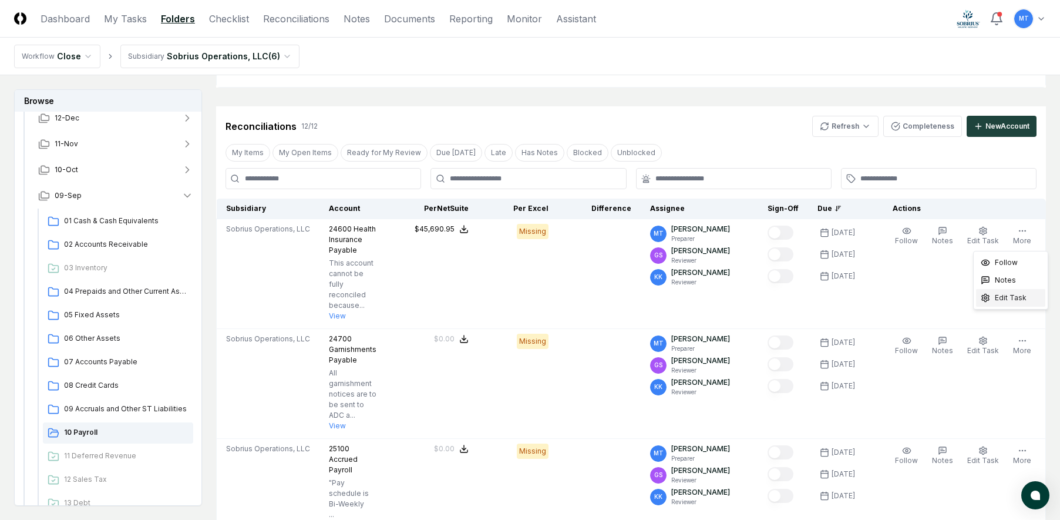
click at [1014, 300] on span "Edit Task" at bounding box center [1010, 297] width 32 height 11
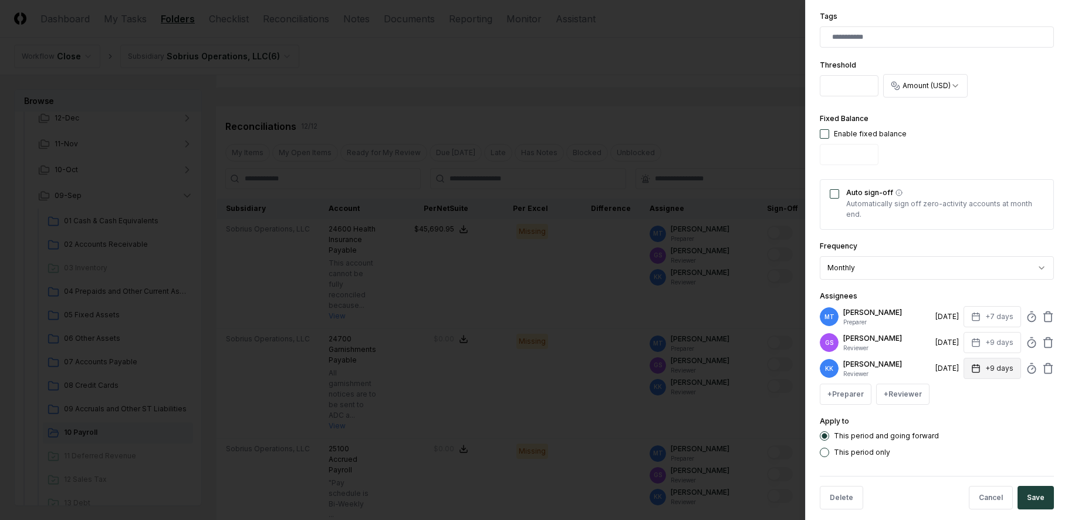
scroll to position [413, 0]
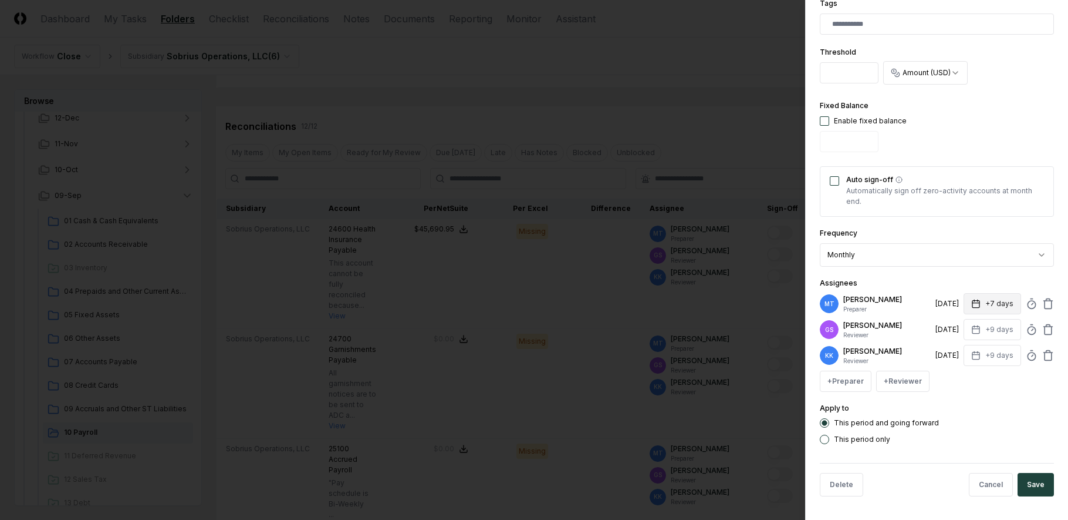
click at [973, 303] on icon "button" at bounding box center [976, 303] width 9 height 9
click at [956, 348] on input "*" at bounding box center [948, 349] width 41 height 21
type input "*"
click at [956, 348] on input "*" at bounding box center [948, 349] width 41 height 21
click at [979, 417] on div "Apply to This period and going forward This period only" at bounding box center [937, 422] width 234 height 43
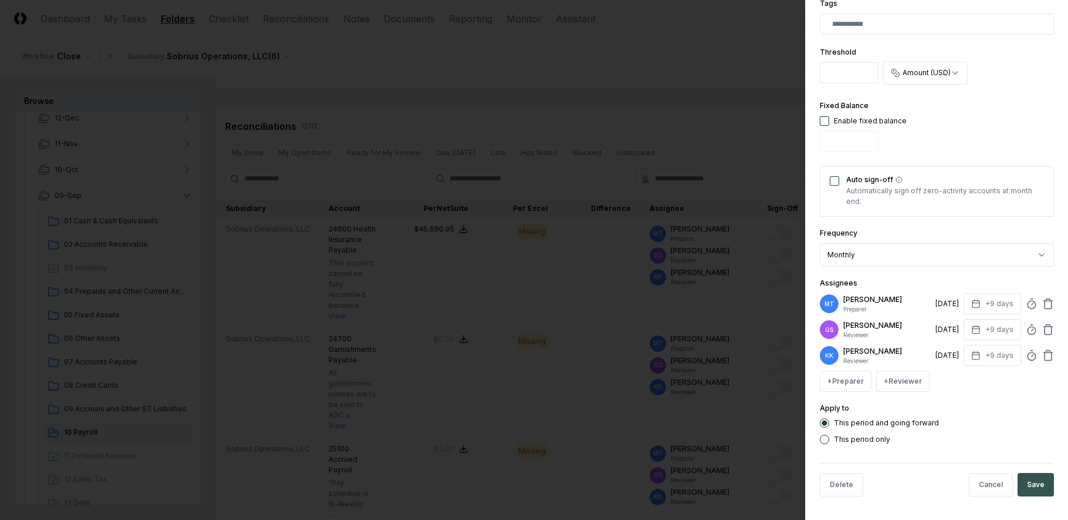
click at [1031, 484] on button "Save" at bounding box center [1036, 484] width 36 height 23
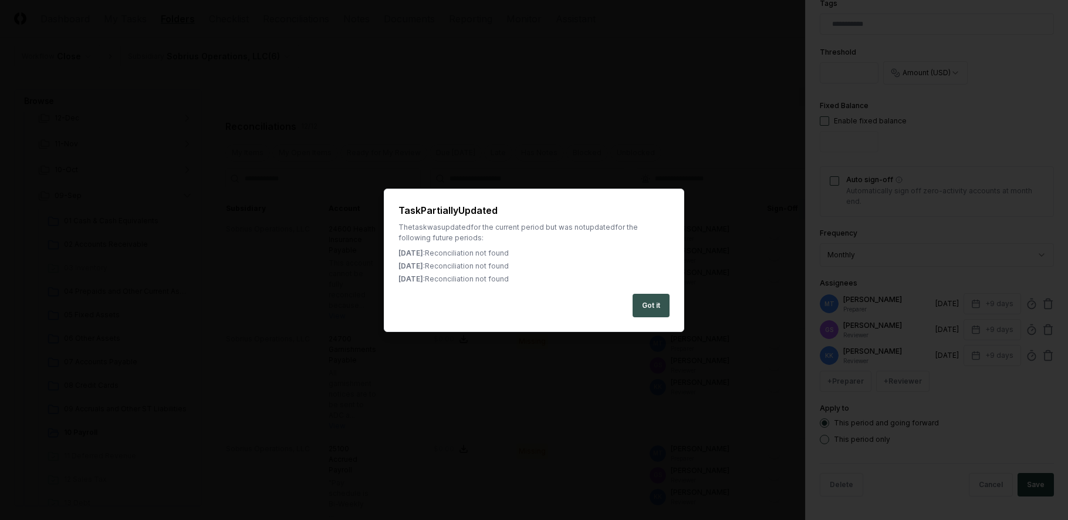
click at [647, 305] on button "Got it" at bounding box center [651, 305] width 37 height 23
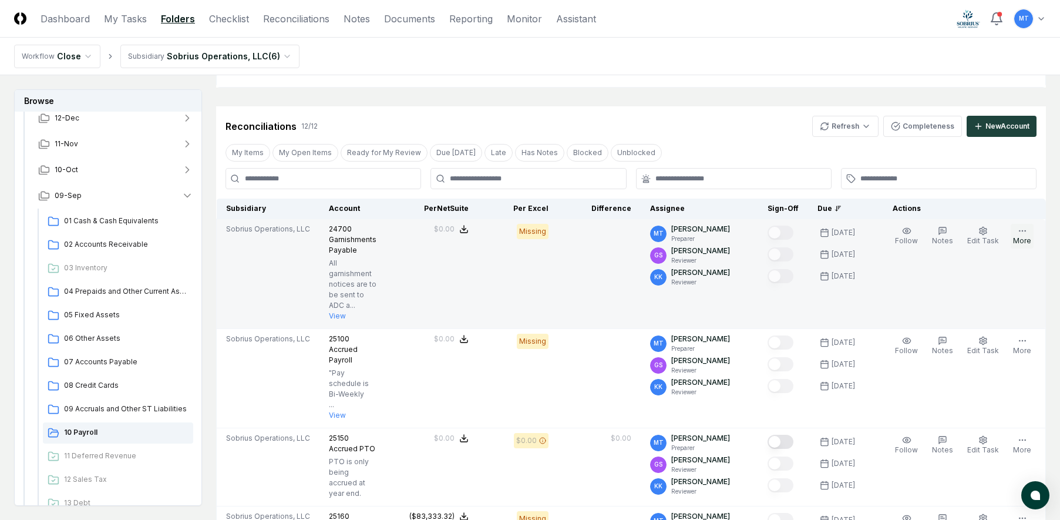
click at [1018, 234] on icon "button" at bounding box center [1021, 230] width 9 height 9
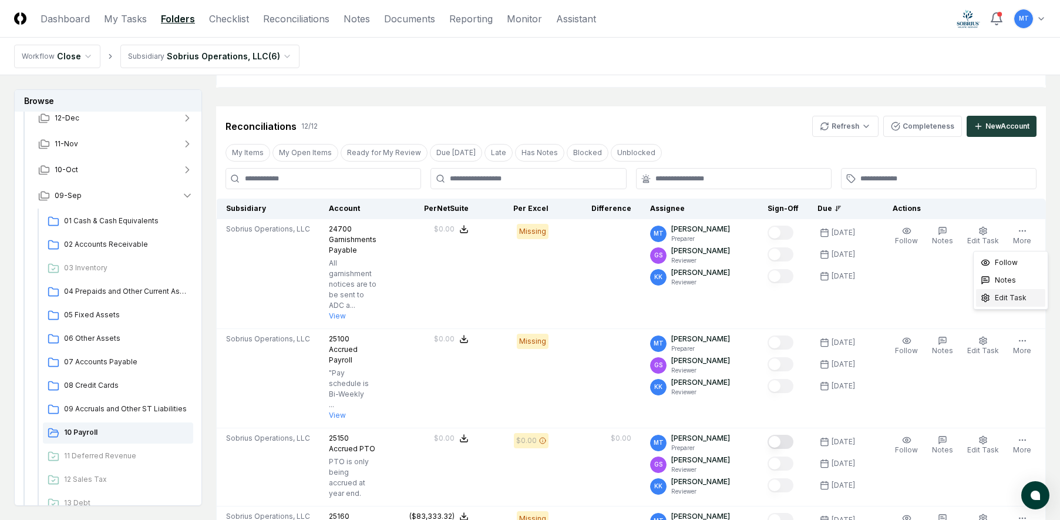
click at [1017, 298] on span "Edit Task" at bounding box center [1010, 297] width 32 height 11
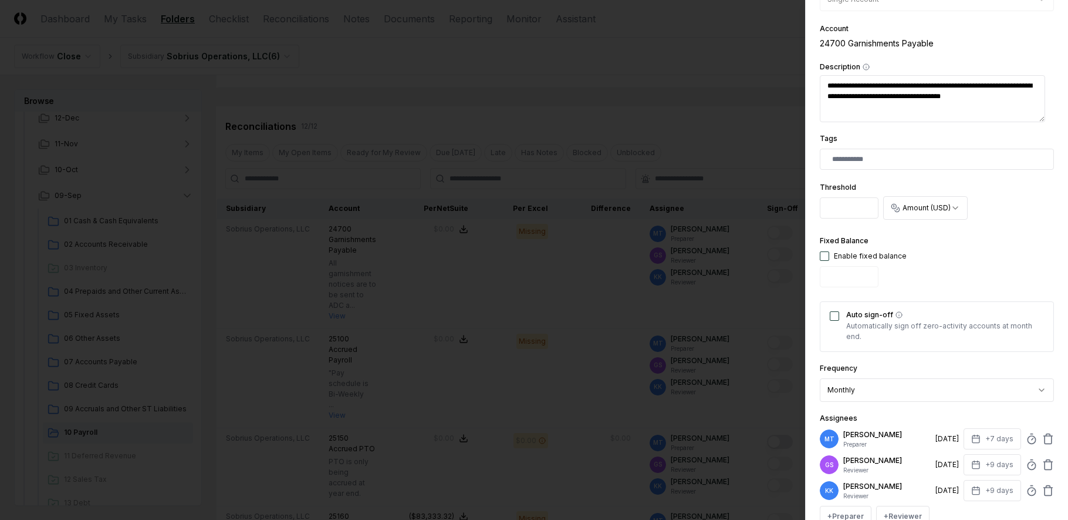
scroll to position [294, 0]
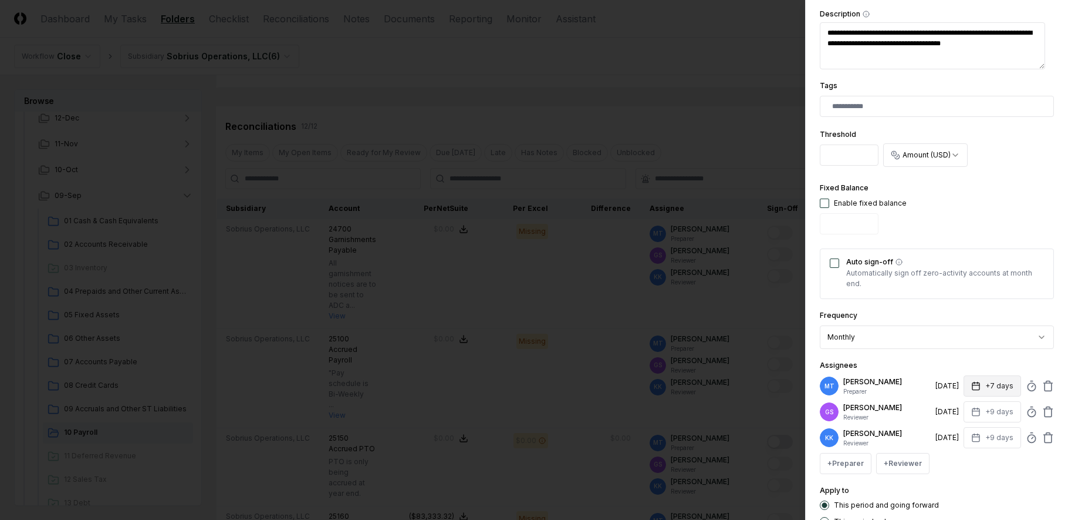
click at [976, 389] on button "+7 days" at bounding box center [993, 385] width 58 height 21
click at [958, 429] on input "*" at bounding box center [948, 431] width 41 height 21
type input "*"
click at [958, 429] on input "*" at bounding box center [948, 431] width 41 height 21
click at [964, 493] on div "Apply to This period and going forward This period only" at bounding box center [937, 504] width 234 height 43
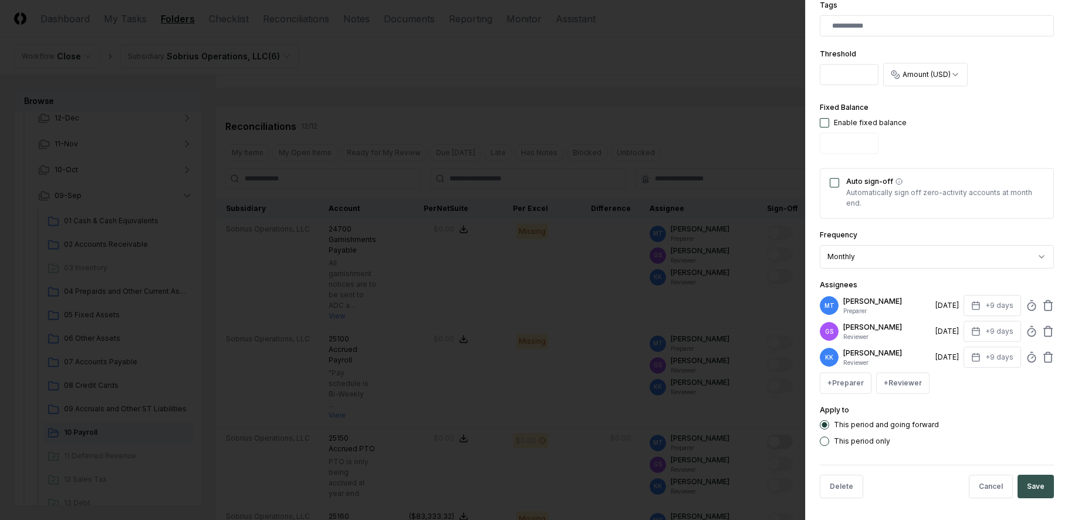
scroll to position [376, 0]
click at [1025, 485] on button "Save" at bounding box center [1036, 484] width 36 height 23
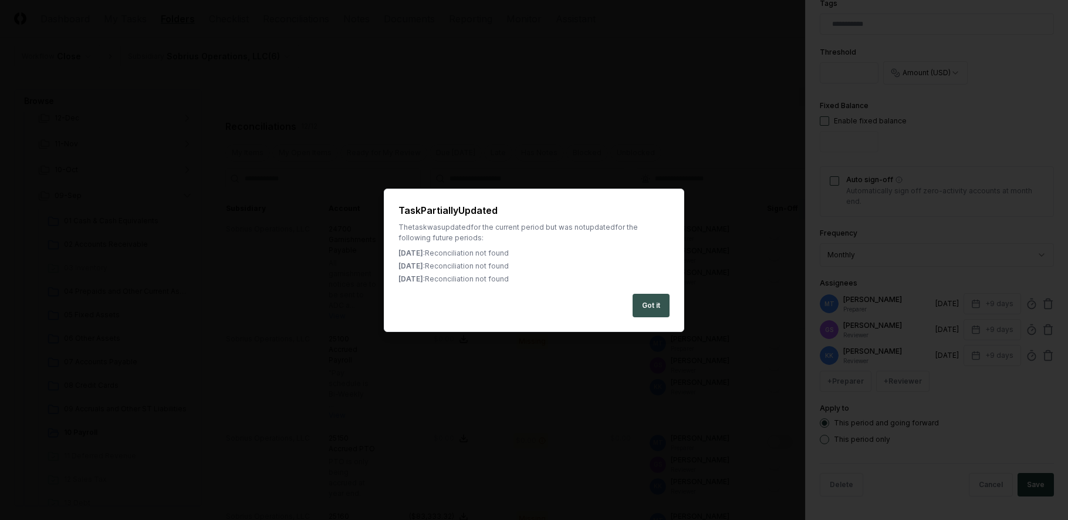
click at [663, 304] on button "Got it" at bounding box center [651, 305] width 37 height 23
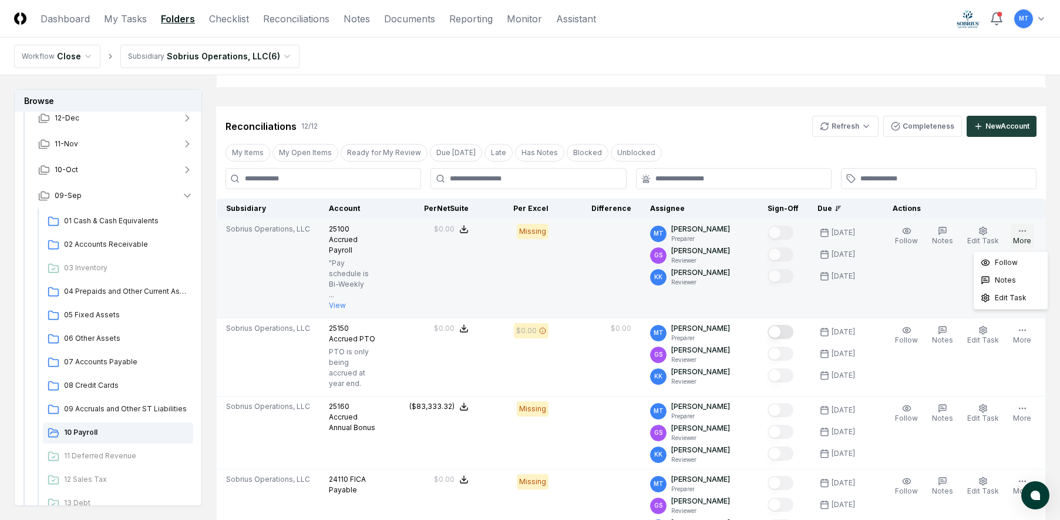
click at [1024, 239] on button "More" at bounding box center [1021, 236] width 23 height 25
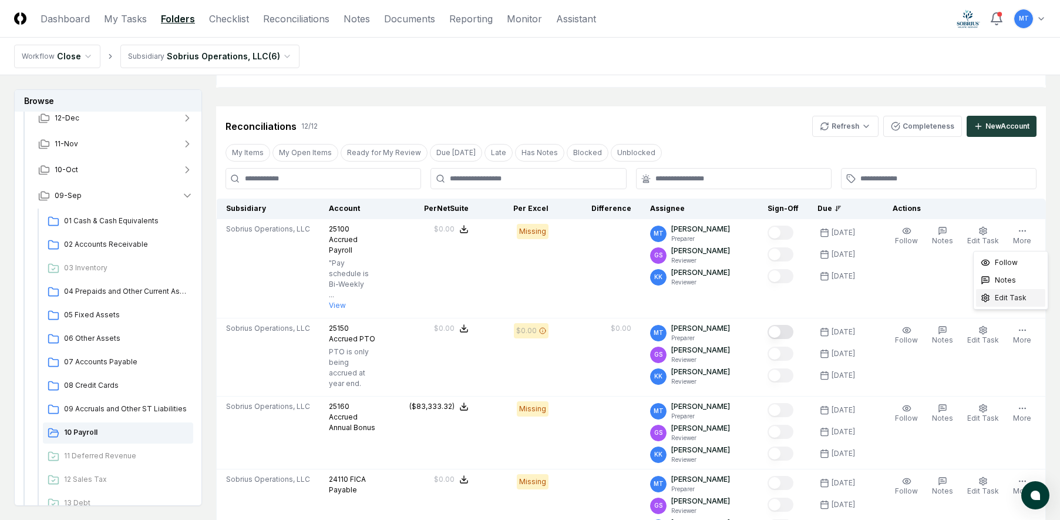
click at [1013, 299] on span "Edit Task" at bounding box center [1010, 297] width 32 height 11
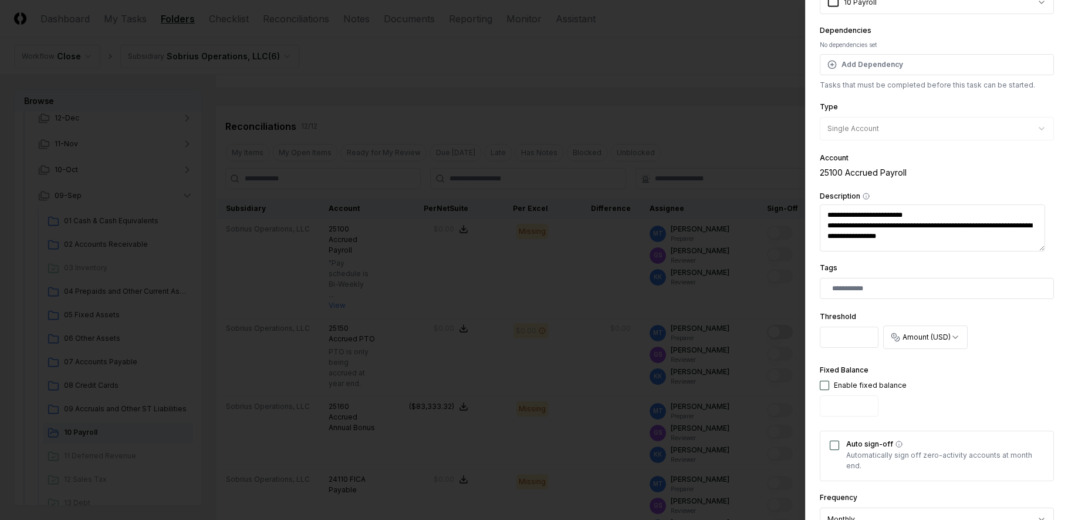
scroll to position [235, 0]
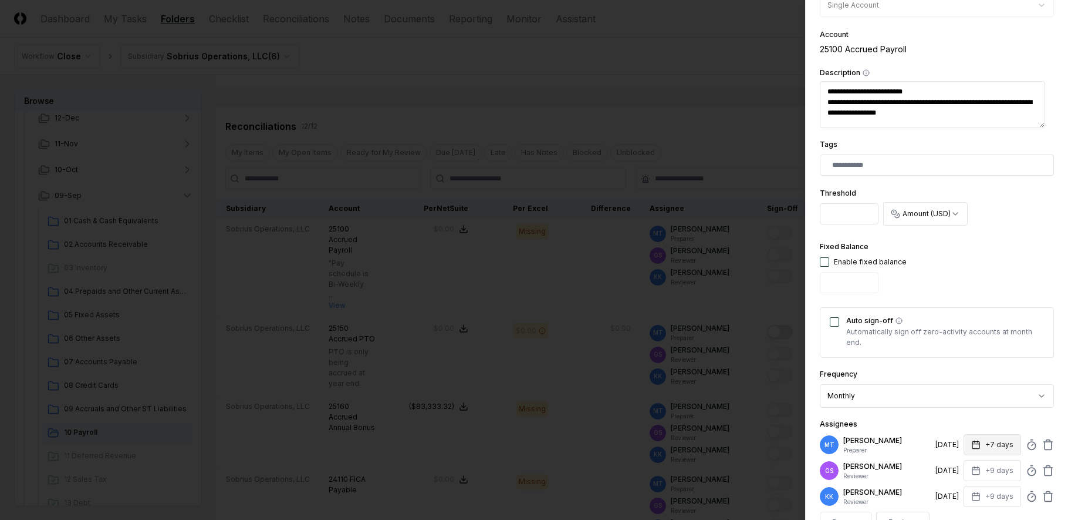
click at [973, 440] on icon "button" at bounding box center [976, 444] width 9 height 9
click at [956, 488] on input "*" at bounding box center [948, 490] width 41 height 21
type input "*"
click at [956, 488] on input "*" at bounding box center [948, 490] width 41 height 21
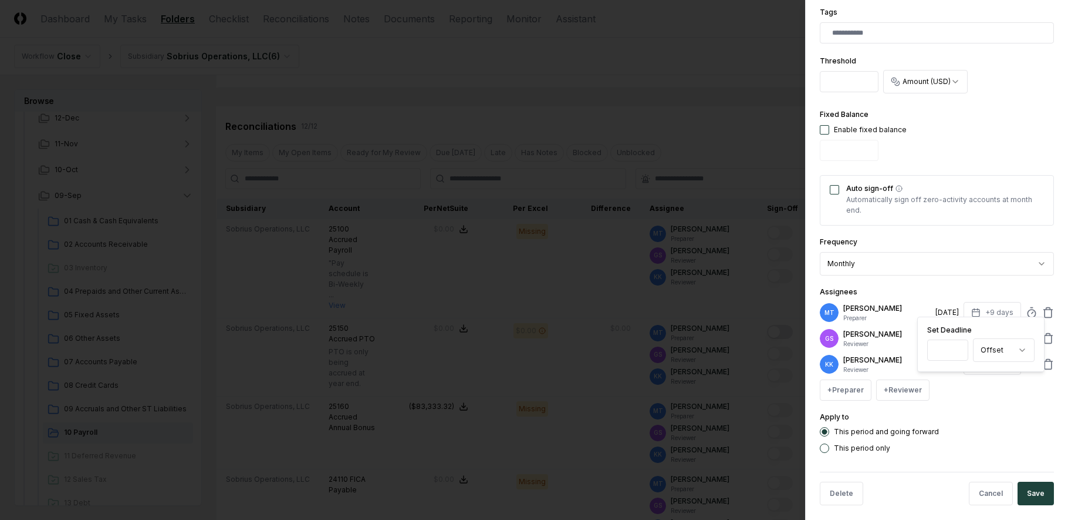
scroll to position [376, 0]
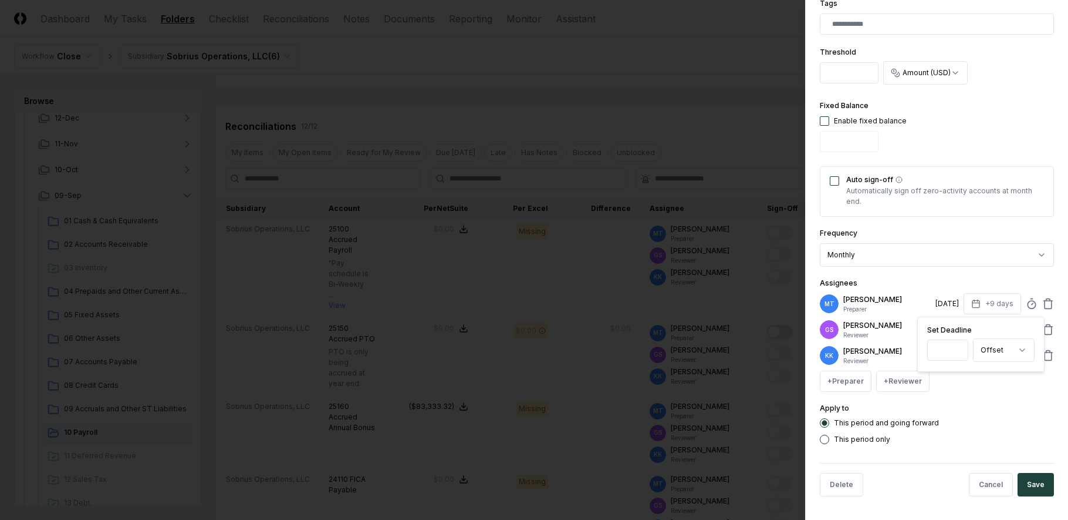
click at [1008, 430] on div "This period and going forward This period only" at bounding box center [937, 431] width 234 height 26
click at [1031, 491] on button "Save" at bounding box center [1036, 484] width 36 height 23
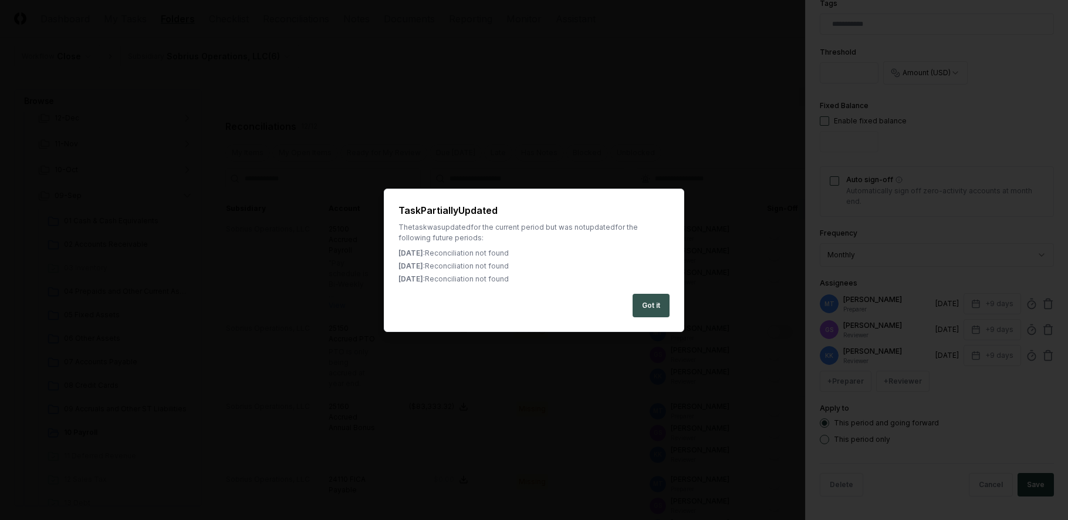
click at [649, 305] on button "Got it" at bounding box center [651, 305] width 37 height 23
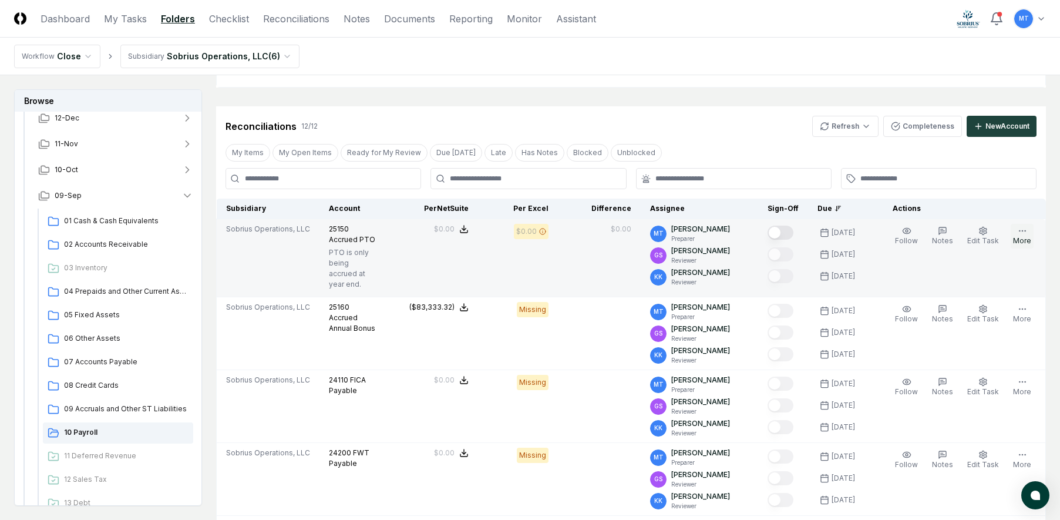
click at [1024, 235] on button "More" at bounding box center [1021, 236] width 23 height 25
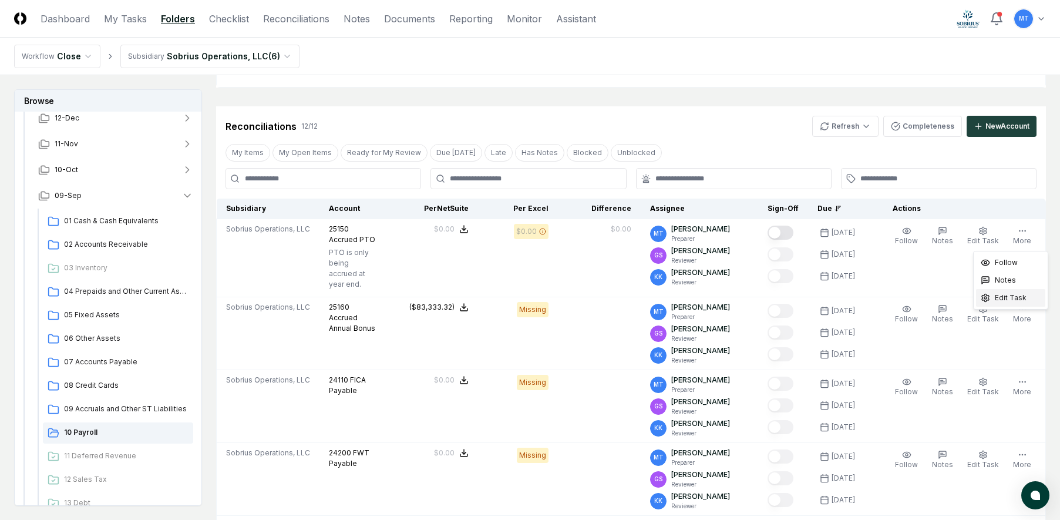
click at [1015, 305] on div "Edit Task" at bounding box center [1010, 298] width 69 height 18
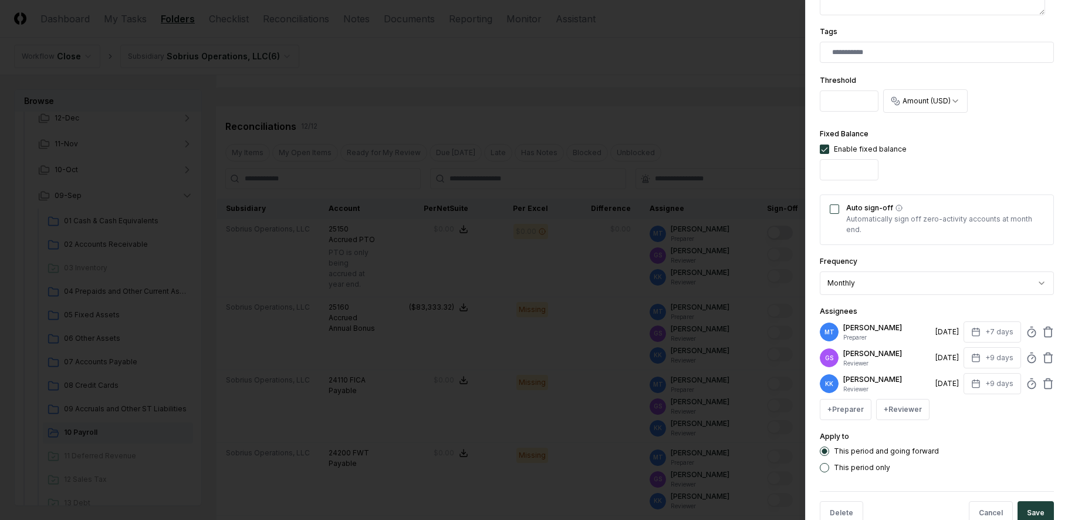
scroll to position [352, 0]
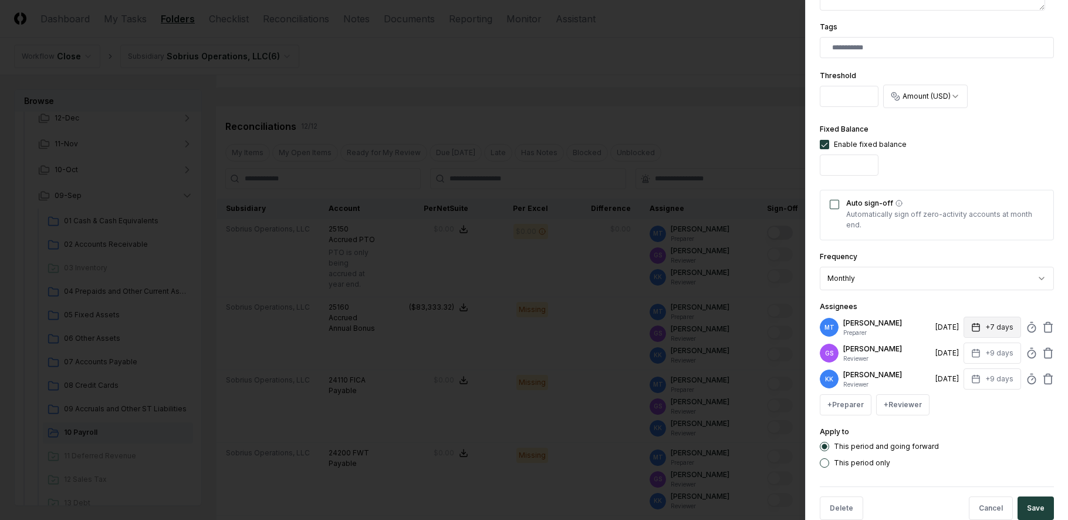
click at [972, 329] on icon "button" at bounding box center [976, 326] width 9 height 9
click at [957, 372] on input "*" at bounding box center [948, 373] width 41 height 21
type input "*"
click at [957, 372] on input "*" at bounding box center [948, 373] width 41 height 21
click at [982, 442] on div "This period and going forward" at bounding box center [937, 445] width 234 height 9
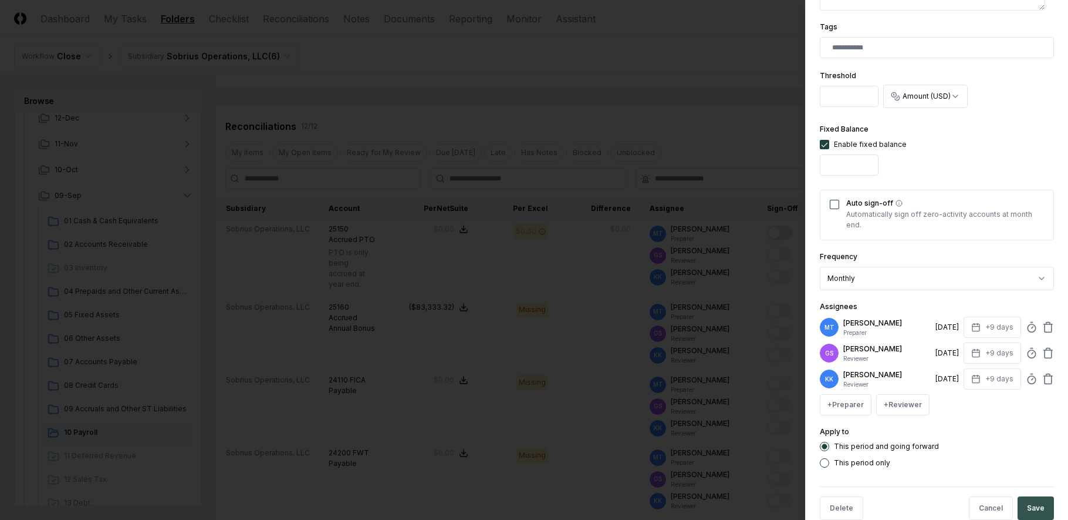
click at [1028, 505] on button "Save" at bounding box center [1036, 507] width 36 height 23
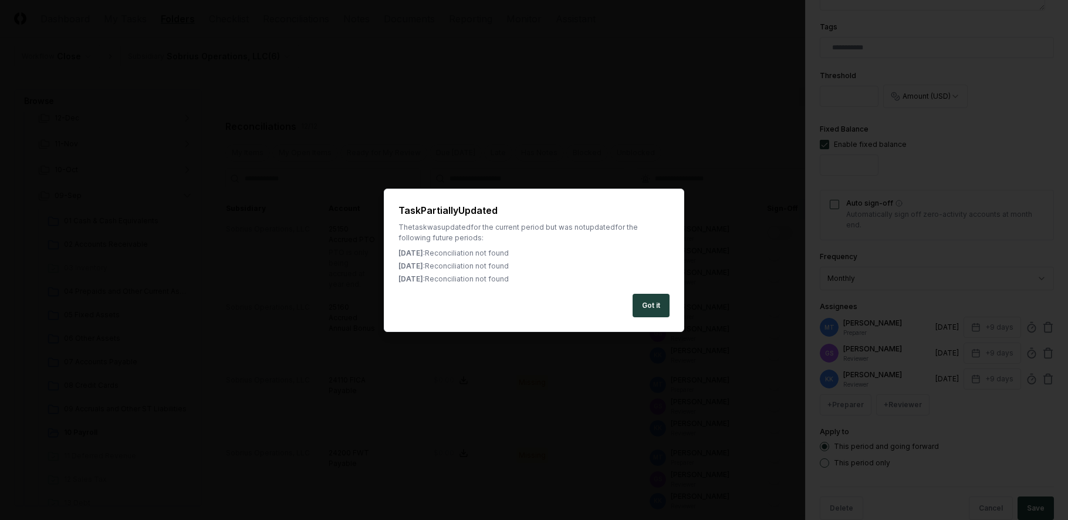
click at [645, 306] on button "Got it" at bounding box center [651, 305] width 37 height 23
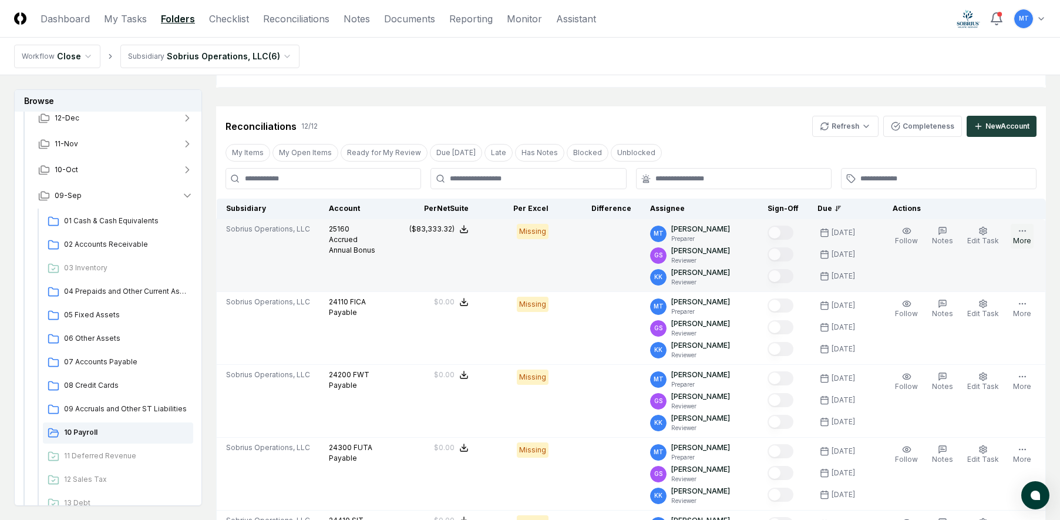
click at [1021, 235] on icon "button" at bounding box center [1021, 230] width 9 height 9
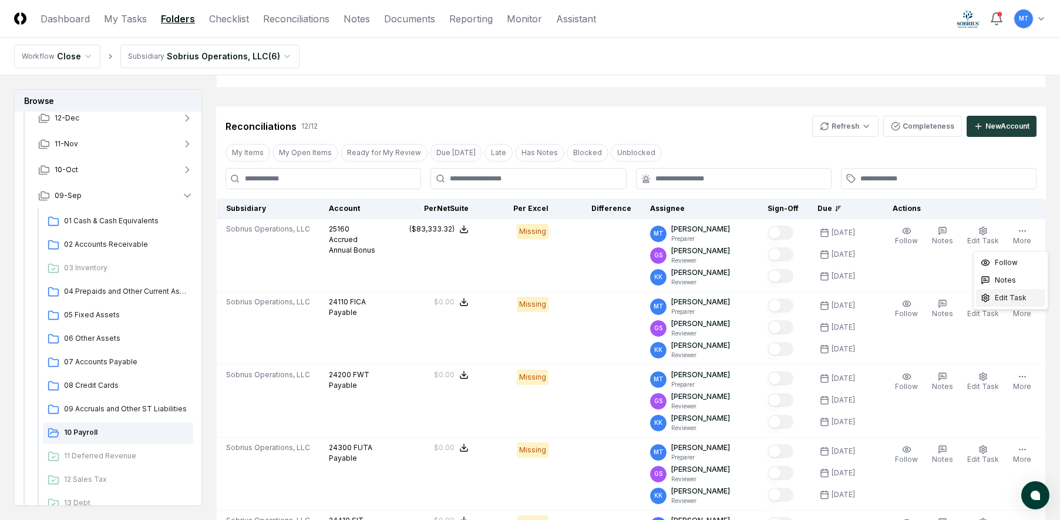
click at [1020, 301] on span "Edit Task" at bounding box center [1010, 297] width 32 height 11
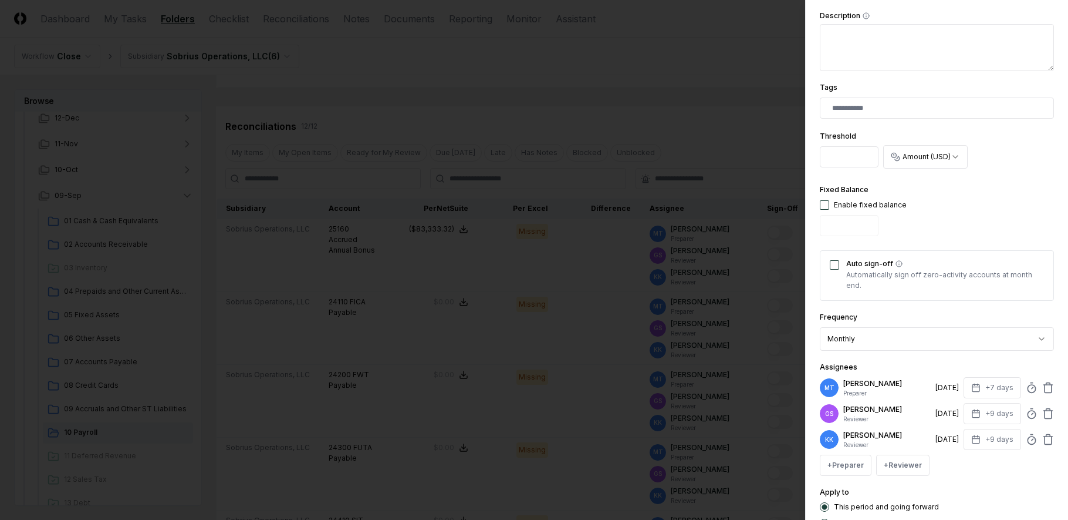
scroll to position [294, 0]
click at [973, 385] on icon "button" at bounding box center [976, 385] width 9 height 9
click at [959, 430] on input "*" at bounding box center [948, 431] width 41 height 21
type input "*"
click at [959, 430] on input "*" at bounding box center [948, 431] width 41 height 21
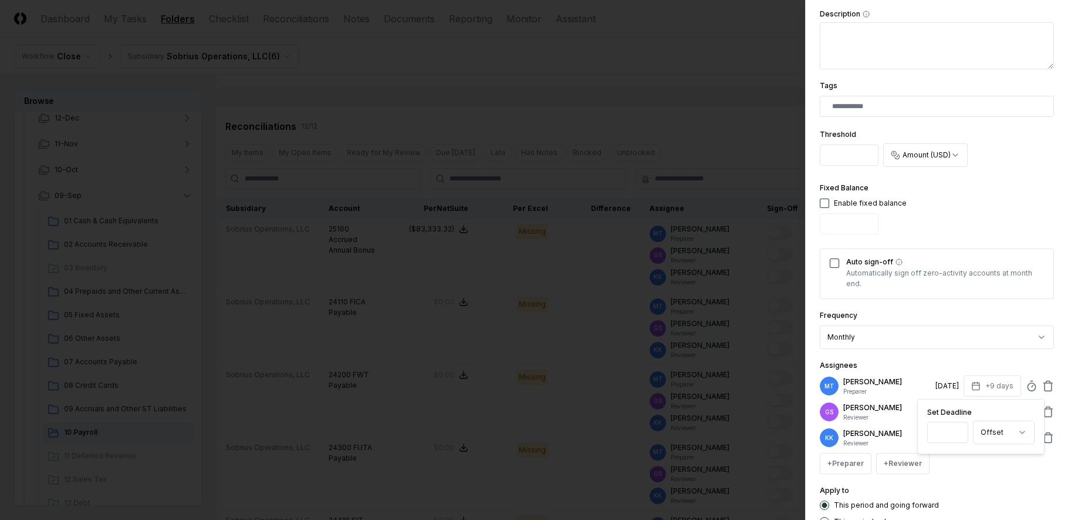
click at [973, 488] on div "Apply to This period and going forward This period only" at bounding box center [937, 504] width 234 height 43
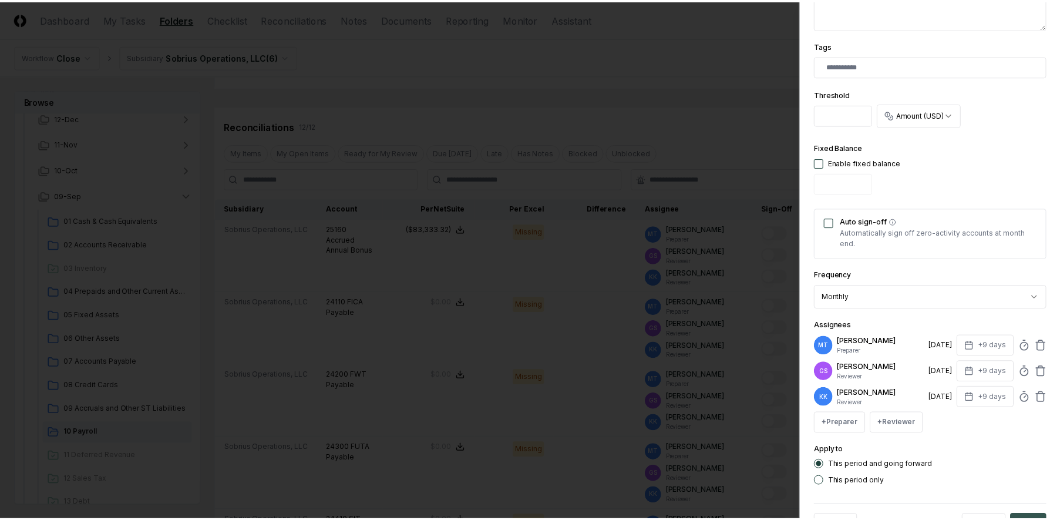
scroll to position [376, 0]
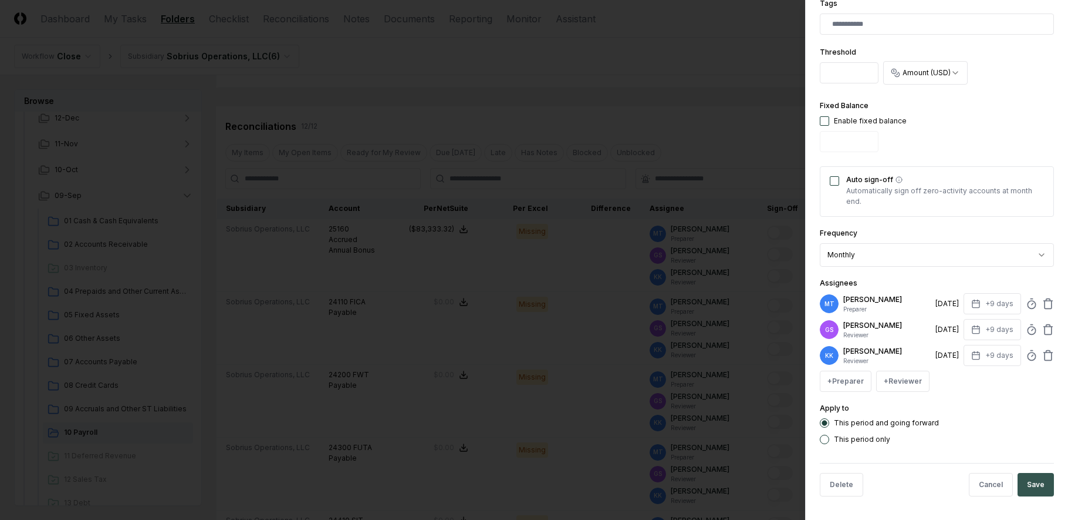
click at [1030, 484] on button "Save" at bounding box center [1036, 484] width 36 height 23
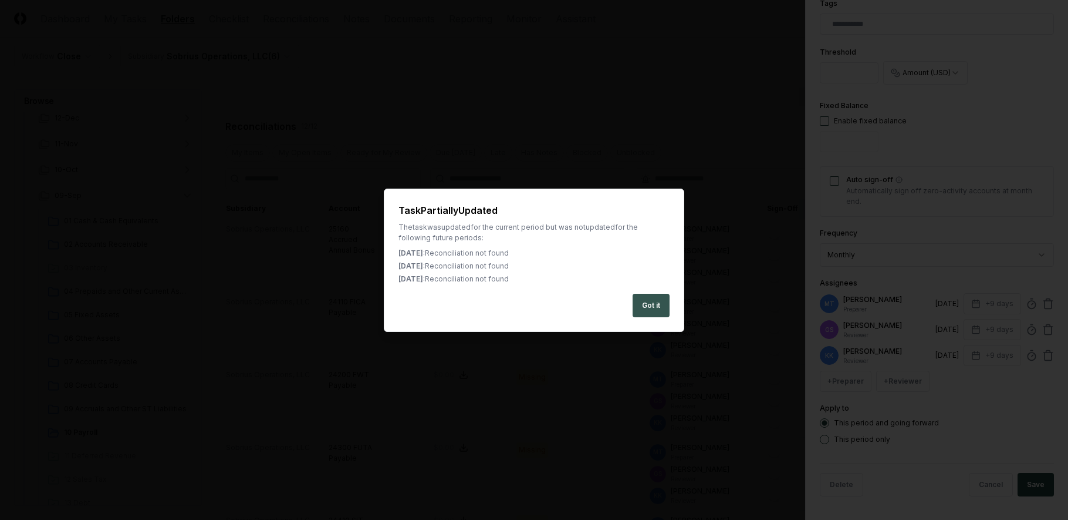
click at [657, 306] on button "Got it" at bounding box center [651, 305] width 37 height 23
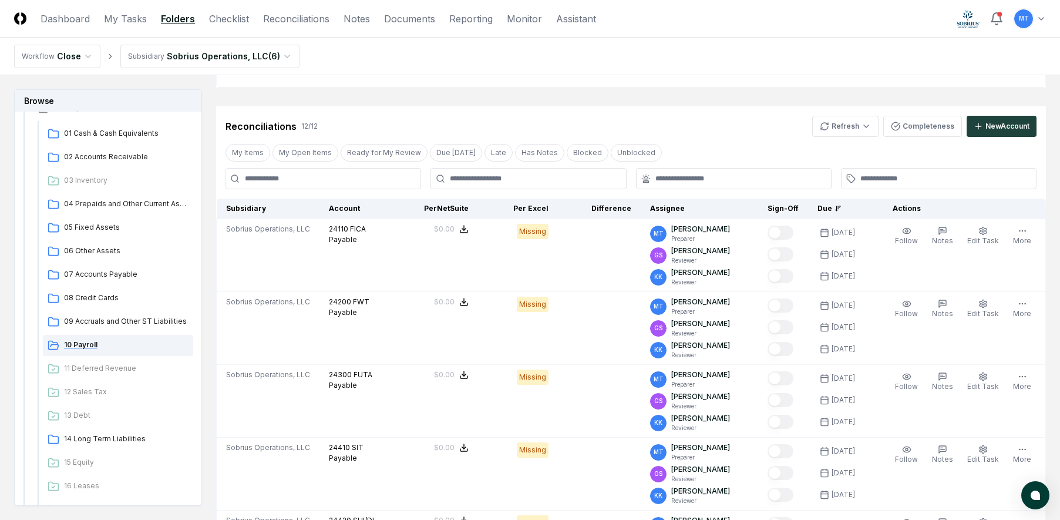
scroll to position [352, 0]
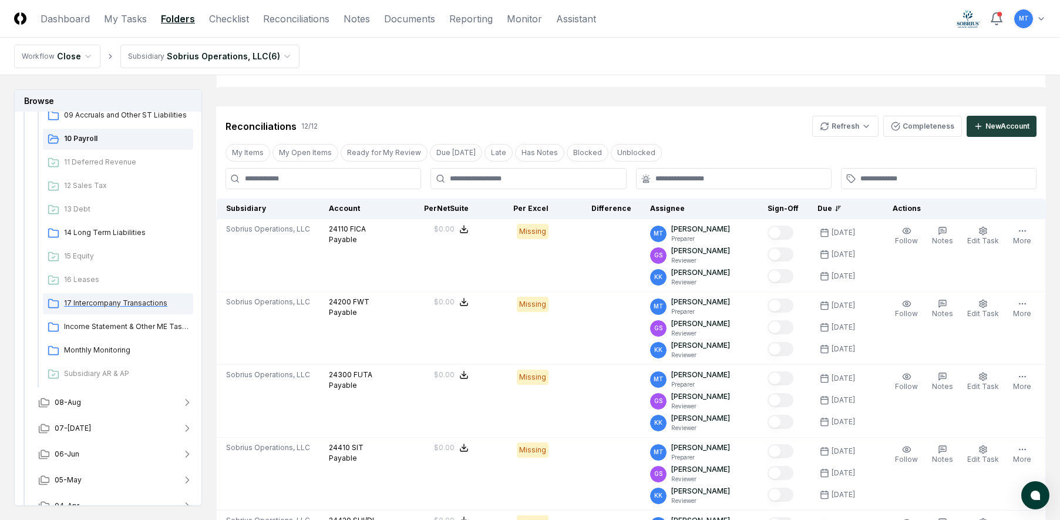
click at [116, 299] on span "17 Intercompany Transactions" at bounding box center [126, 303] width 124 height 11
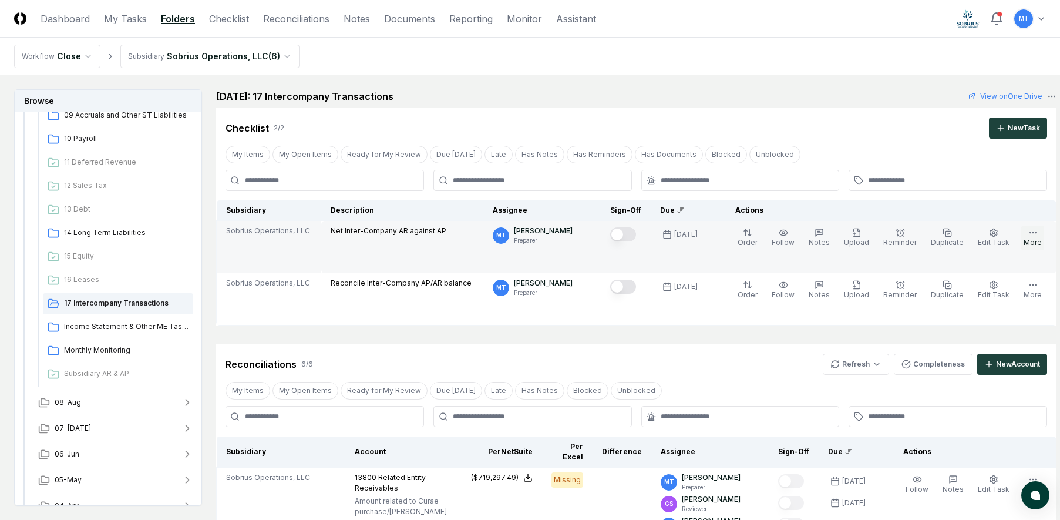
click at [1021, 240] on button "More" at bounding box center [1032, 237] width 23 height 25
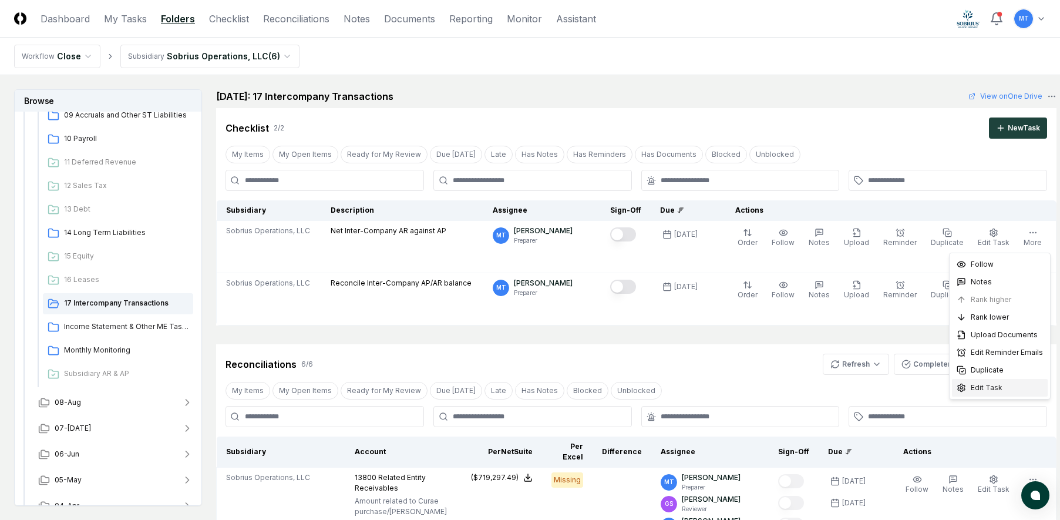
click at [1003, 389] on div "Edit Task" at bounding box center [1000, 388] width 96 height 18
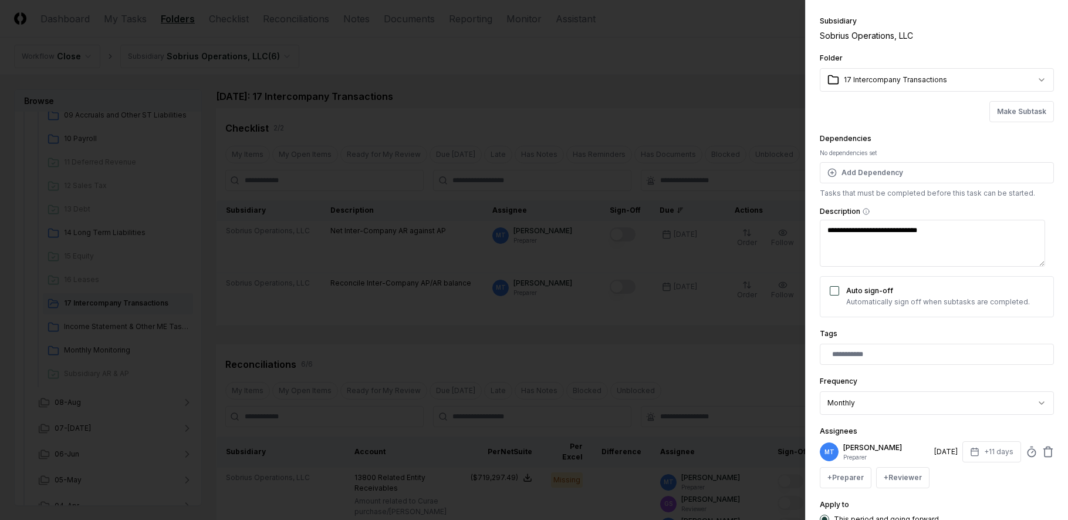
scroll to position [130, 0]
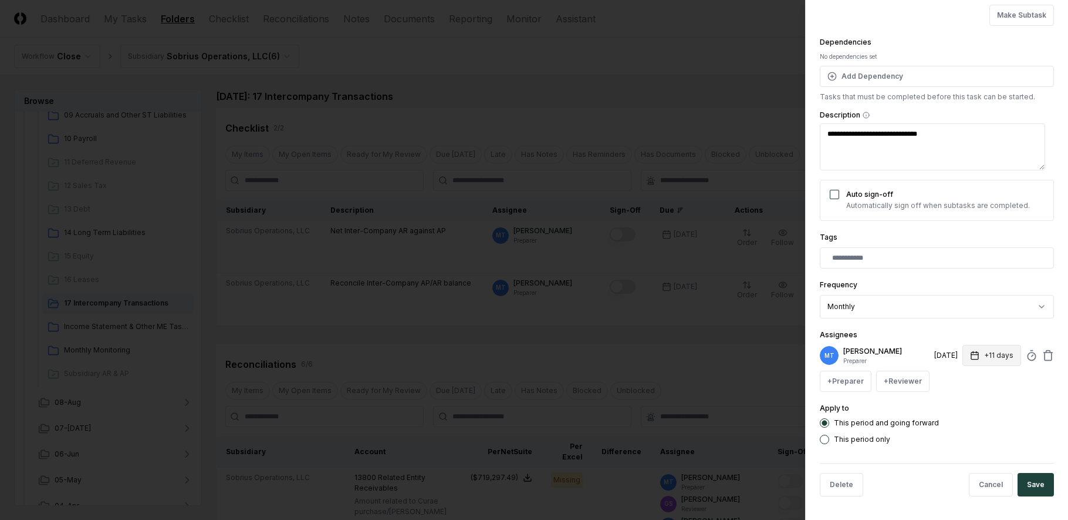
click at [972, 355] on icon "button" at bounding box center [975, 355] width 7 height 0
click at [956, 397] on input "**" at bounding box center [947, 401] width 41 height 21
click at [955, 405] on input "**" at bounding box center [946, 401] width 41 height 21
click at [955, 405] on input "**" at bounding box center [947, 401] width 41 height 21
type input "*"
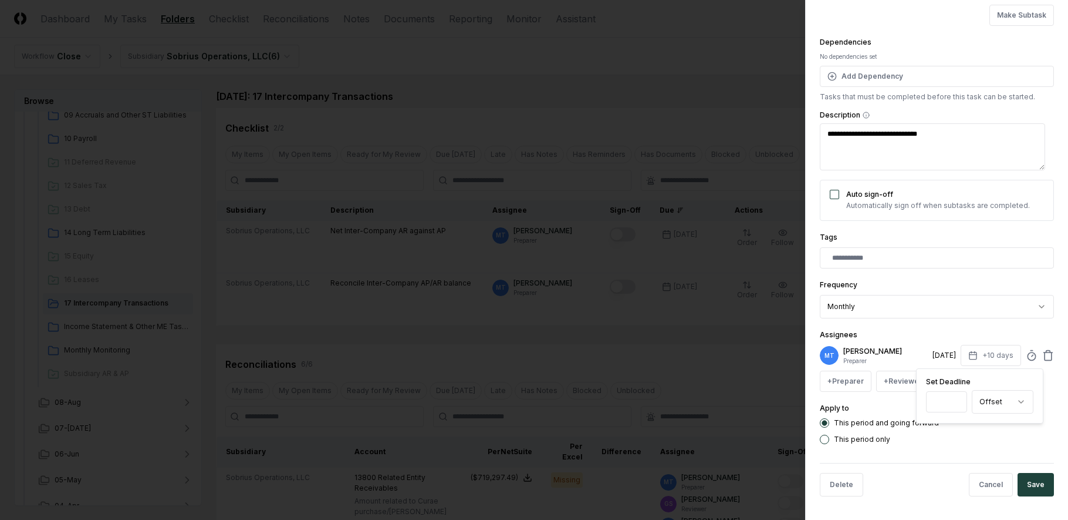
click at [955, 405] on input "*" at bounding box center [946, 401] width 41 height 21
click at [995, 453] on form "**********" at bounding box center [937, 195] width 234 height 622
click at [1029, 488] on button "Save" at bounding box center [1036, 484] width 36 height 23
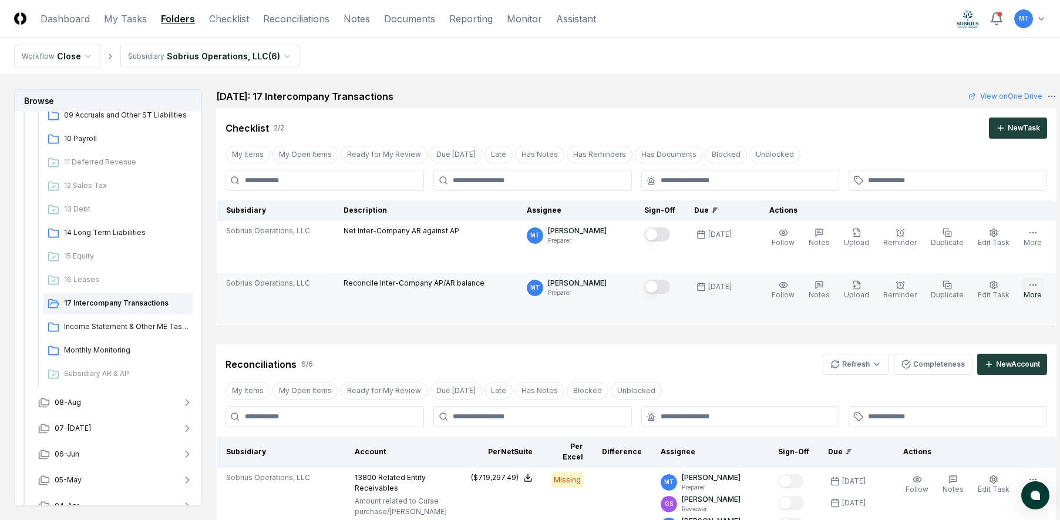
click at [1022, 296] on button "More" at bounding box center [1032, 290] width 23 height 25
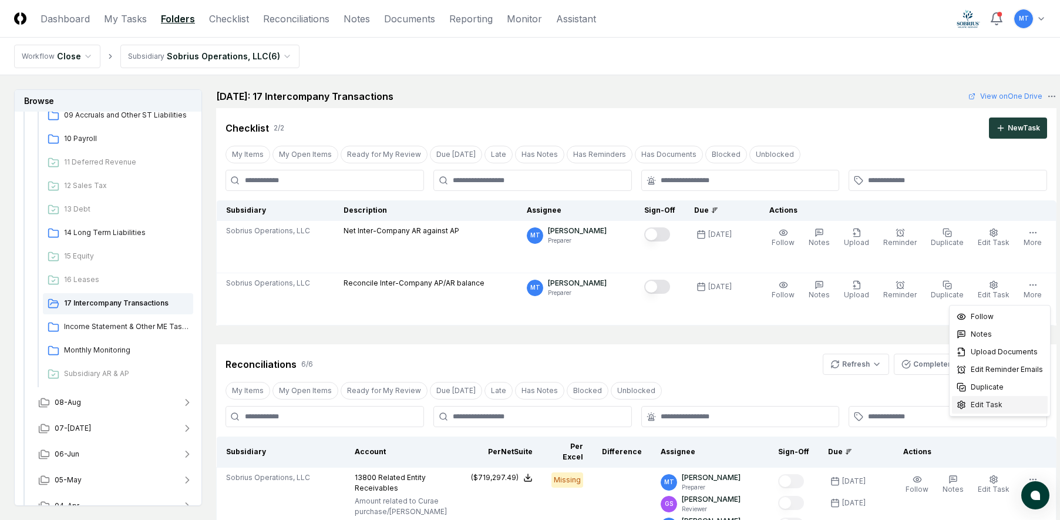
click at [1011, 409] on div "Edit Task" at bounding box center [1000, 405] width 96 height 18
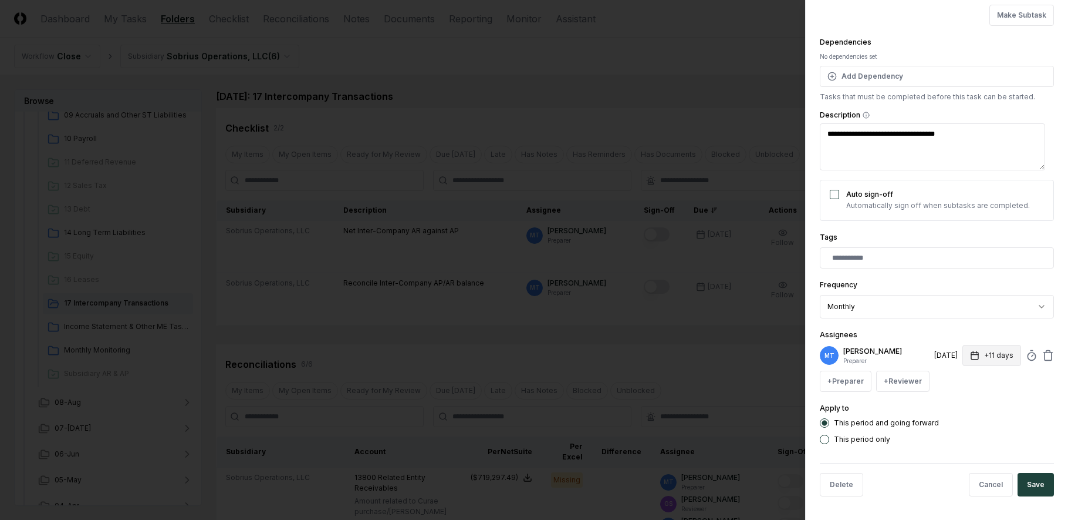
click at [972, 355] on icon "button" at bounding box center [975, 355] width 7 height 0
click at [957, 404] on input "**" at bounding box center [946, 401] width 41 height 21
type input "*"
click at [957, 404] on input "*" at bounding box center [946, 401] width 41 height 21
click at [955, 441] on div "This period only" at bounding box center [937, 438] width 234 height 9
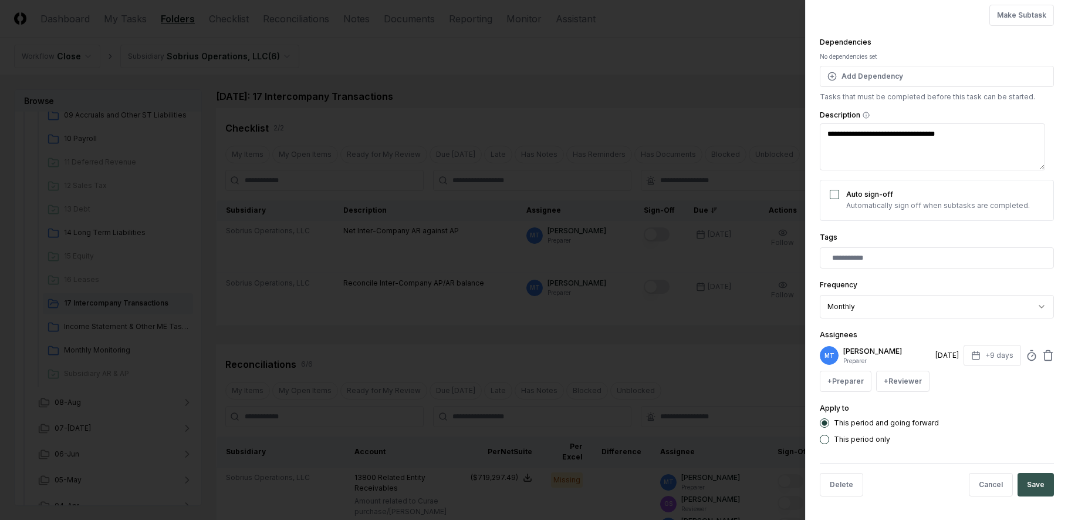
click at [1028, 483] on button "Save" at bounding box center [1036, 484] width 36 height 23
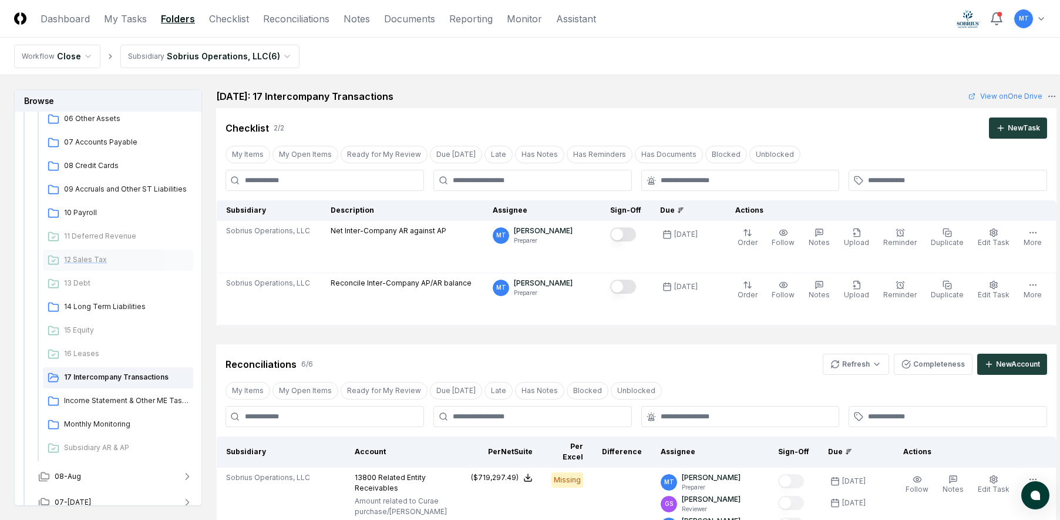
scroll to position [117, 0]
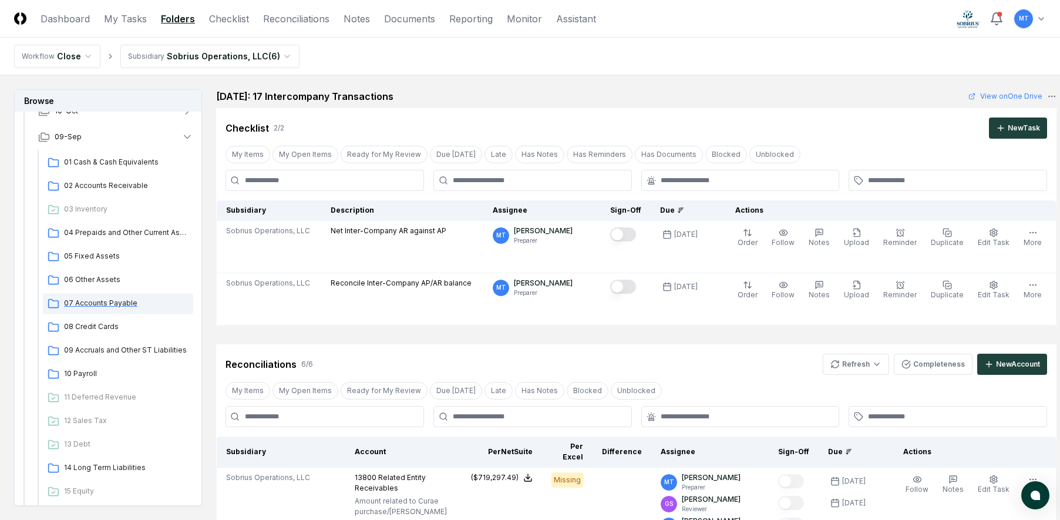
click at [105, 302] on span "07 Accounts Payable" at bounding box center [126, 303] width 124 height 11
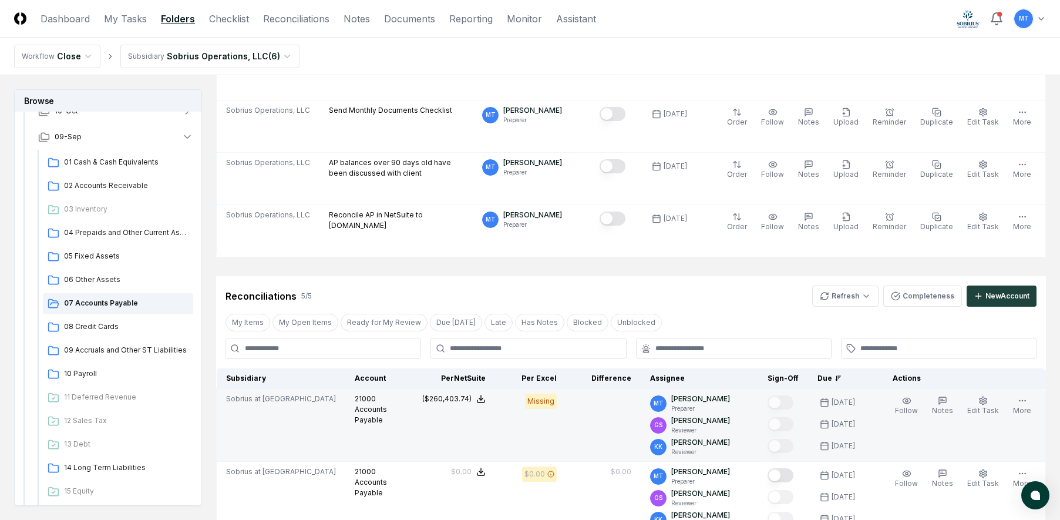
scroll to position [59, 0]
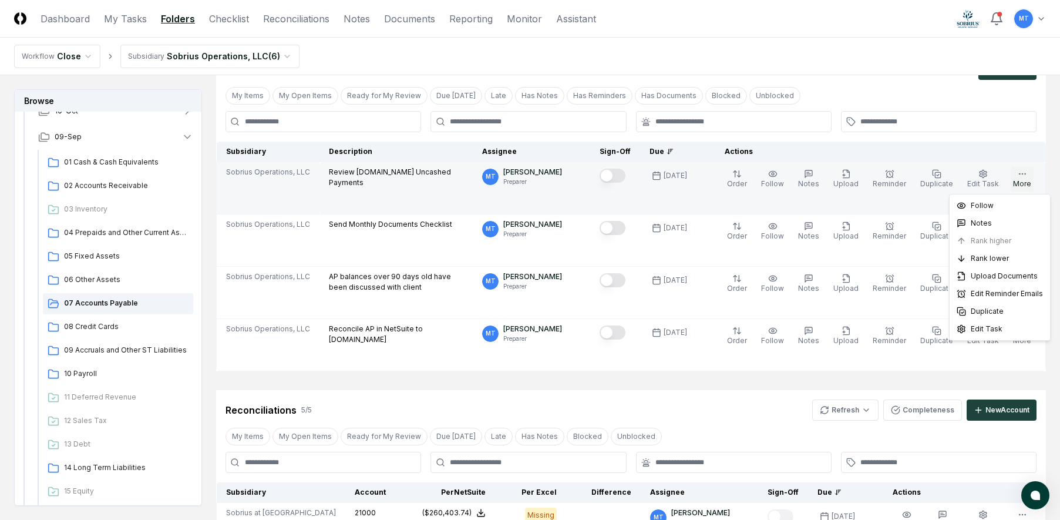
click at [1027, 178] on button "More" at bounding box center [1021, 179] width 23 height 25
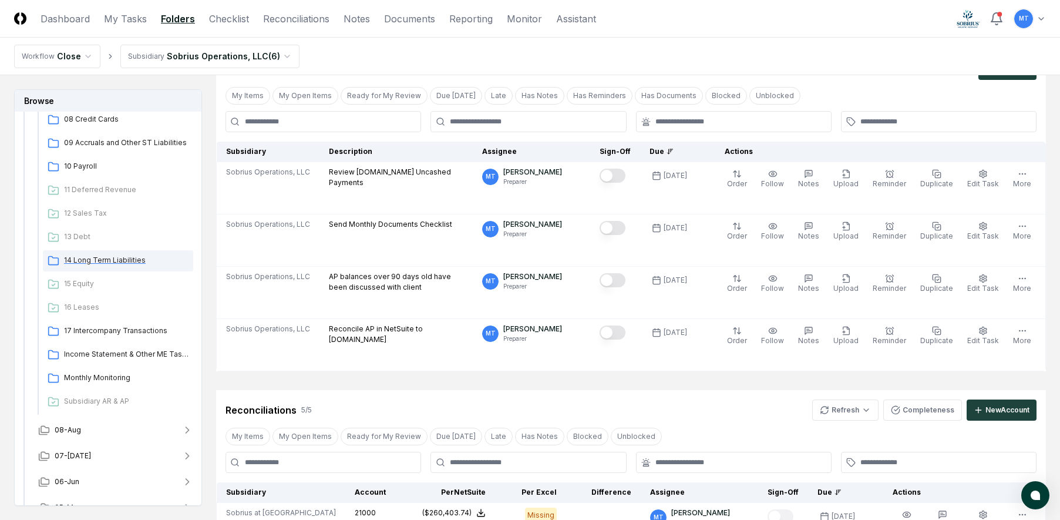
scroll to position [352, 0]
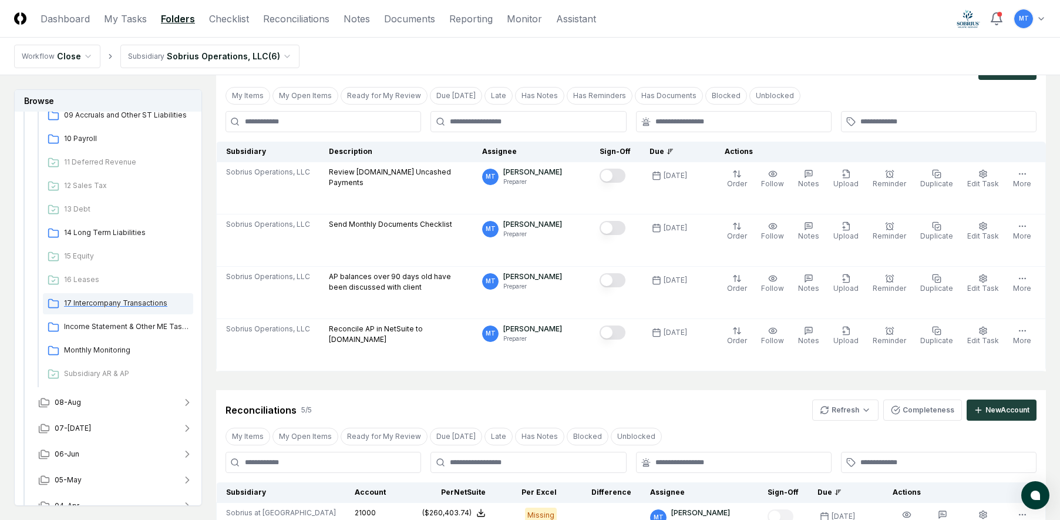
click at [124, 306] on span "17 Intercompany Transactions" at bounding box center [126, 303] width 124 height 11
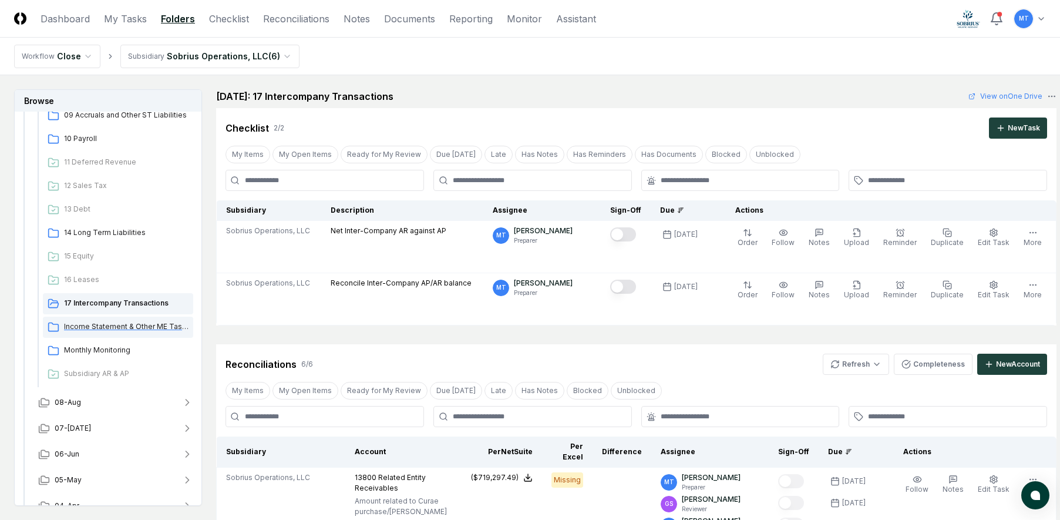
click at [126, 323] on span "Income Statement & Other ME Tasks" at bounding box center [126, 326] width 124 height 11
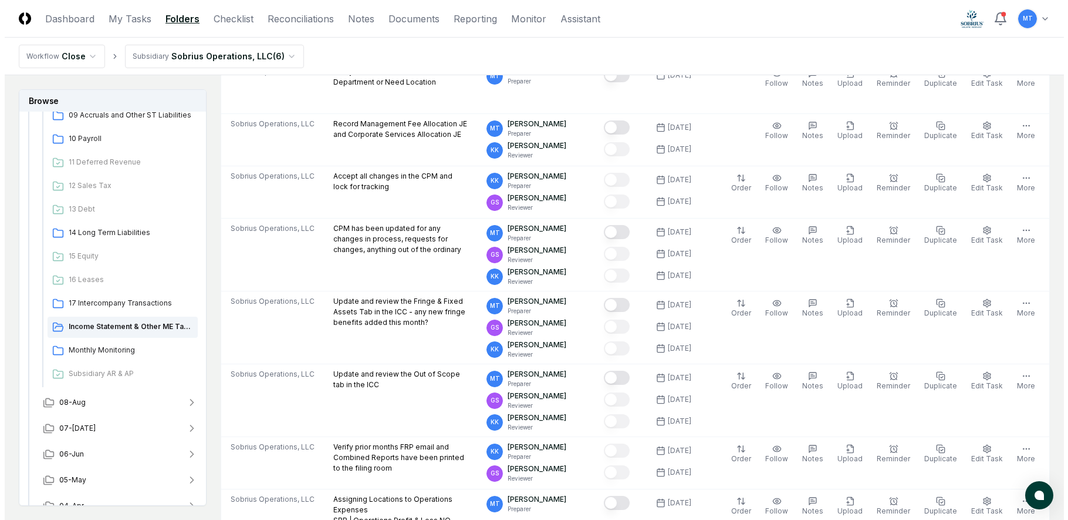
scroll to position [294, 0]
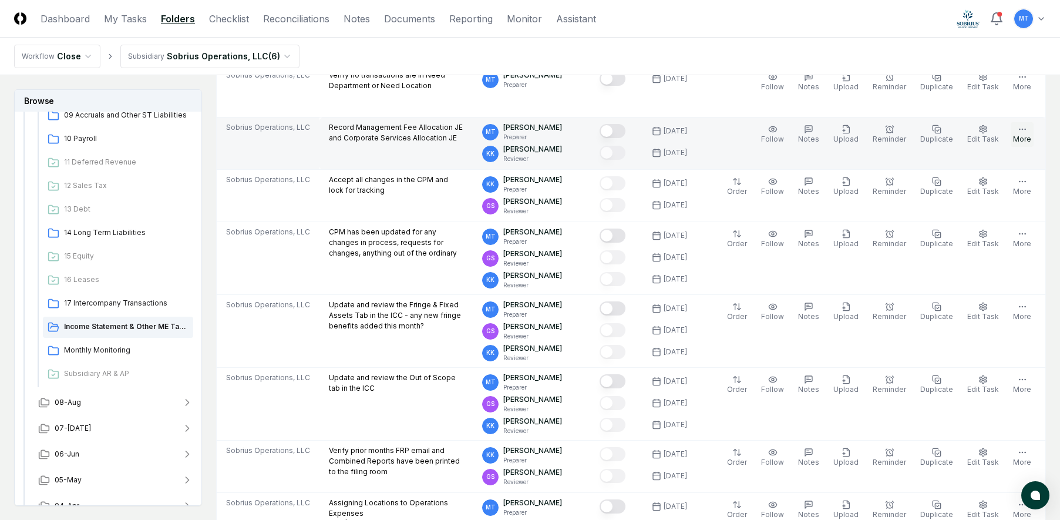
click at [1020, 126] on button "More" at bounding box center [1021, 134] width 23 height 25
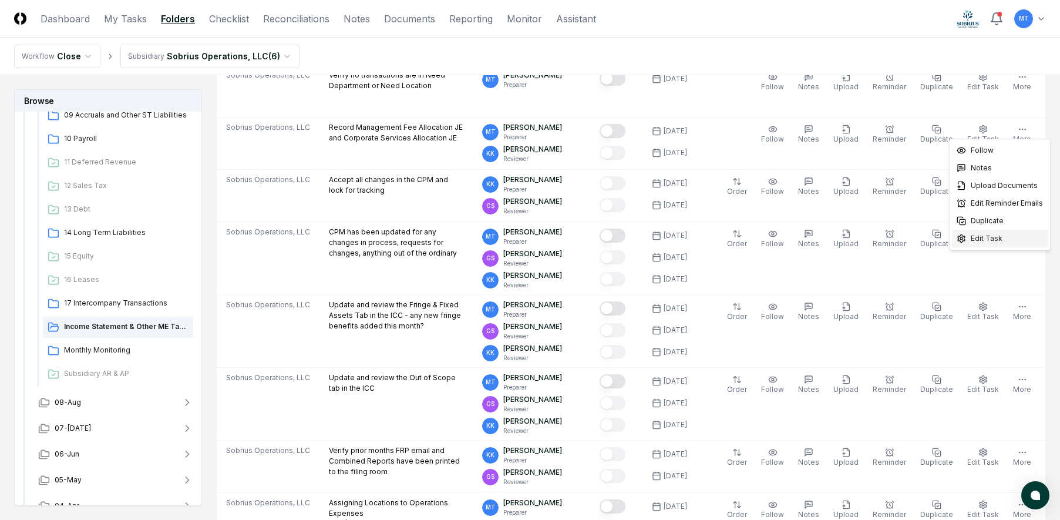
click at [997, 240] on span "Edit Task" at bounding box center [986, 238] width 32 height 11
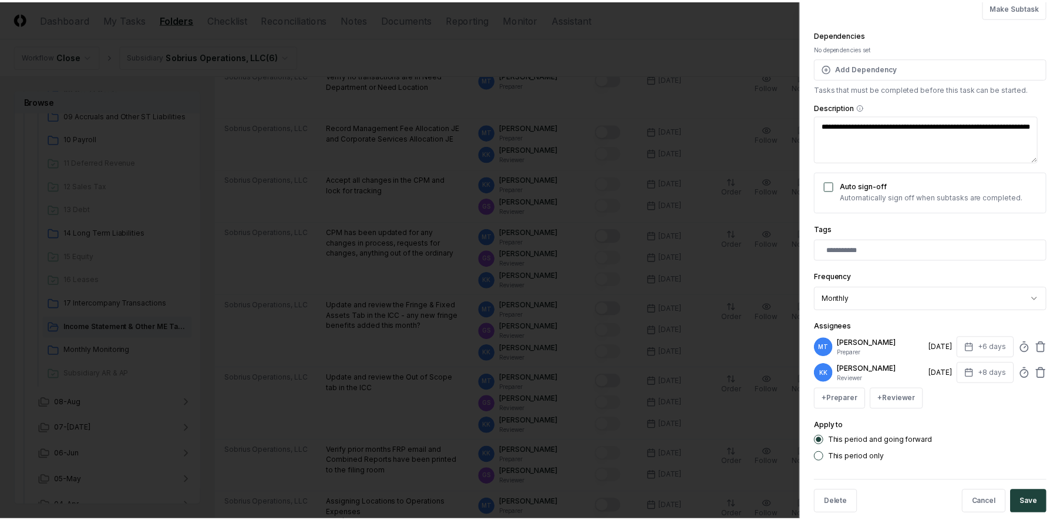
scroll to position [156, 0]
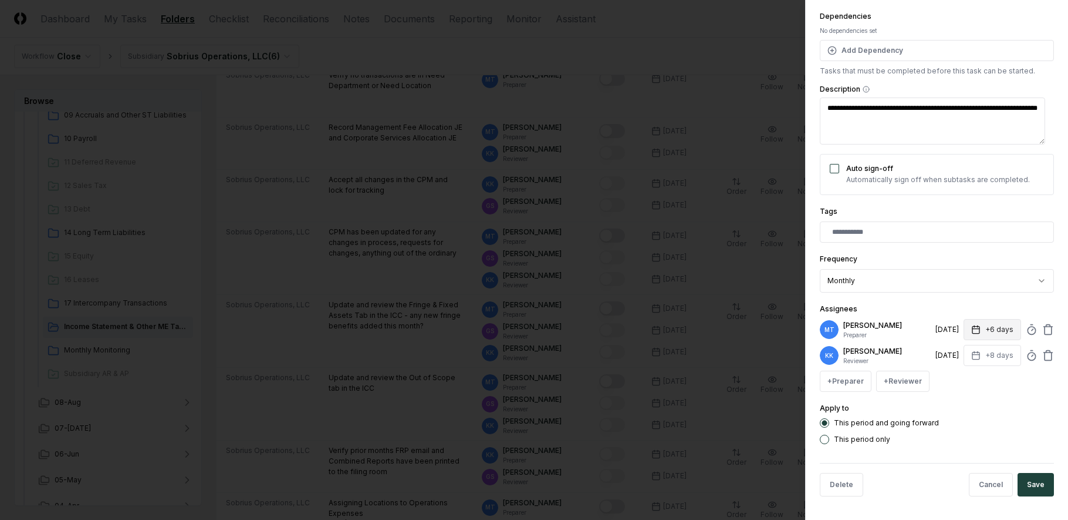
click at [972, 329] on icon "button" at bounding box center [976, 329] width 9 height 9
click at [959, 372] on input "*" at bounding box center [948, 375] width 41 height 21
click at [959, 372] on input "**" at bounding box center [948, 375] width 41 height 21
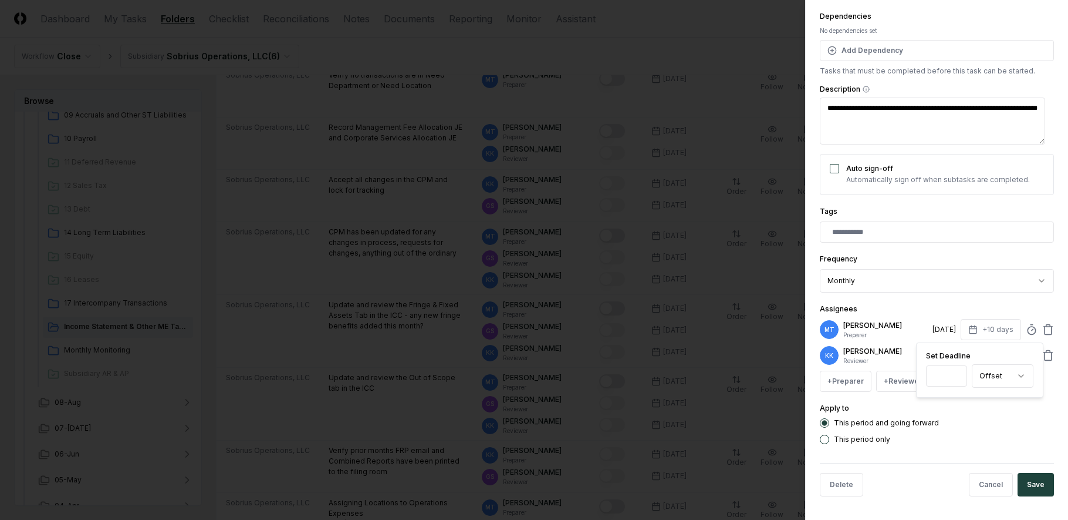
click at [959, 372] on input "**" at bounding box center [946, 375] width 41 height 21
click at [959, 372] on input "**" at bounding box center [947, 375] width 41 height 21
click at [959, 372] on input "**" at bounding box center [946, 375] width 41 height 21
type input "**"
click at [959, 372] on input "**" at bounding box center [946, 375] width 41 height 21
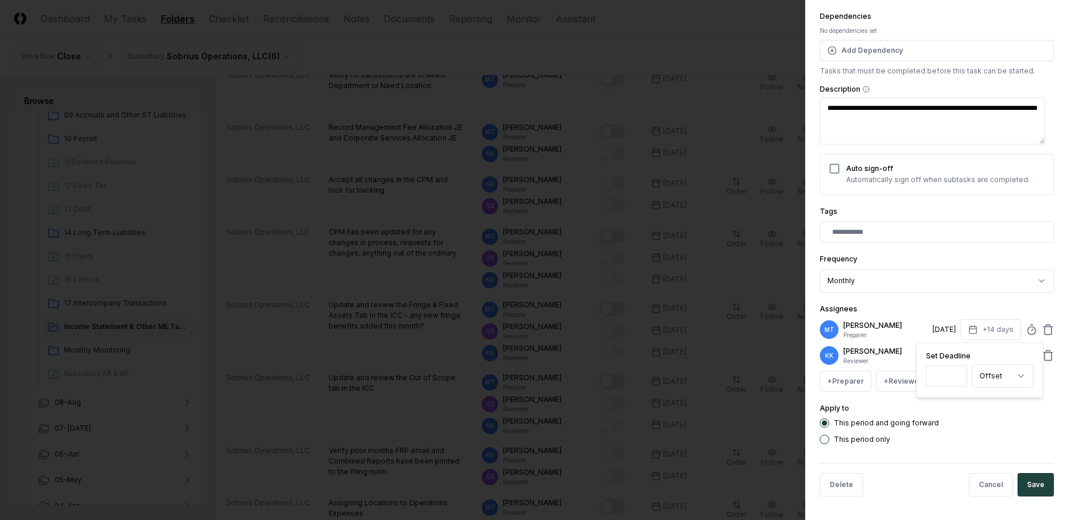
click at [1011, 447] on form "**********" at bounding box center [937, 181] width 234 height 647
click at [1024, 479] on button "Save" at bounding box center [1036, 484] width 36 height 23
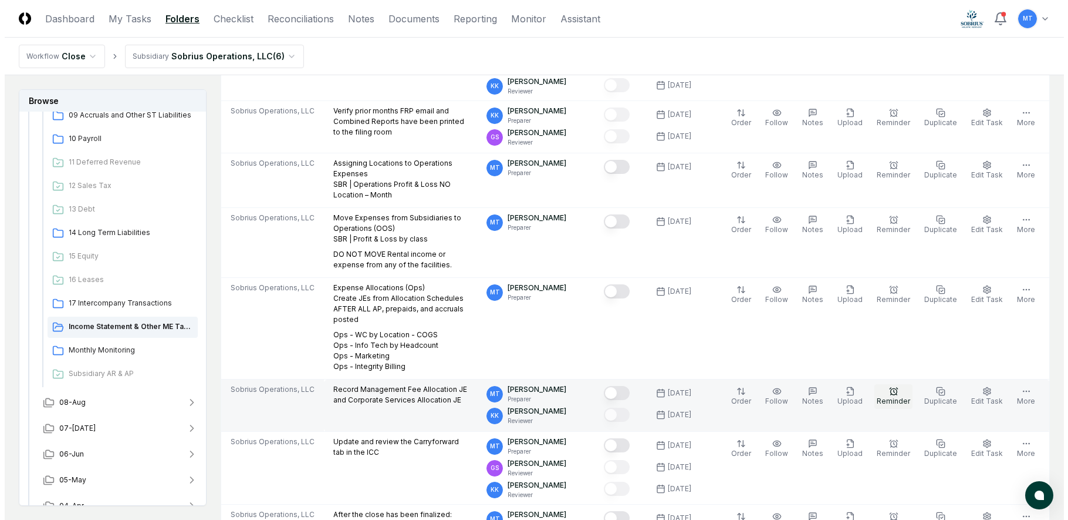
scroll to position [587, 0]
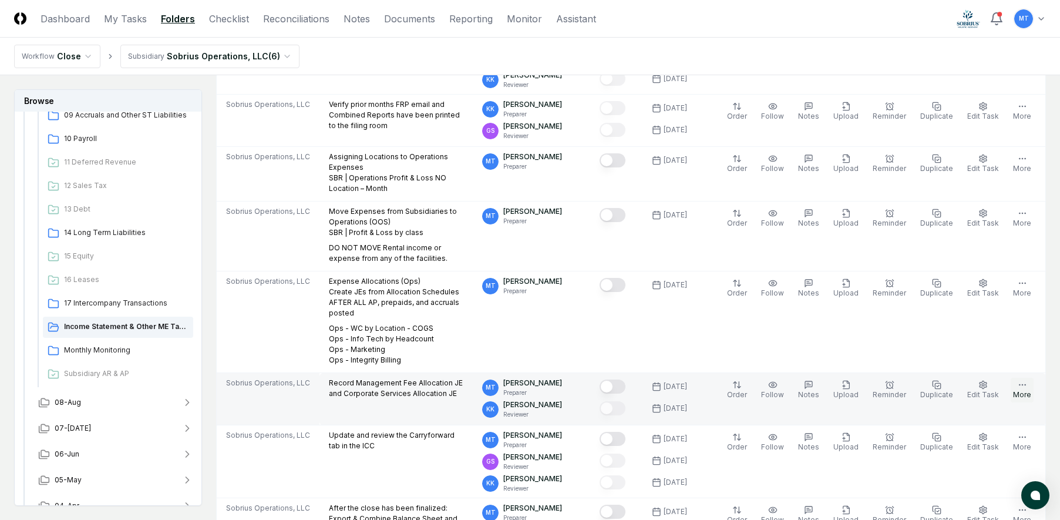
click at [1014, 377] on button "More" at bounding box center [1021, 389] width 23 height 25
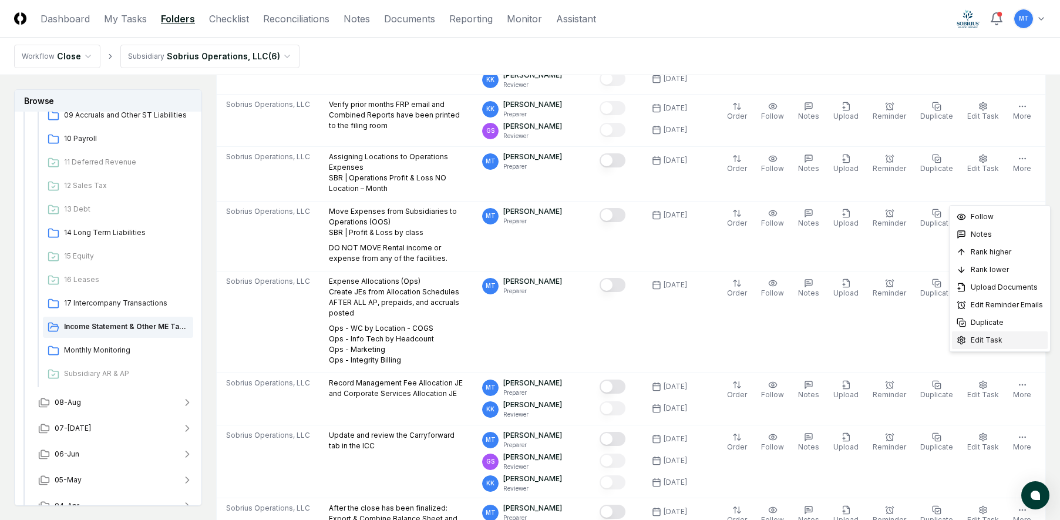
click at [1007, 343] on div "Edit Task" at bounding box center [1000, 340] width 96 height 18
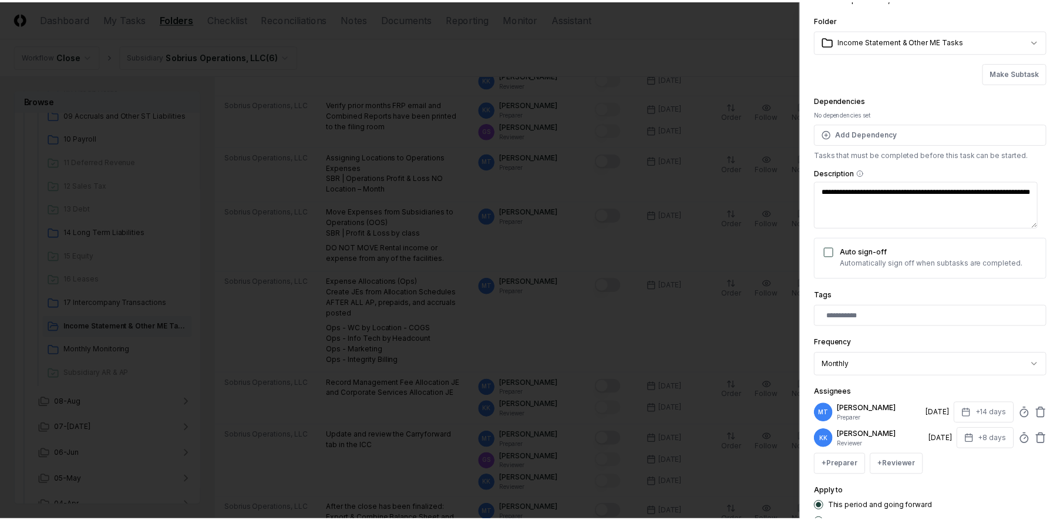
scroll to position [156, 0]
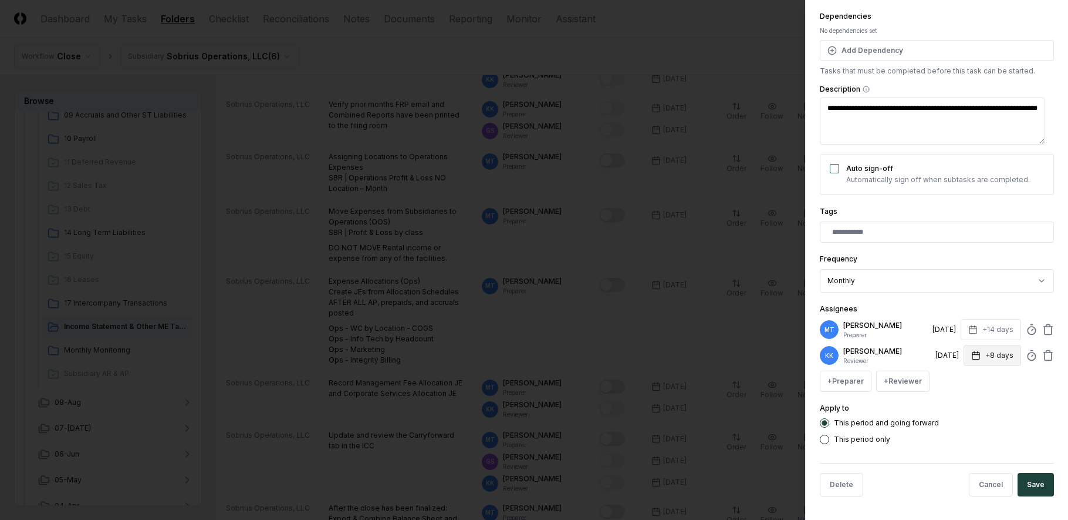
click at [973, 355] on icon "button" at bounding box center [976, 355] width 7 height 0
click at [958, 399] on input "*" at bounding box center [948, 401] width 41 height 21
click at [958, 399] on input "**" at bounding box center [948, 401] width 41 height 21
click at [958, 399] on input "**" at bounding box center [946, 401] width 41 height 21
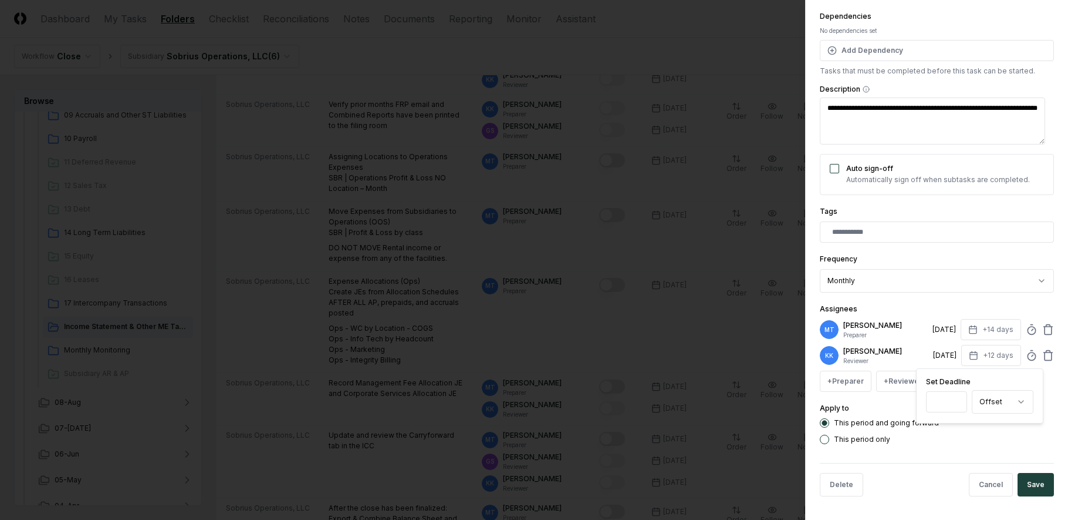
click at [958, 399] on input "**" at bounding box center [946, 401] width 41 height 21
type input "**"
click at [958, 399] on input "**" at bounding box center [946, 401] width 41 height 21
click at [986, 448] on form "**********" at bounding box center [937, 181] width 234 height 647
click at [1029, 481] on button "Save" at bounding box center [1036, 484] width 36 height 23
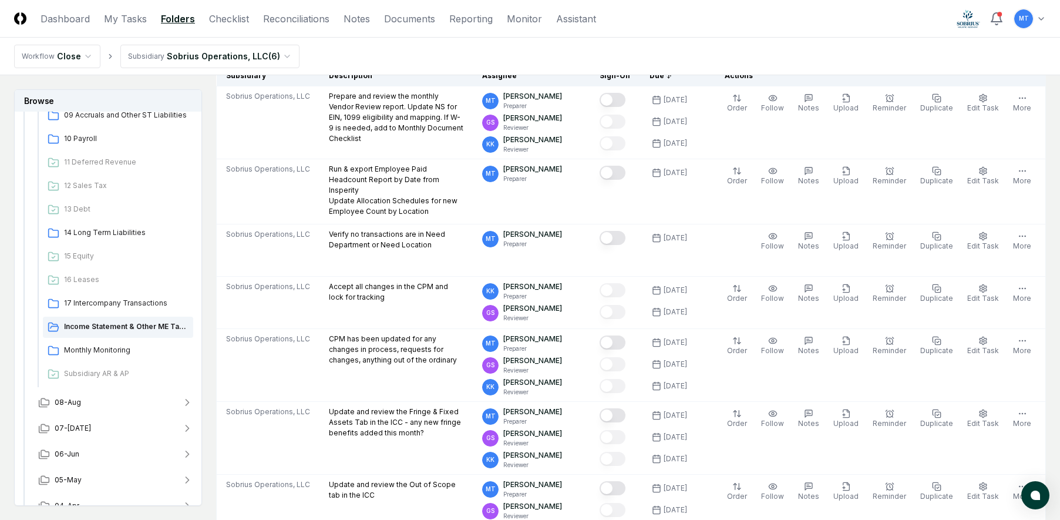
scroll to position [0, 0]
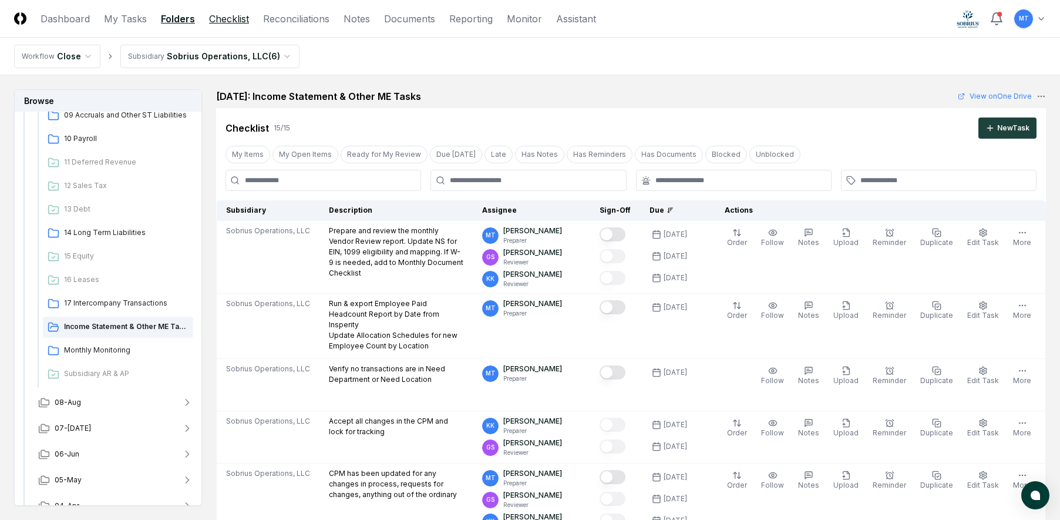
click at [237, 14] on link "Checklist" at bounding box center [229, 19] width 40 height 14
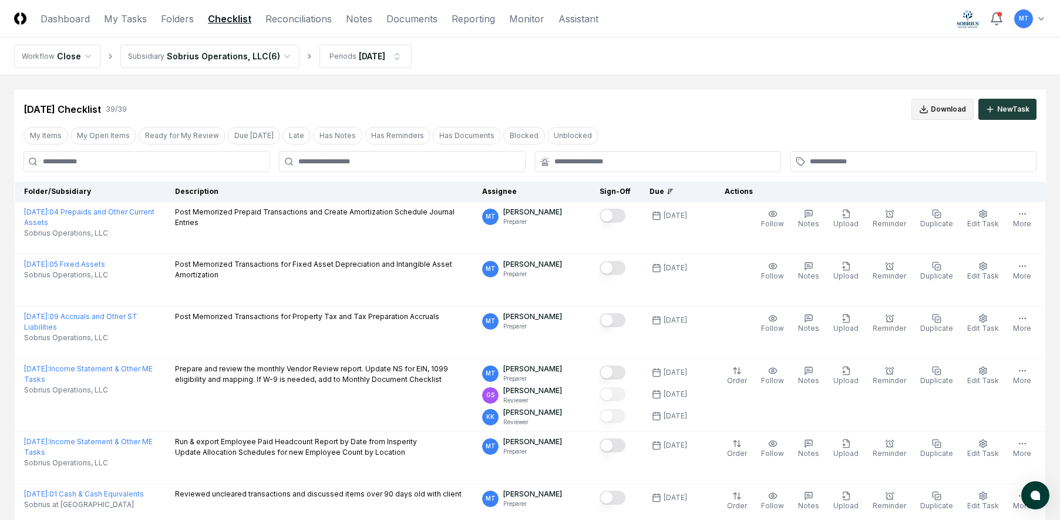
click at [964, 110] on button "Download" at bounding box center [942, 109] width 62 height 21
